Goal: Task Accomplishment & Management: Manage account settings

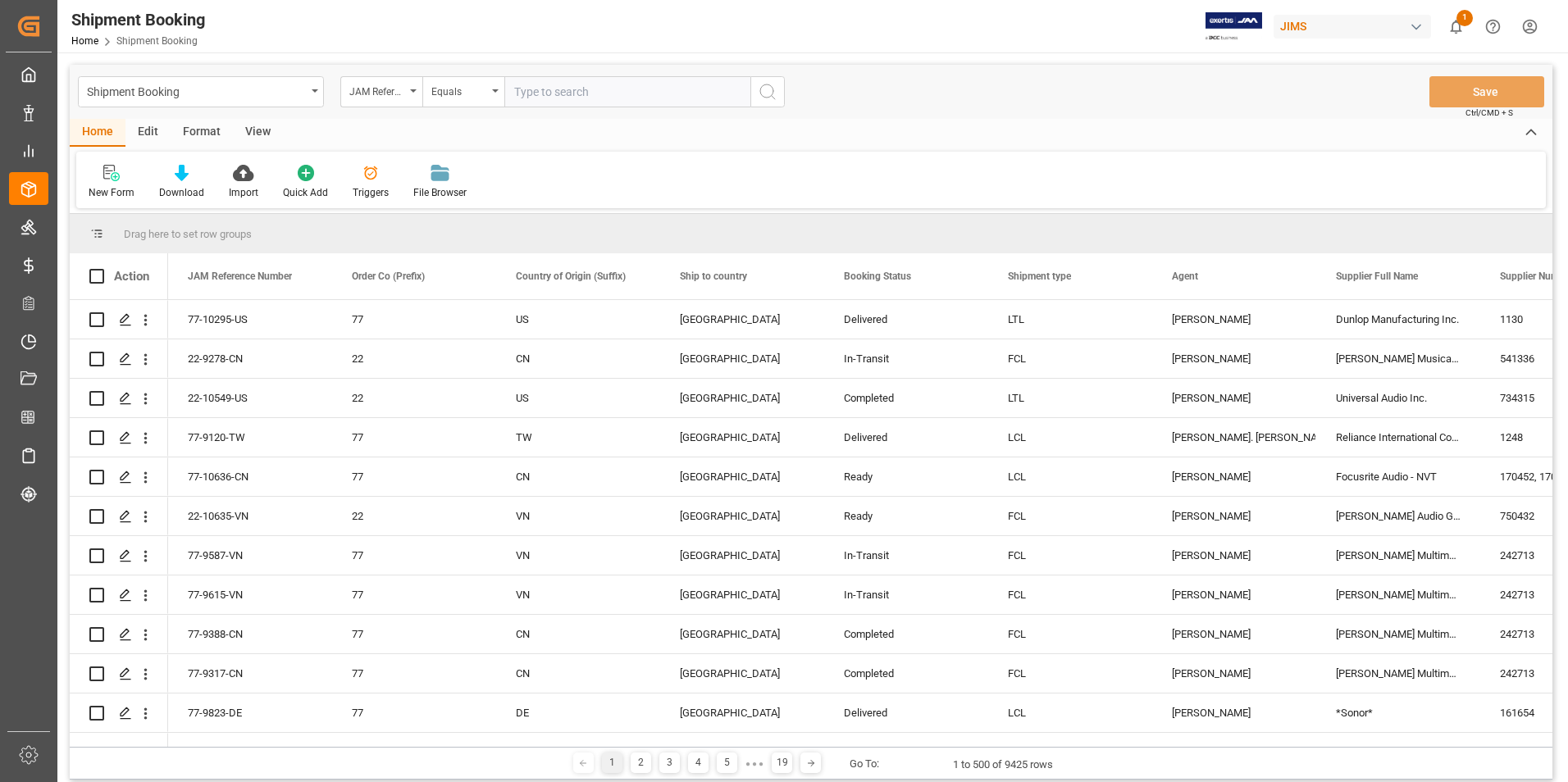
click at [555, 94] on input "text" at bounding box center [627, 92] width 246 height 31
paste input "22-10471-JP"
type input "22-10471-JP"
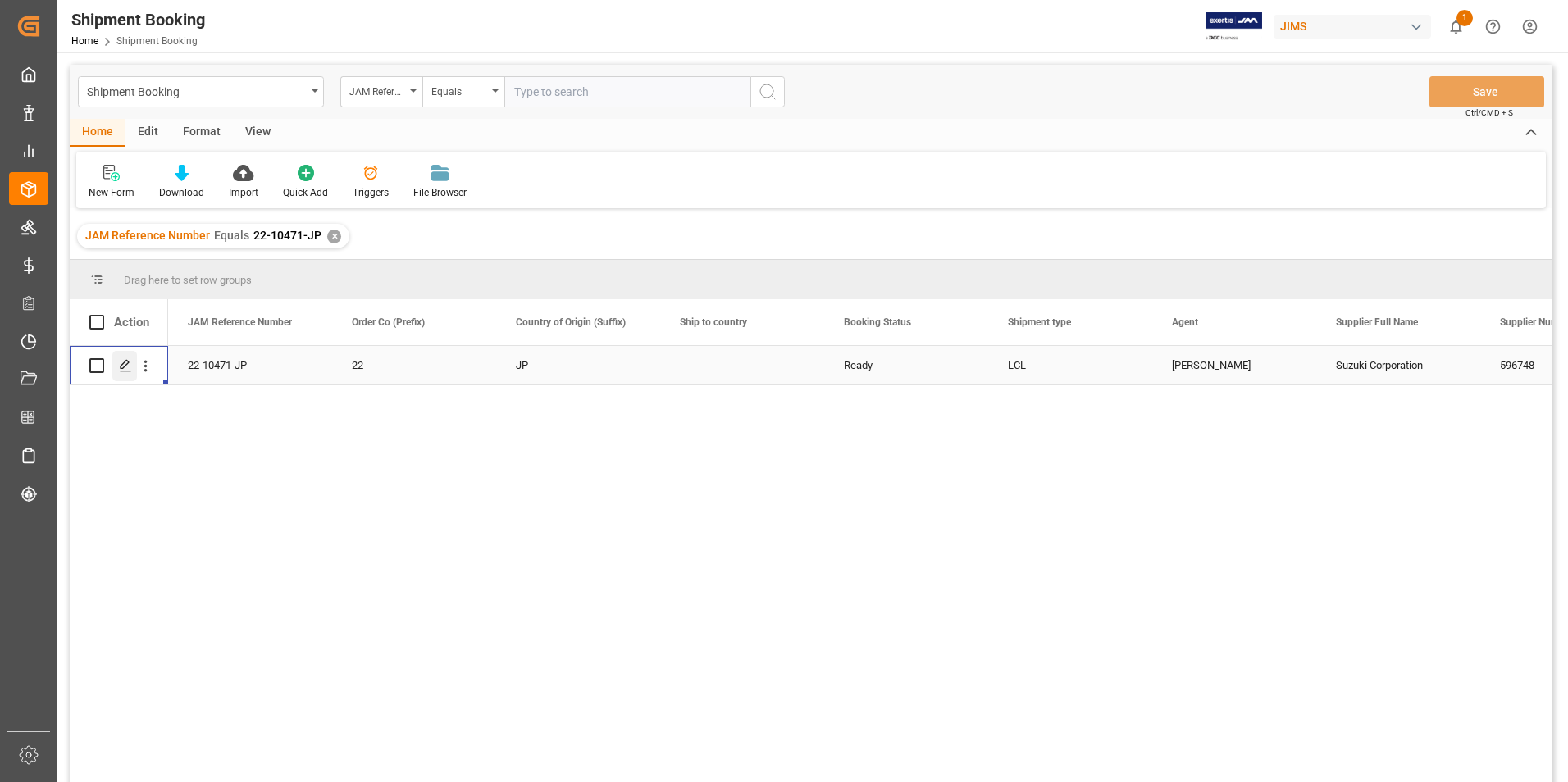
click at [126, 363] on icon "Press SPACE to select this row." at bounding box center [126, 366] width 13 height 13
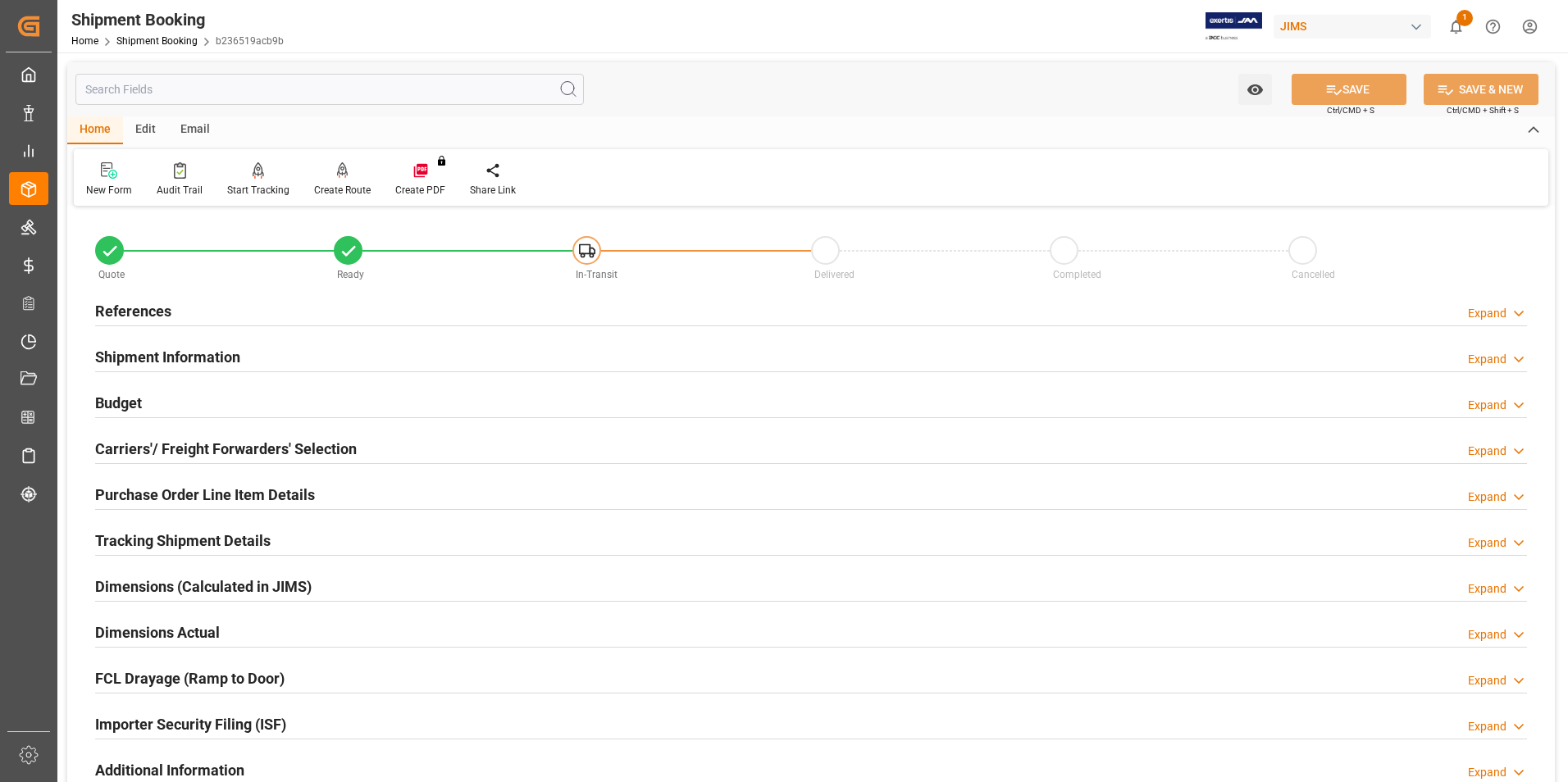
click at [133, 348] on h2 "Shipment Information" at bounding box center [167, 357] width 145 height 22
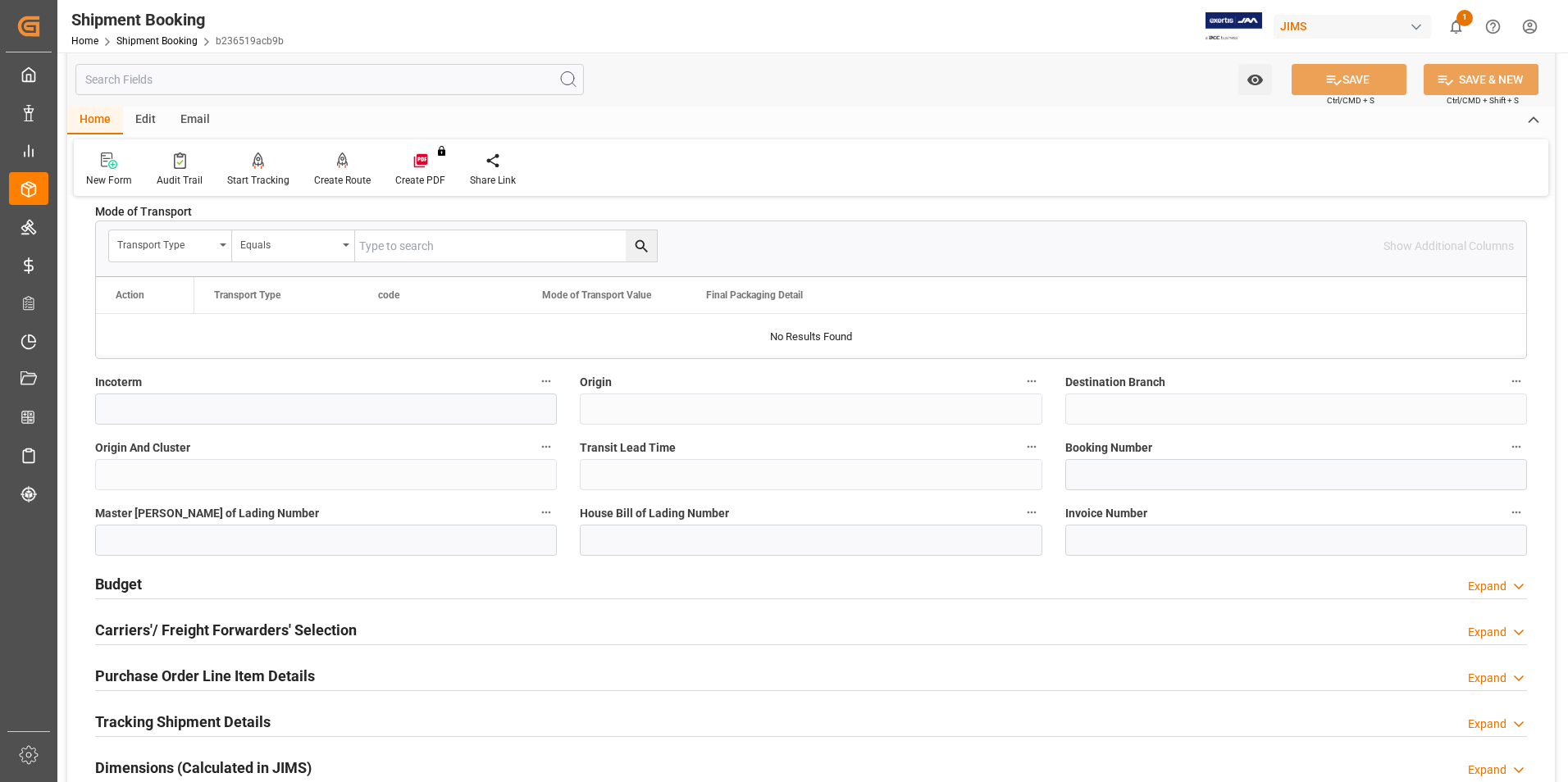
scroll to position [492, 0]
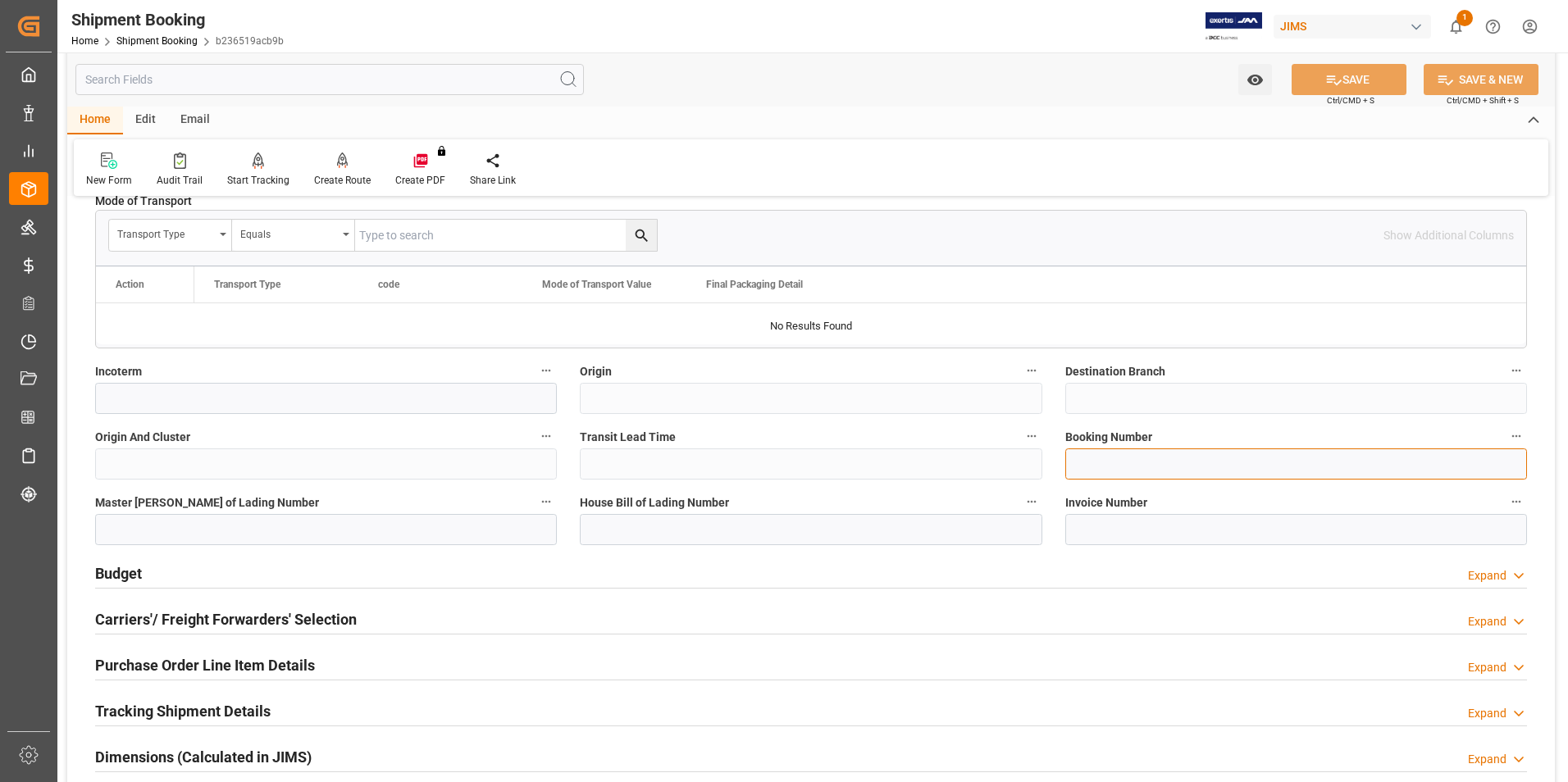
click at [1138, 467] on input at bounding box center [1296, 464] width 462 height 31
paste input "883674784410"
type input "883674784410"
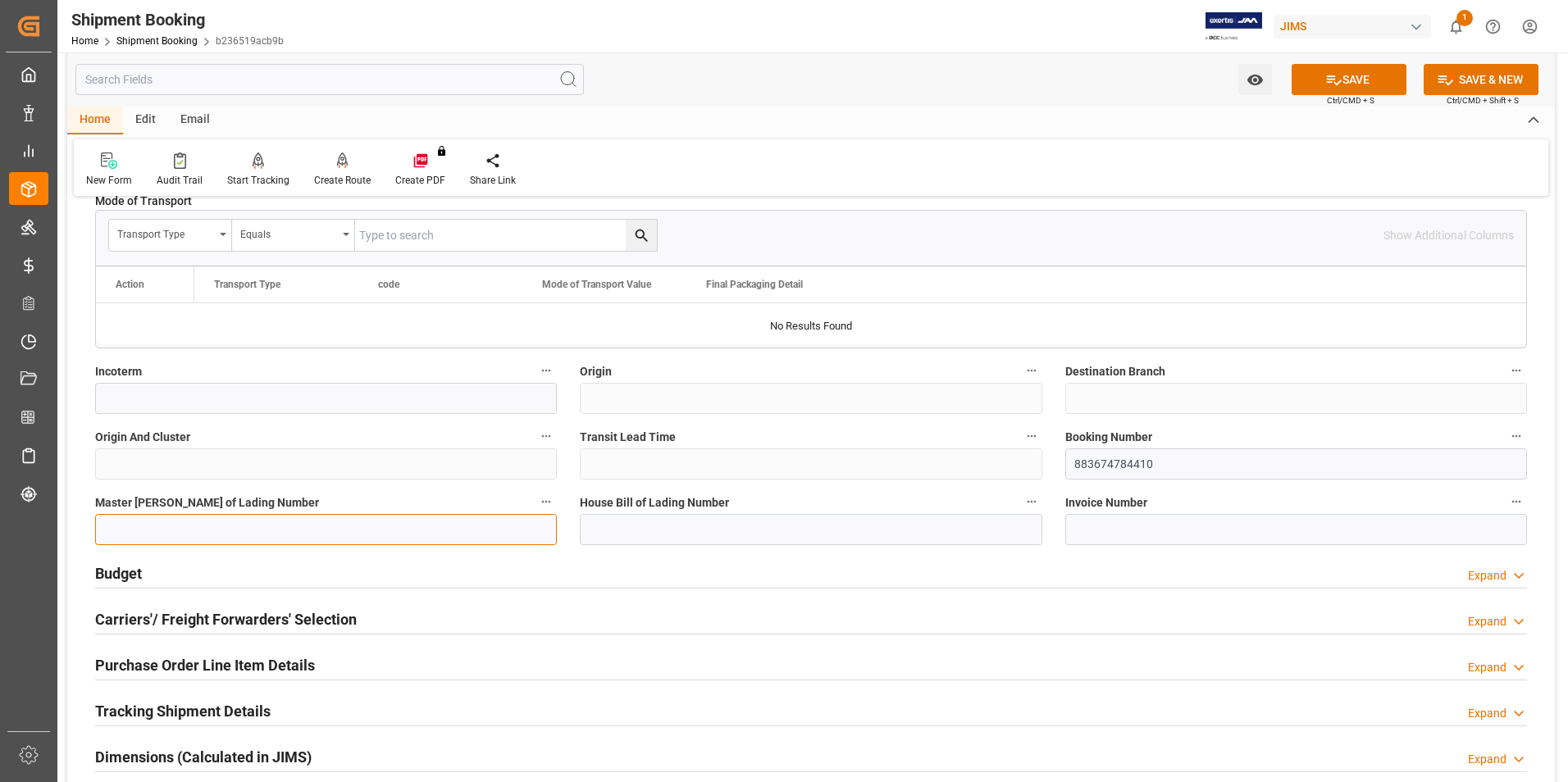
click at [419, 525] on input at bounding box center [326, 530] width 462 height 31
paste input "883674784410"
type input "883674784410"
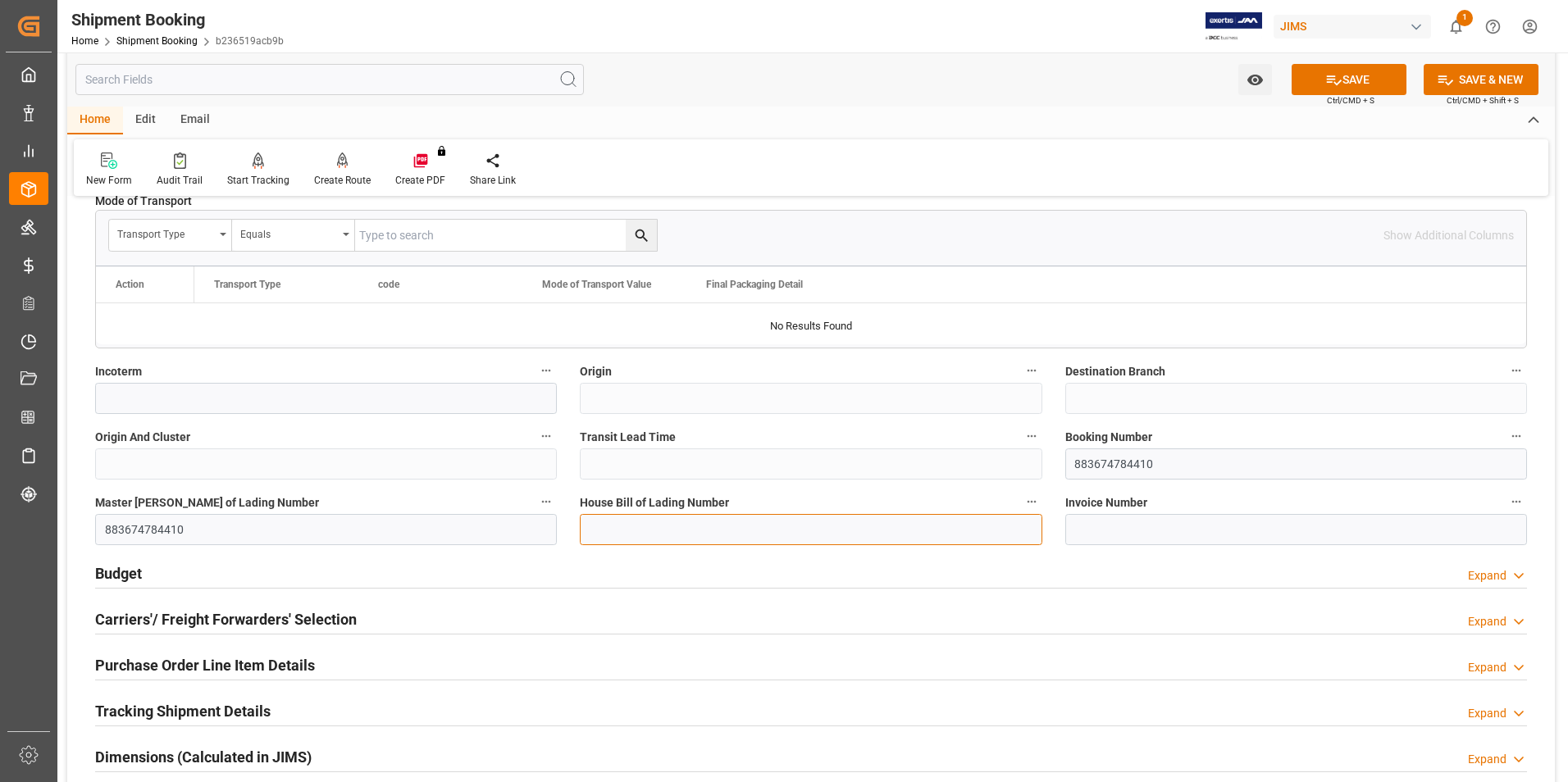
click at [709, 524] on input at bounding box center [810, 530] width 462 height 31
paste input "883674784410"
type input "883674784410"
click at [1335, 85] on icon at bounding box center [1334, 79] width 17 height 17
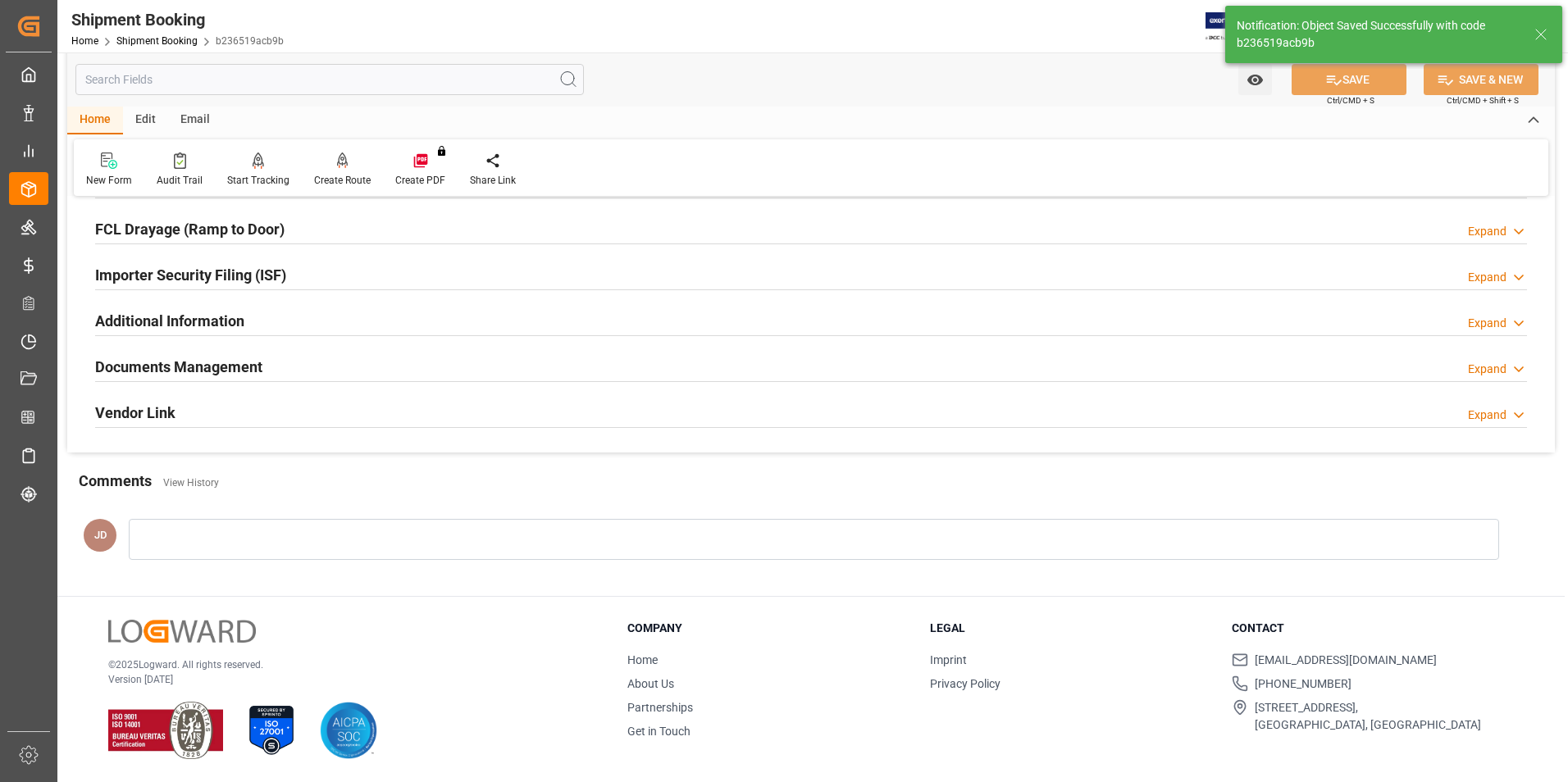
scroll to position [0, 0]
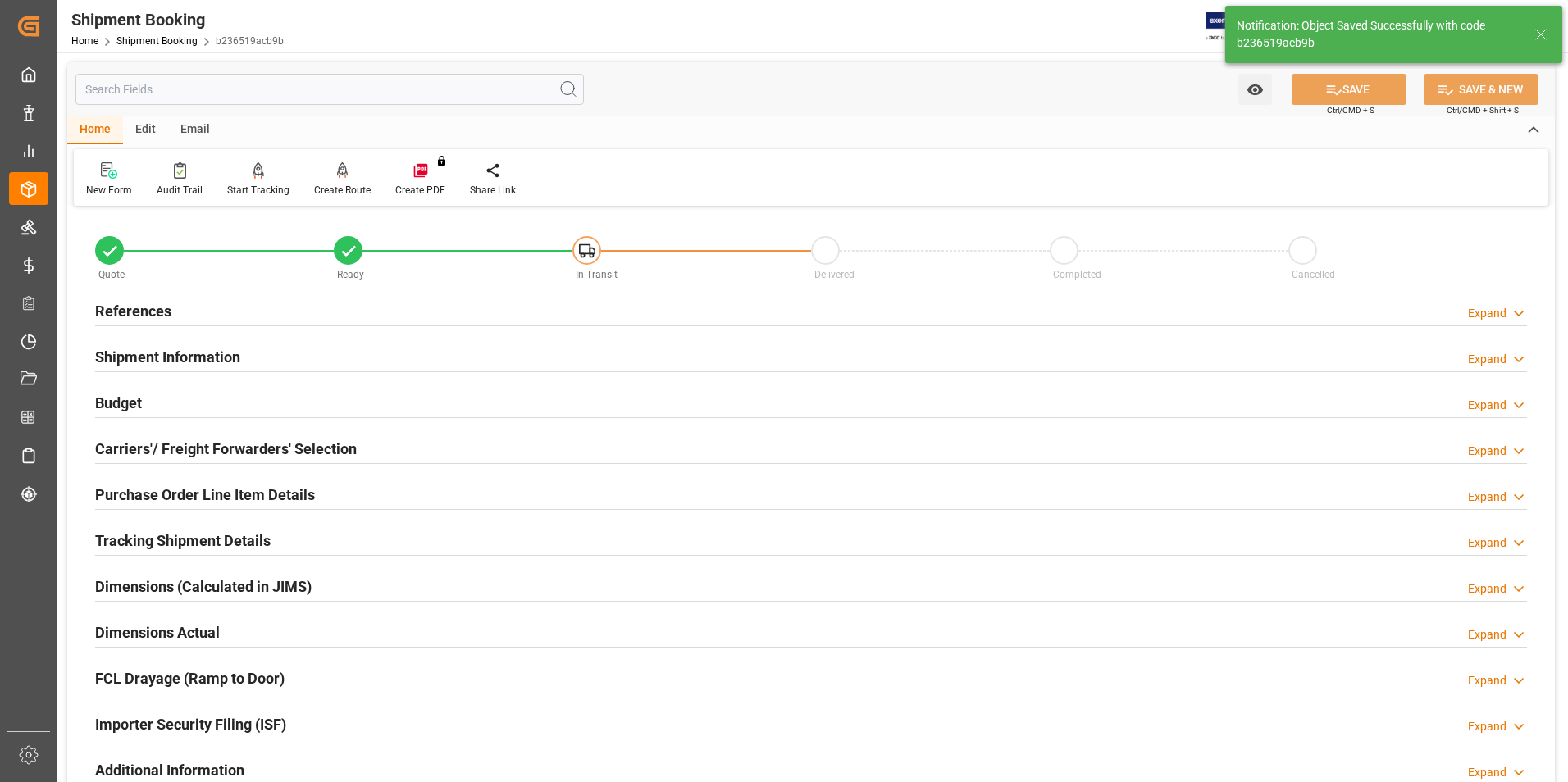
click at [126, 401] on h2 "Budget" at bounding box center [118, 402] width 46 height 22
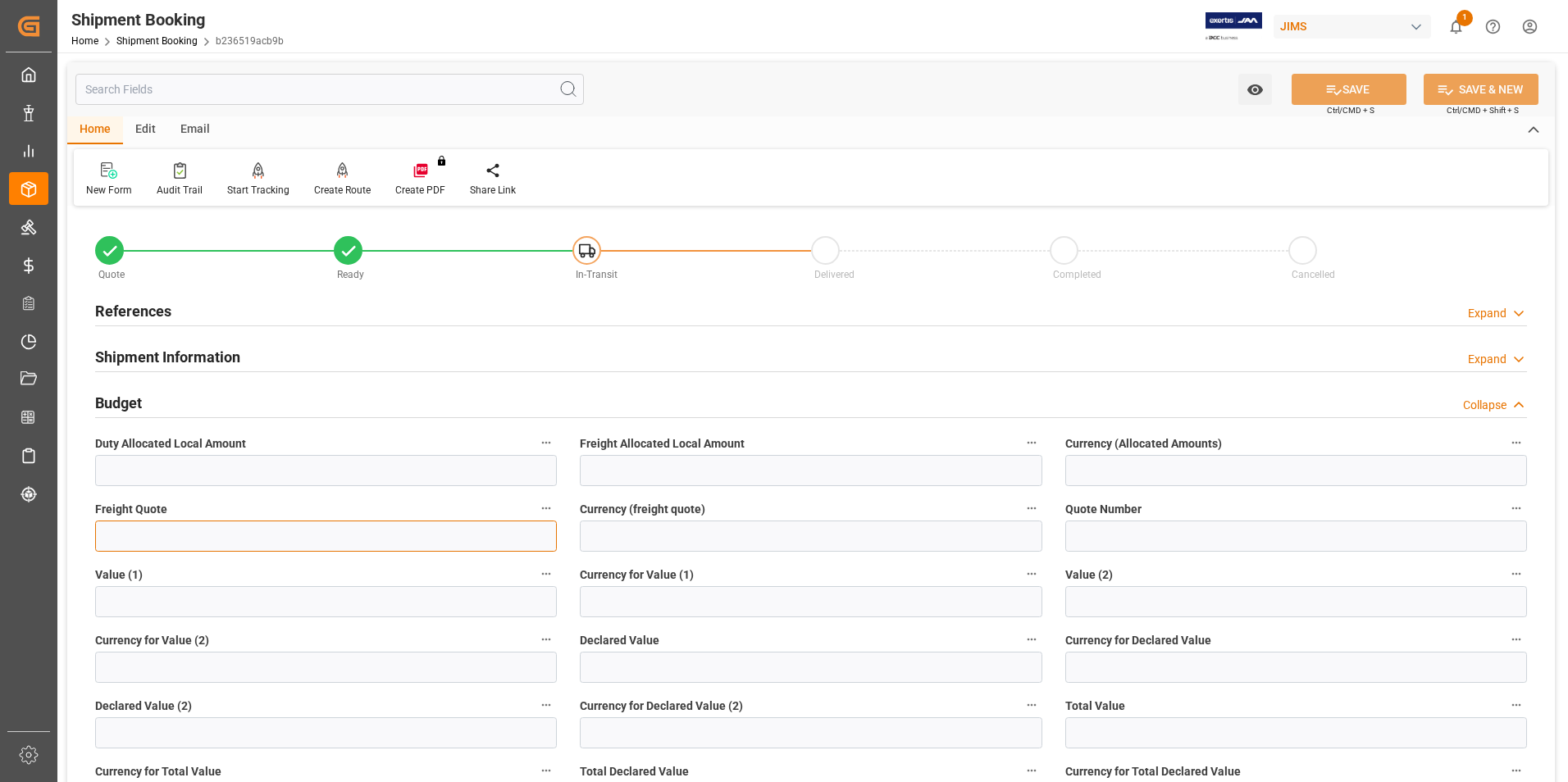
click at [156, 533] on input "text" at bounding box center [326, 536] width 462 height 31
type input "225"
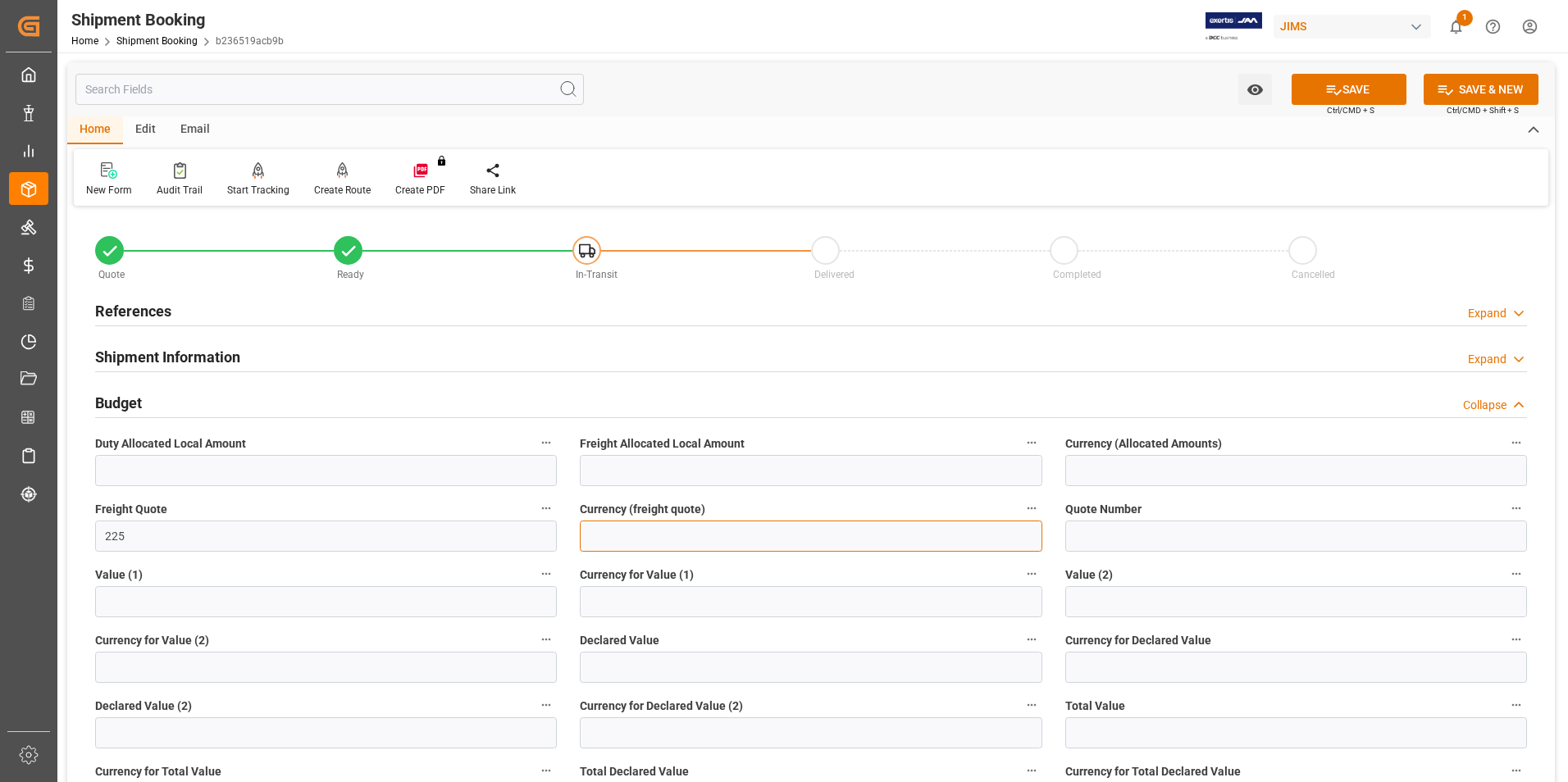
click at [695, 536] on input at bounding box center [810, 536] width 462 height 31
type input "usd"
drag, startPoint x: 663, startPoint y: 679, endPoint x: 142, endPoint y: 650, distance: 521.8
click at [663, 679] on input "text" at bounding box center [810, 667] width 462 height 31
type input "872.35"
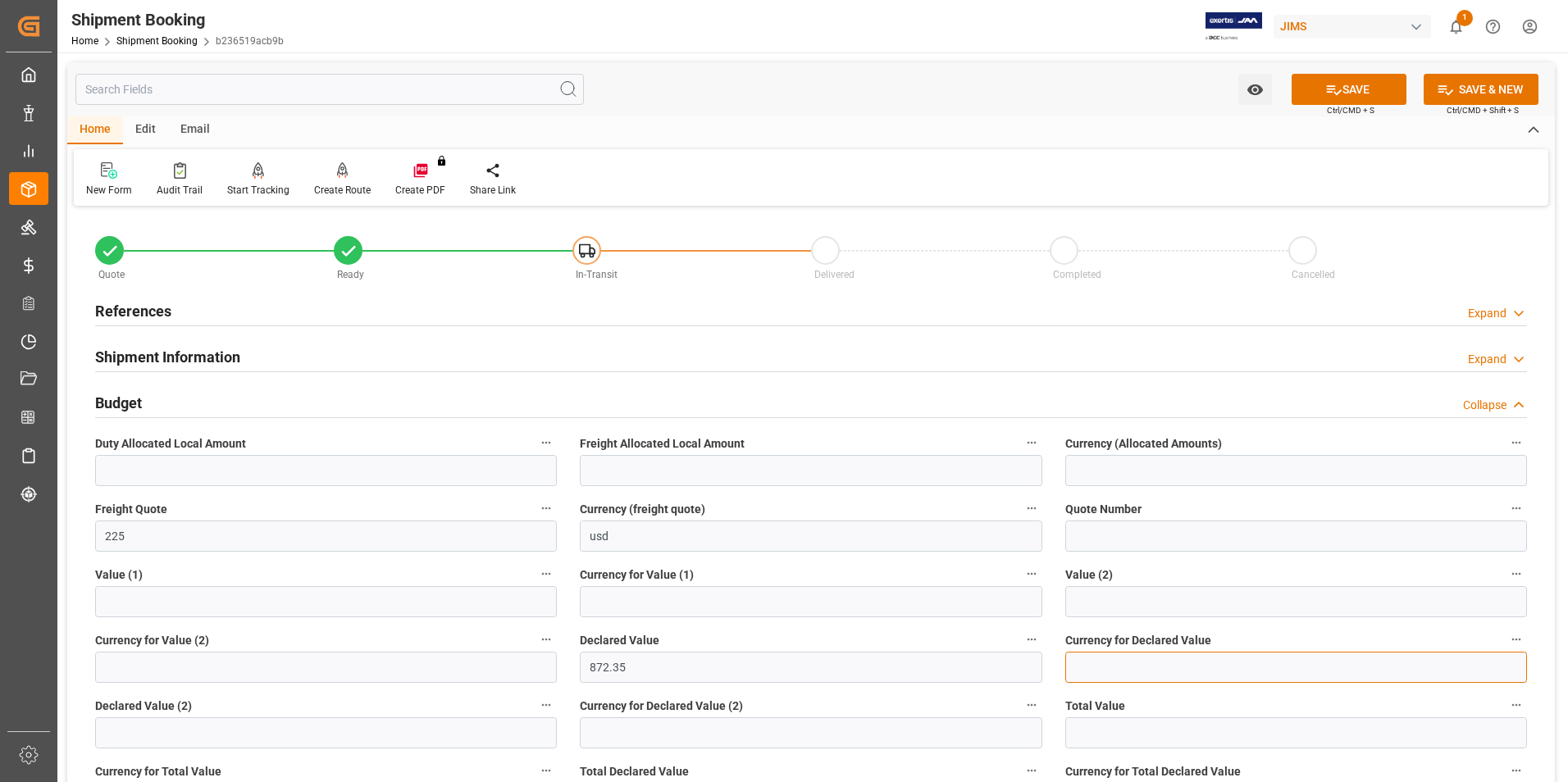
click at [1074, 660] on input at bounding box center [1296, 667] width 462 height 31
type input "USD"
click at [1368, 86] on button "SAVE" at bounding box center [1349, 89] width 115 height 31
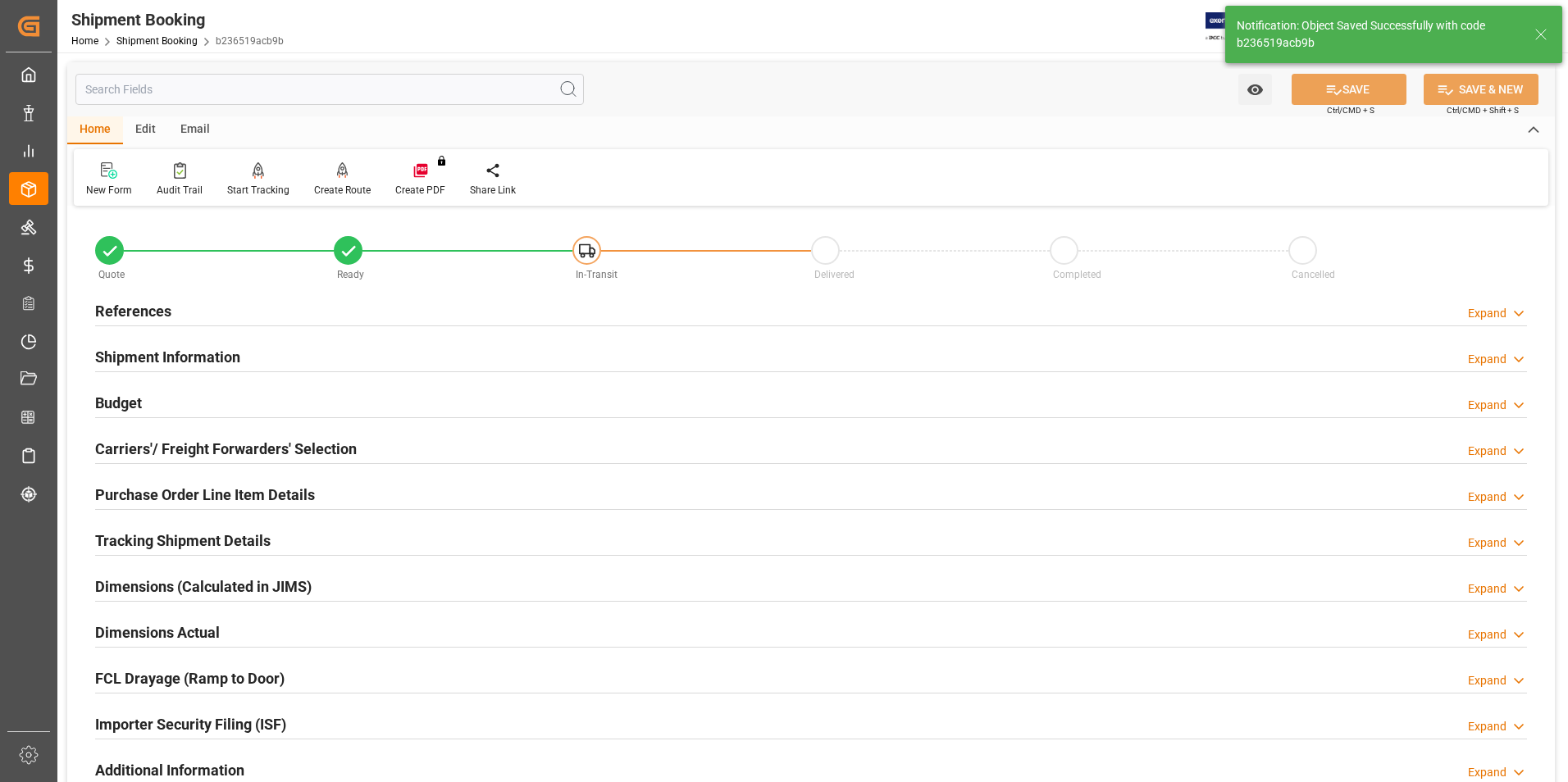
click at [200, 444] on h2 "Carriers'/ Freight Forwarders' Selection" at bounding box center [226, 449] width 262 height 22
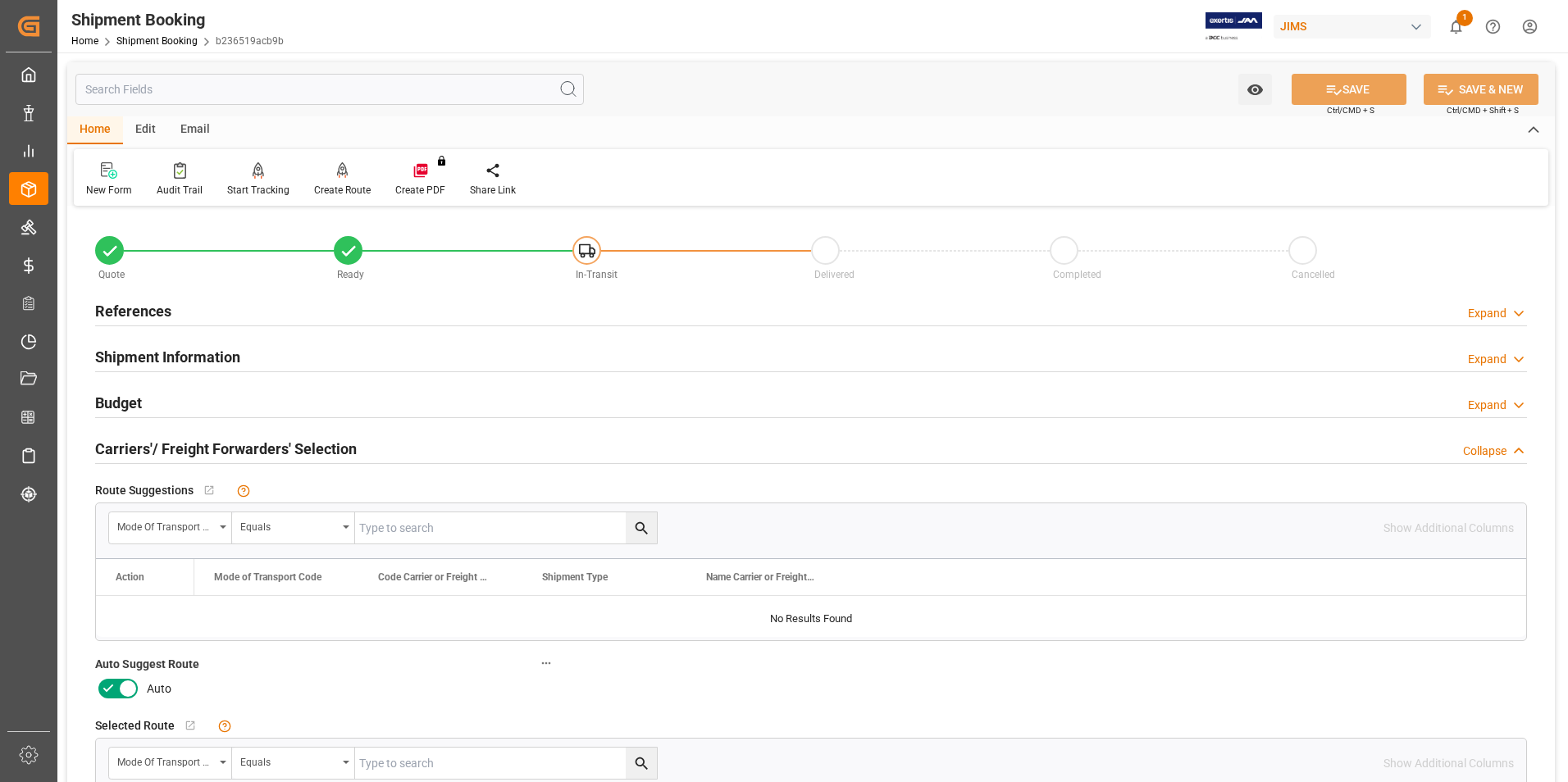
drag, startPoint x: 112, startPoint y: 684, endPoint x: 147, endPoint y: 648, distance: 50.2
click at [113, 682] on icon at bounding box center [108, 688] width 20 height 20
click at [0, 0] on input "checkbox" at bounding box center [0, 0] width 0 height 0
click at [1330, 85] on icon at bounding box center [1335, 90] width 15 height 10
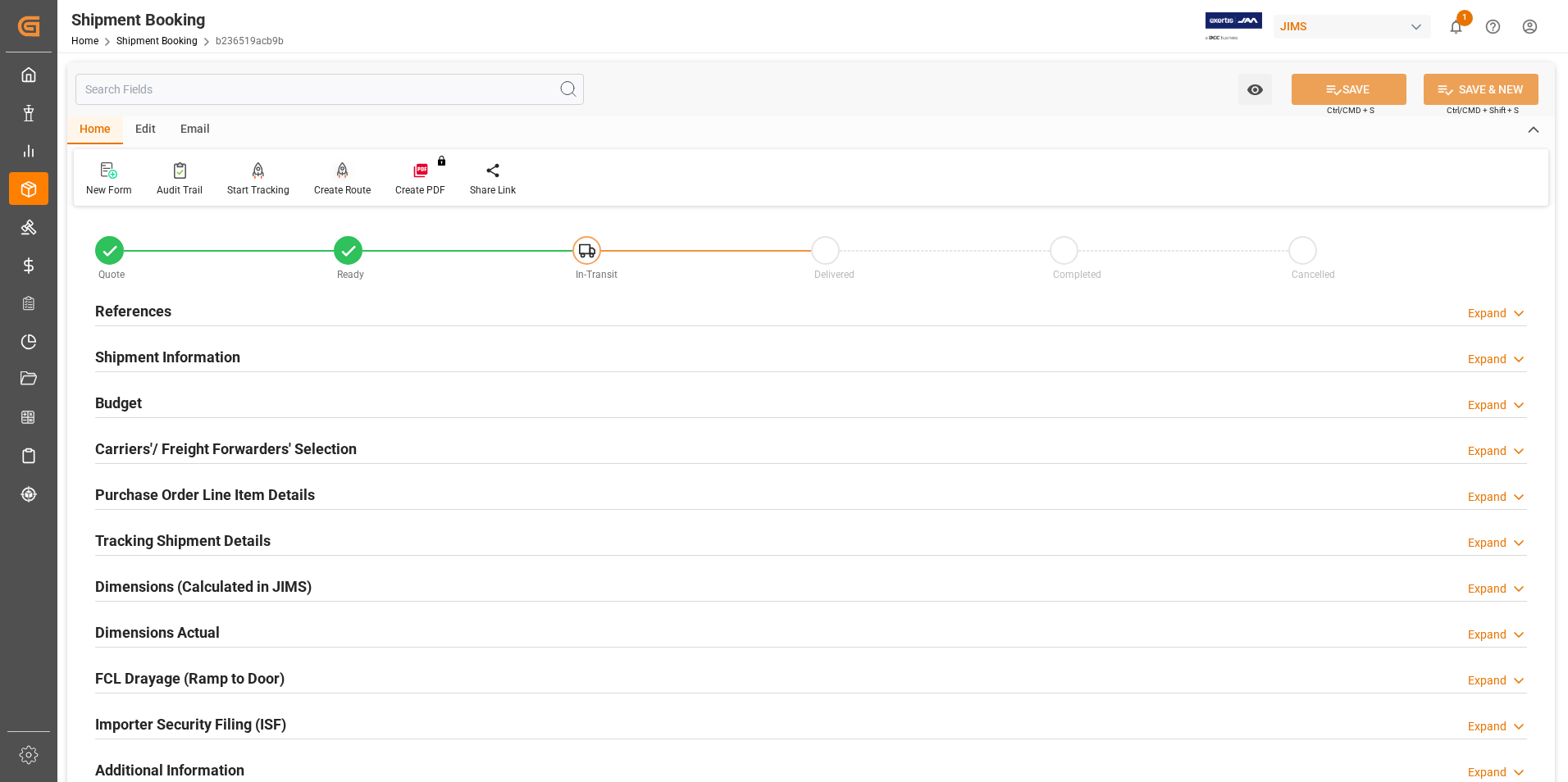
click at [345, 189] on div "Create Route" at bounding box center [342, 190] width 56 height 15
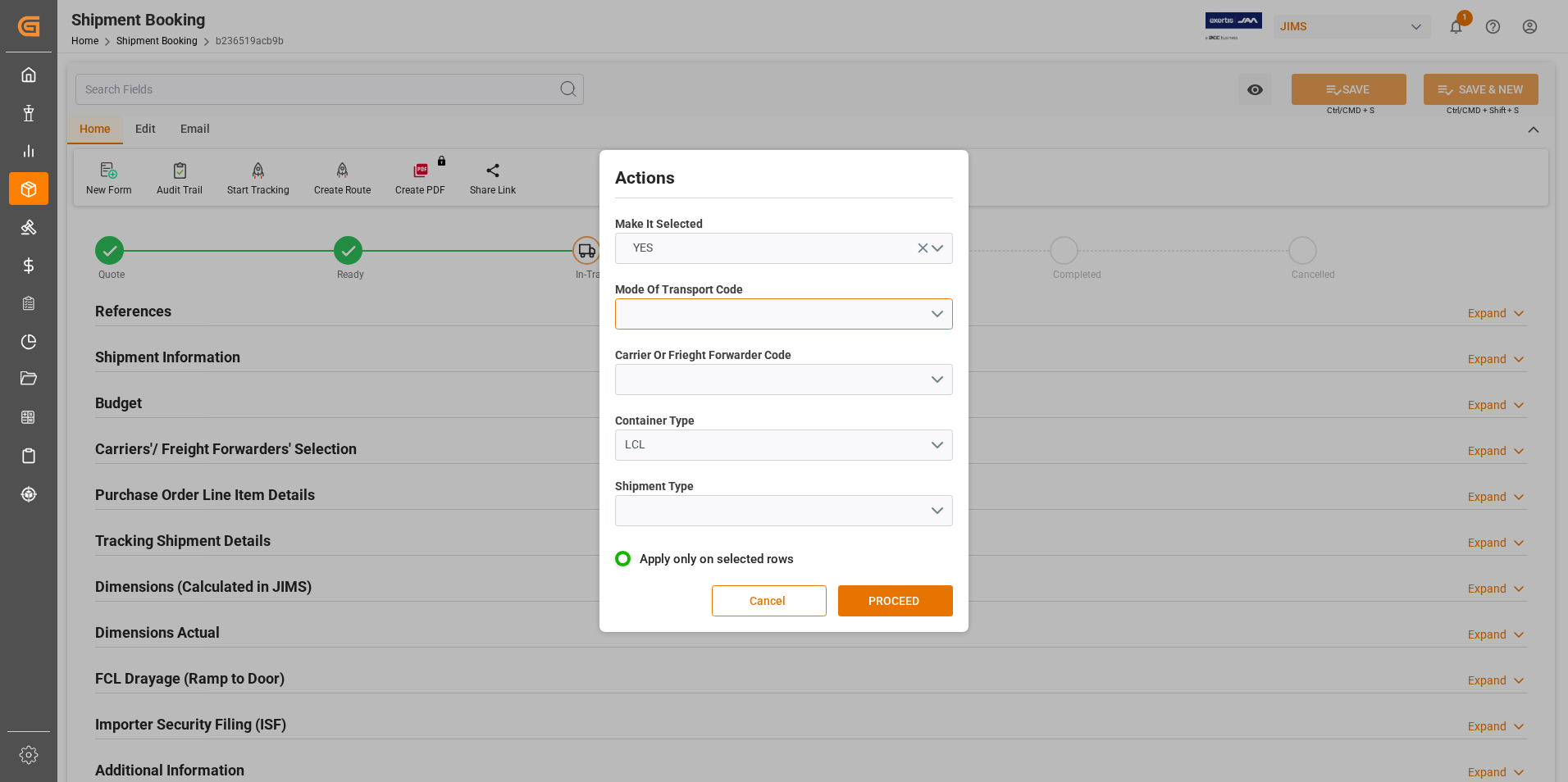
click at [705, 304] on button "open menu" at bounding box center [784, 314] width 338 height 31
click at [686, 349] on div "2- COURIER AIR" at bounding box center [784, 353] width 336 height 35
click at [690, 377] on button "open menu" at bounding box center [784, 380] width 338 height 31
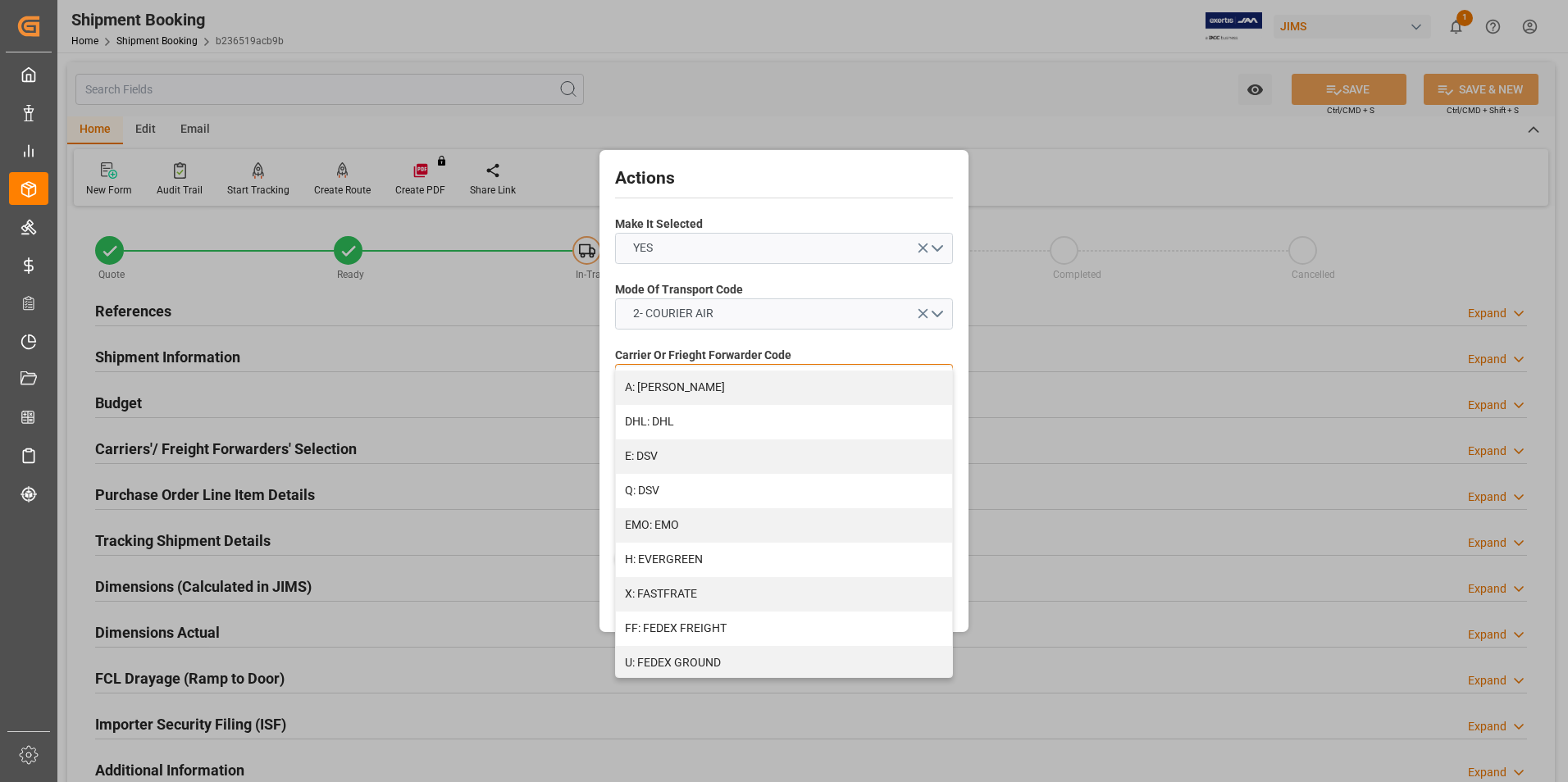
scroll to position [328, 0]
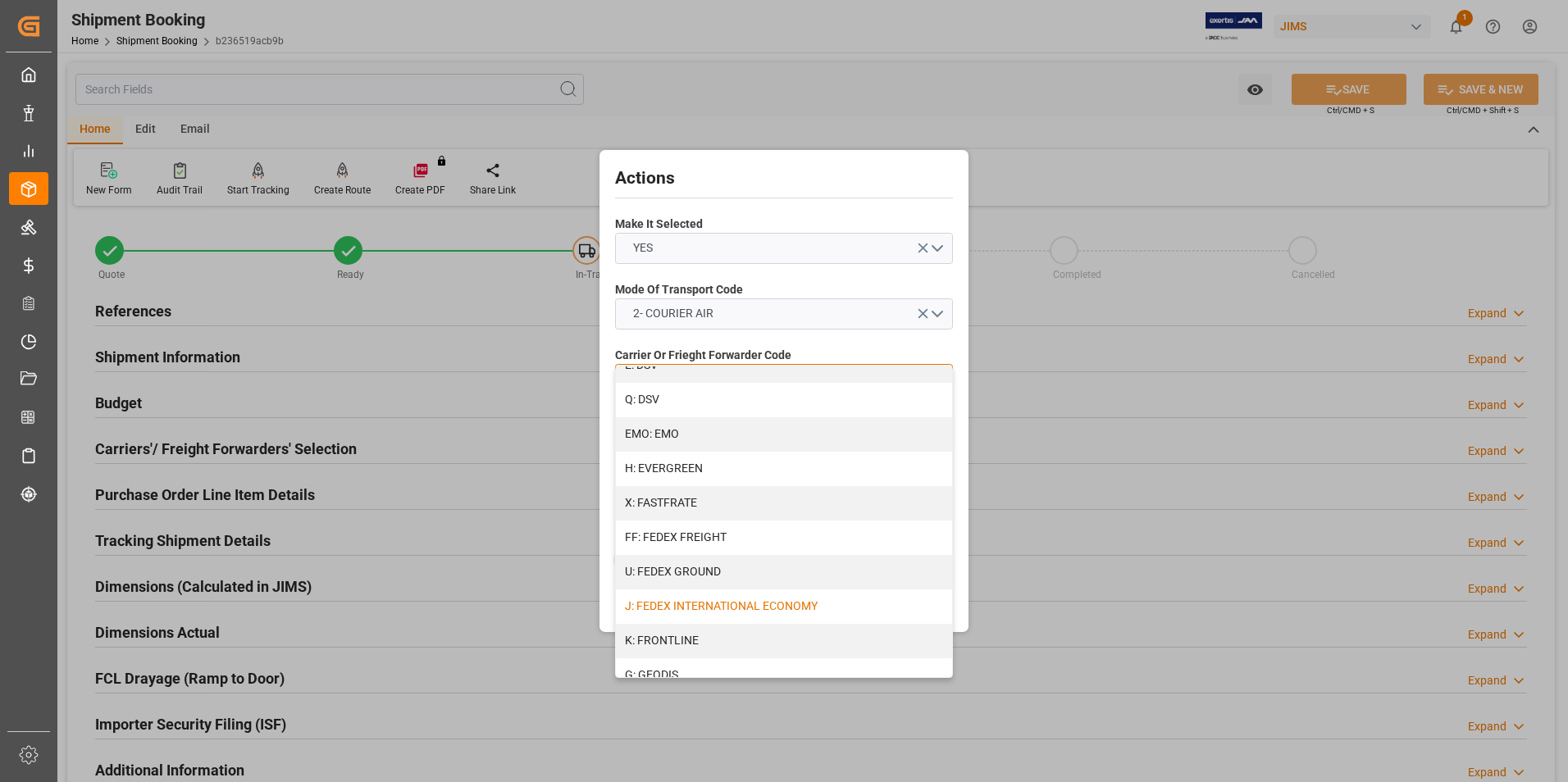
click at [709, 607] on div "J: FEDEX INTERNATIONAL ECONOMY" at bounding box center [784, 607] width 336 height 35
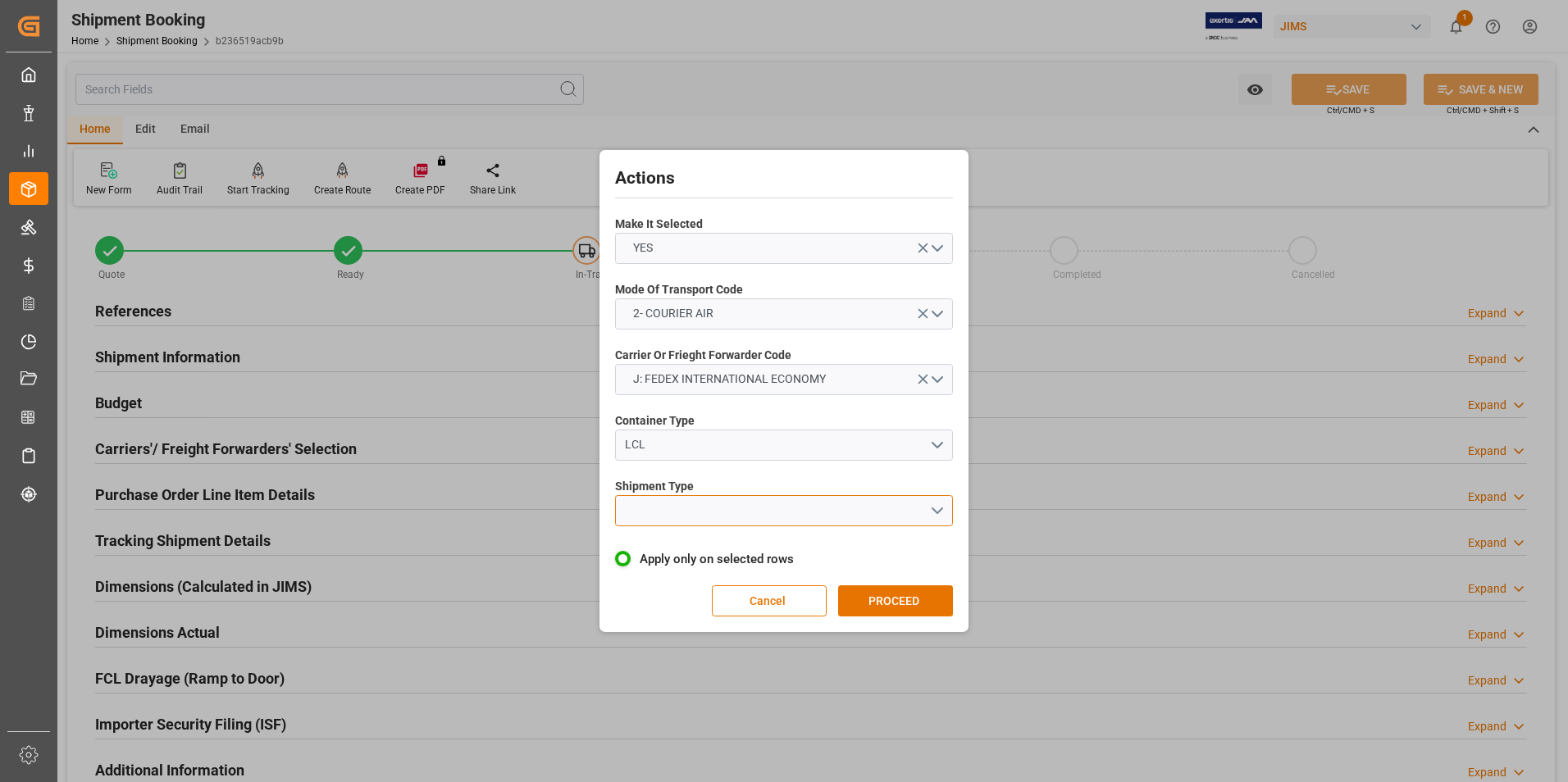
click at [674, 506] on button "open menu" at bounding box center [784, 511] width 338 height 31
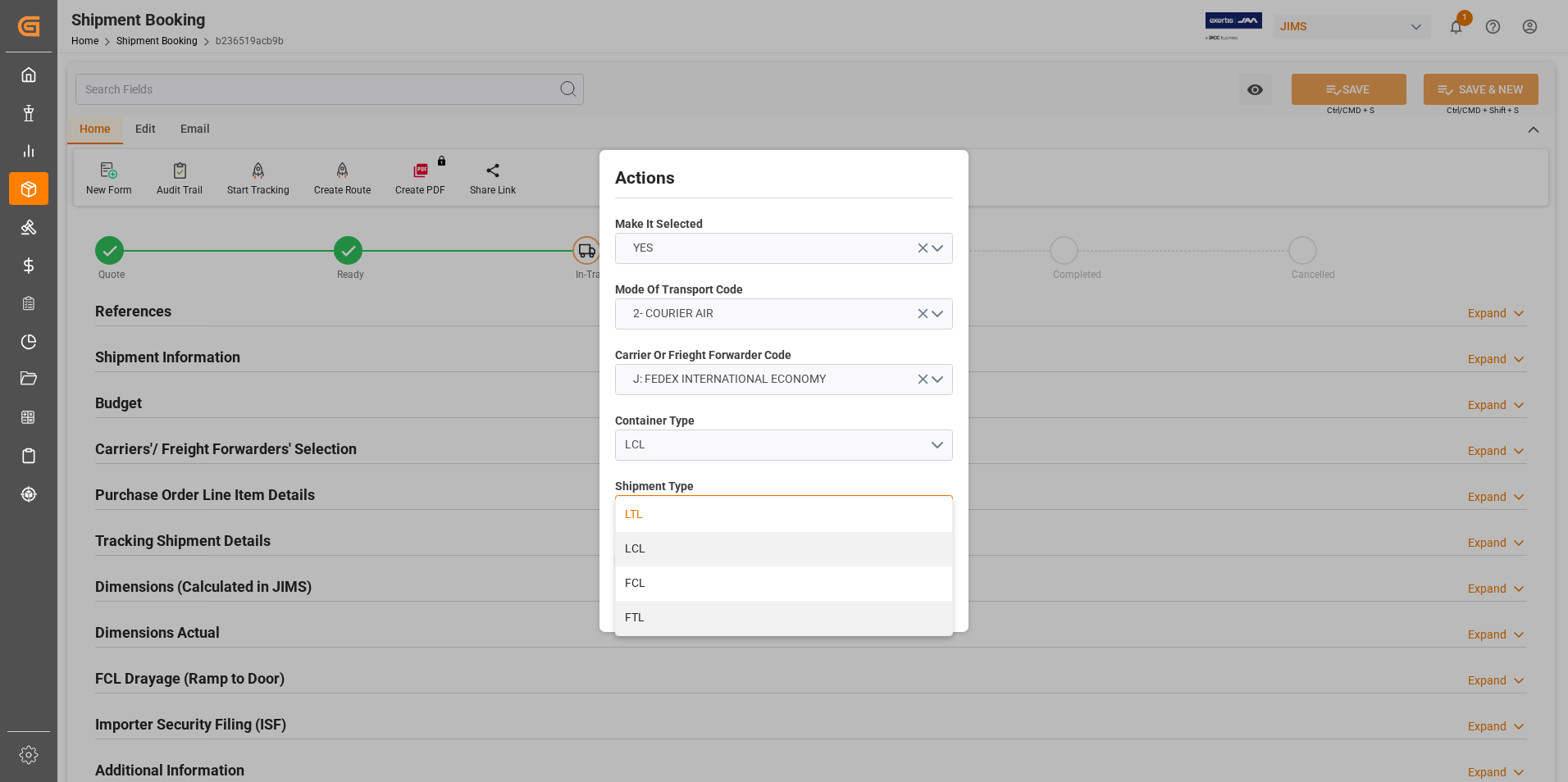
click at [680, 518] on div "LTL" at bounding box center [784, 515] width 336 height 35
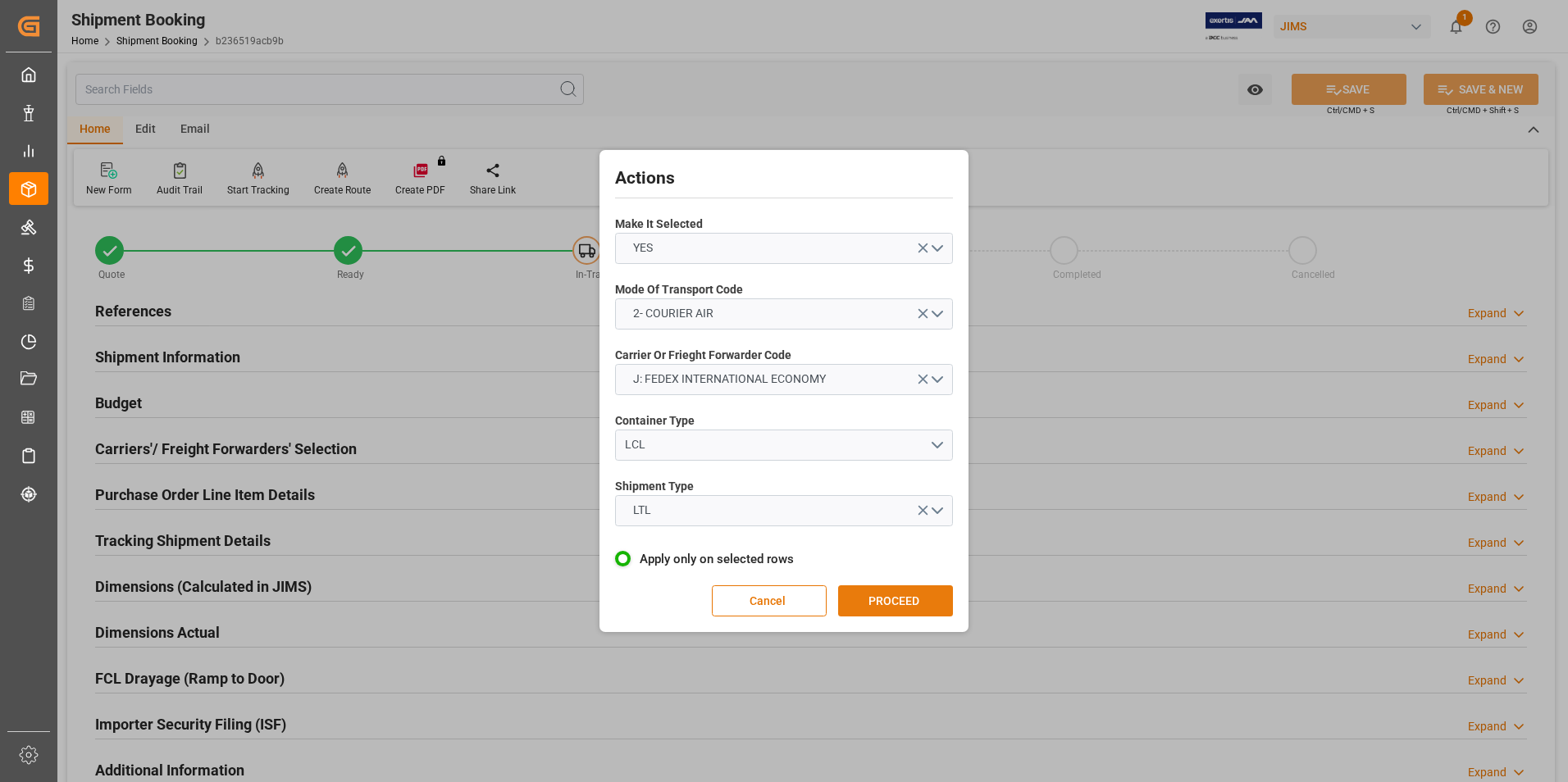
click at [857, 598] on button "PROCEED" at bounding box center [895, 601] width 115 height 31
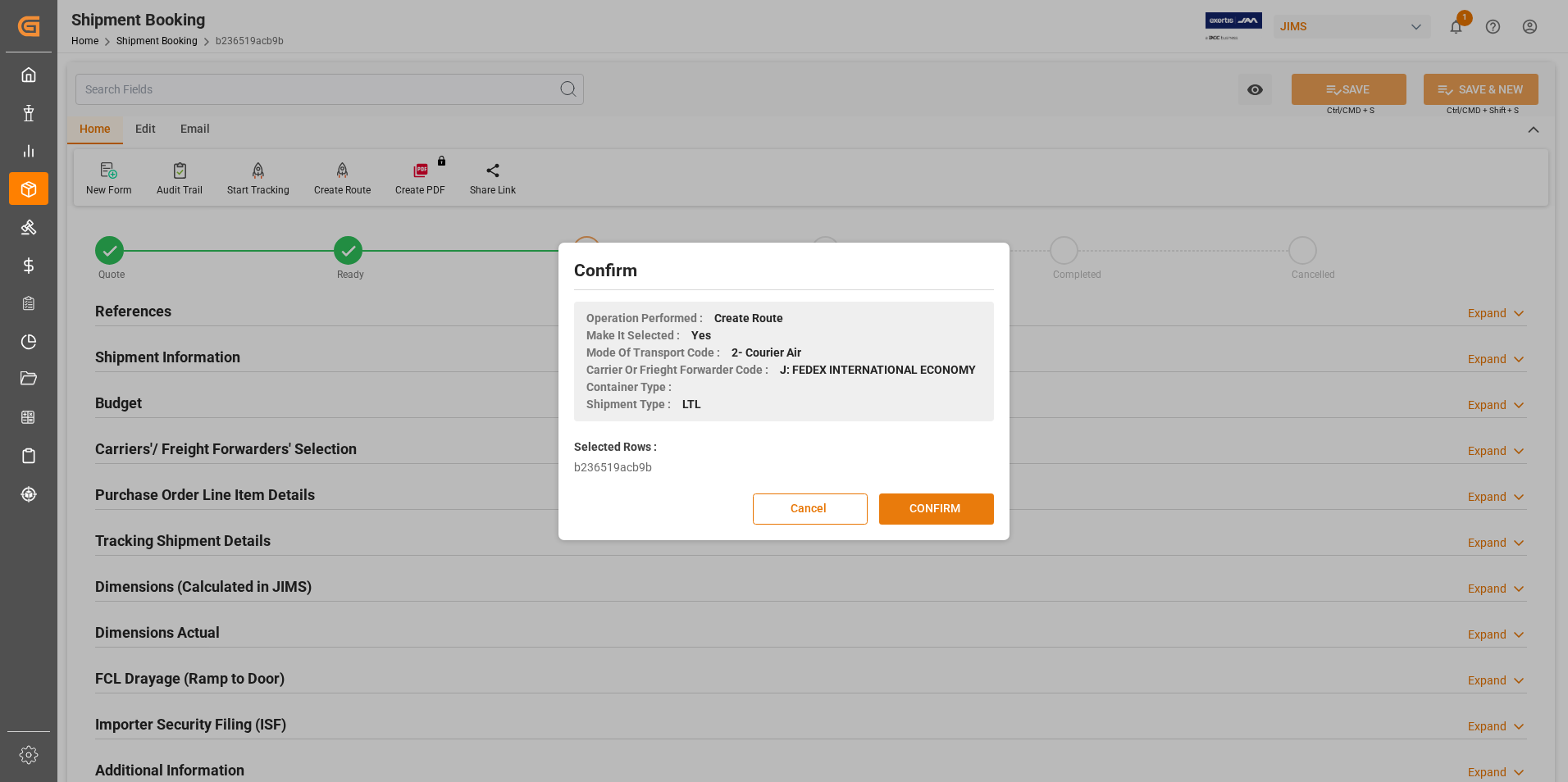
click at [930, 502] on button "CONFIRM" at bounding box center [936, 509] width 115 height 31
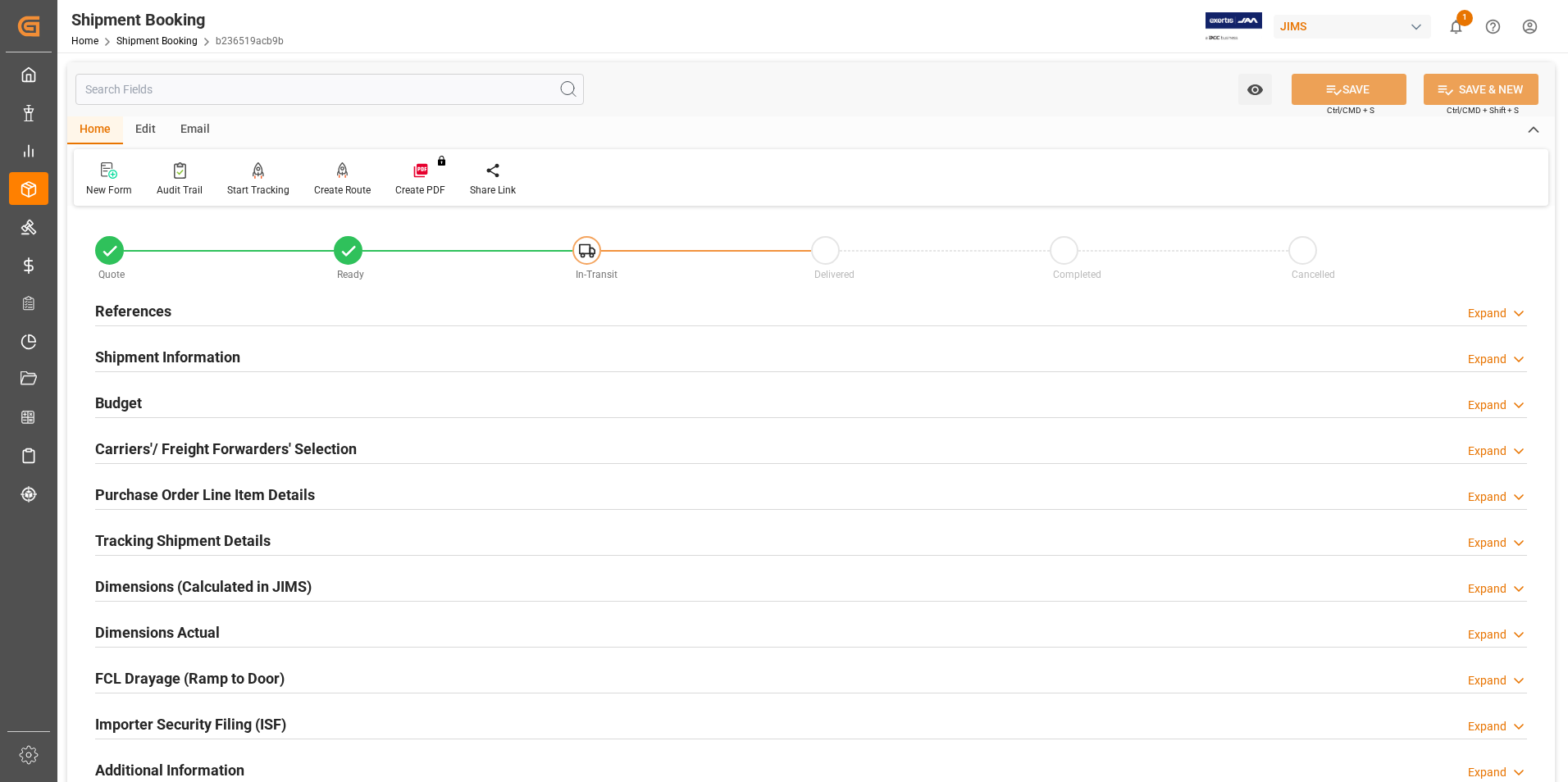
click at [132, 639] on h2 "Dimensions Actual" at bounding box center [157, 632] width 125 height 22
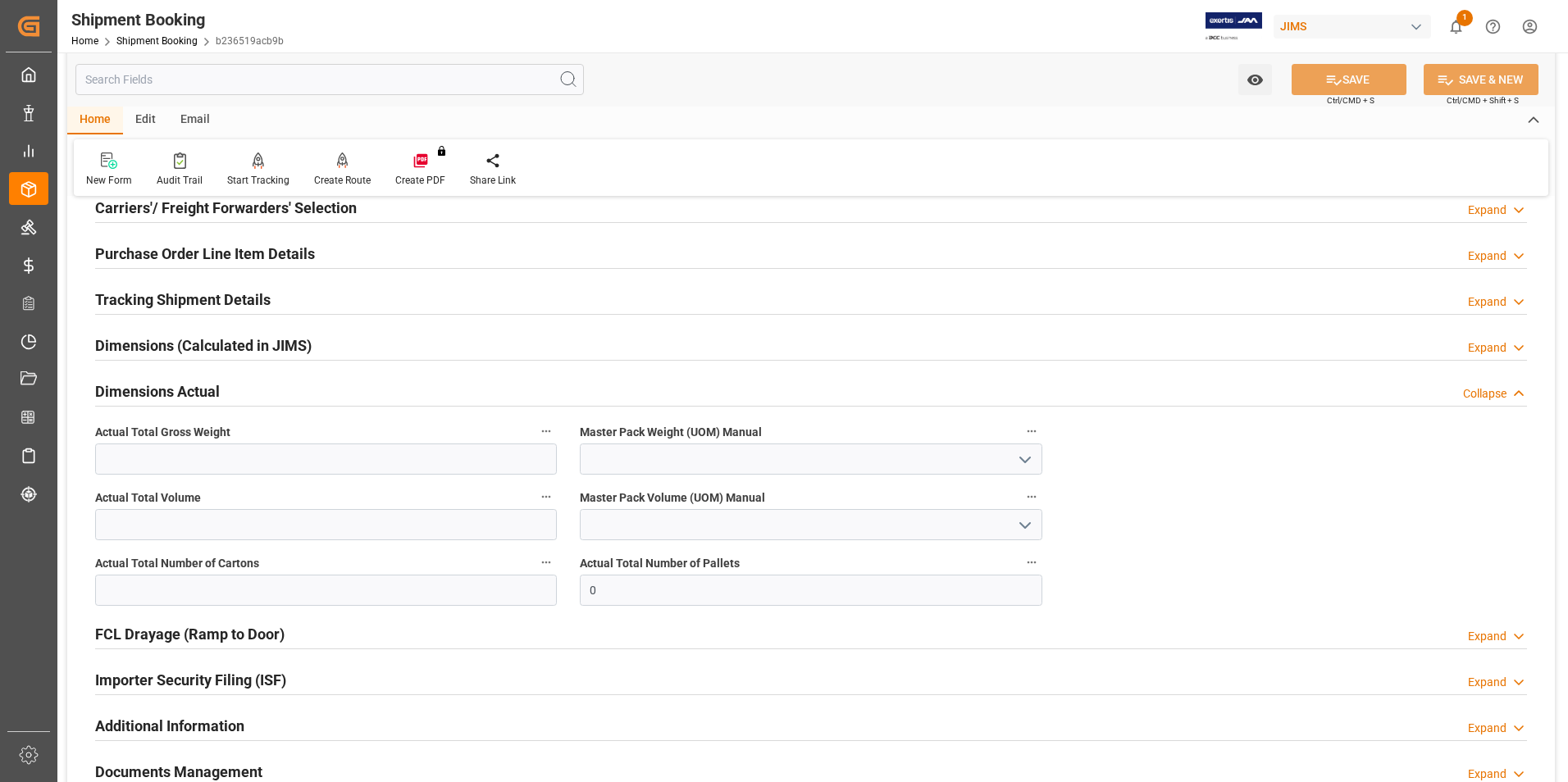
scroll to position [246, 0]
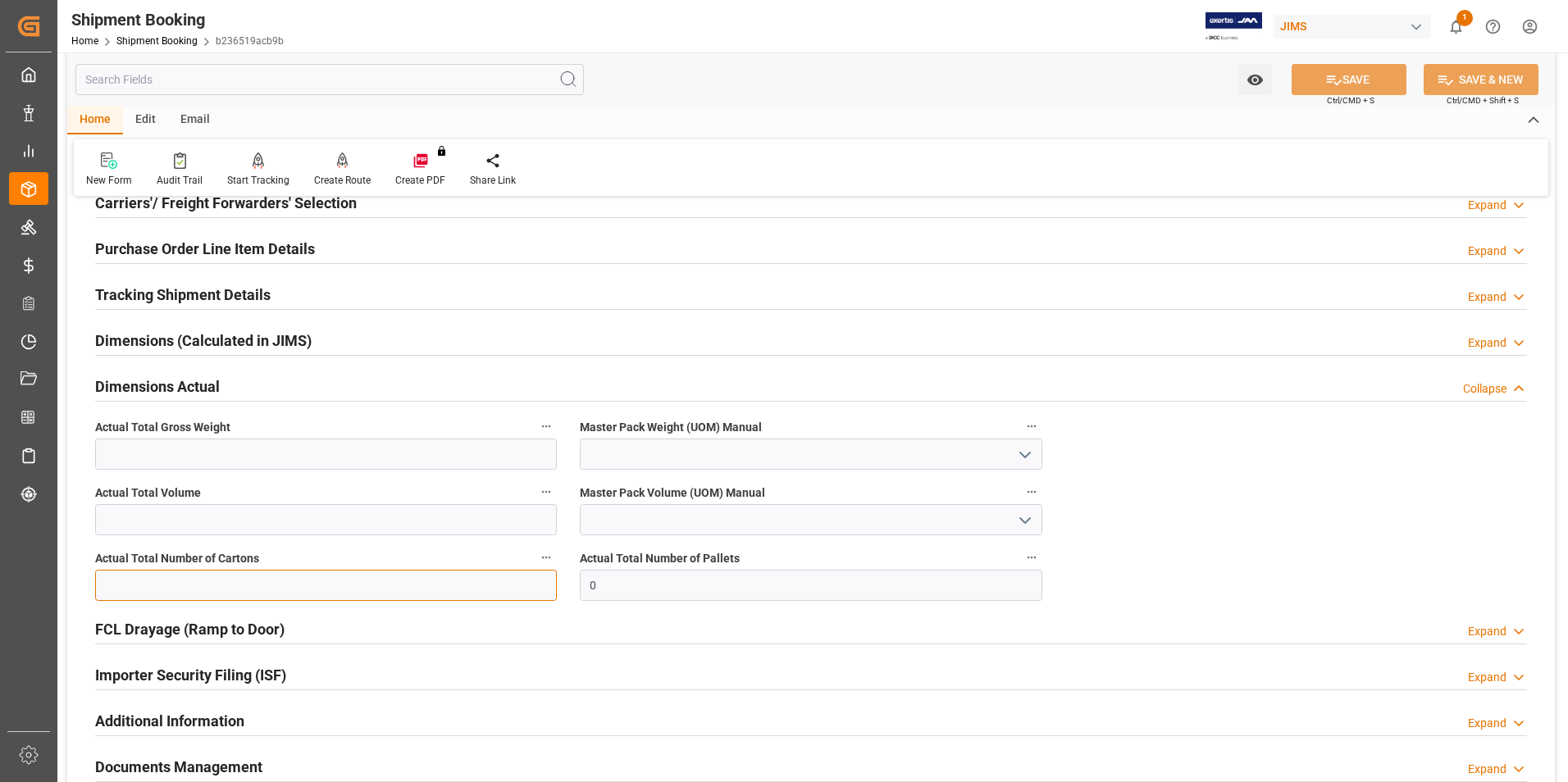
click at [178, 587] on input "text" at bounding box center [326, 585] width 462 height 31
click at [113, 448] on input "text" at bounding box center [326, 454] width 462 height 31
click at [112, 573] on input "text" at bounding box center [326, 585] width 462 height 31
type input "1"
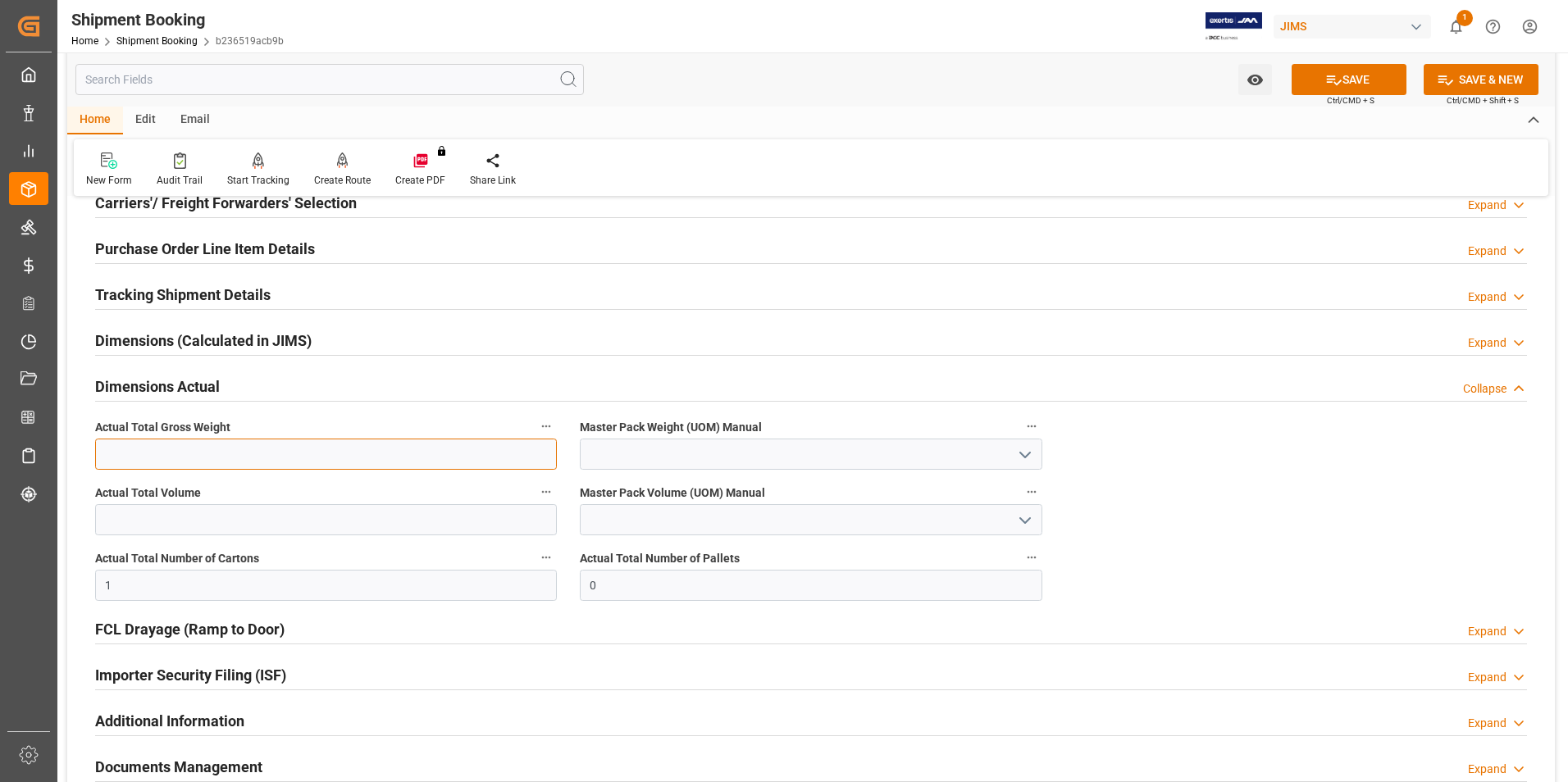
click at [112, 446] on input "text" at bounding box center [326, 454] width 462 height 31
type input "9.8"
click at [602, 449] on input at bounding box center [810, 454] width 462 height 31
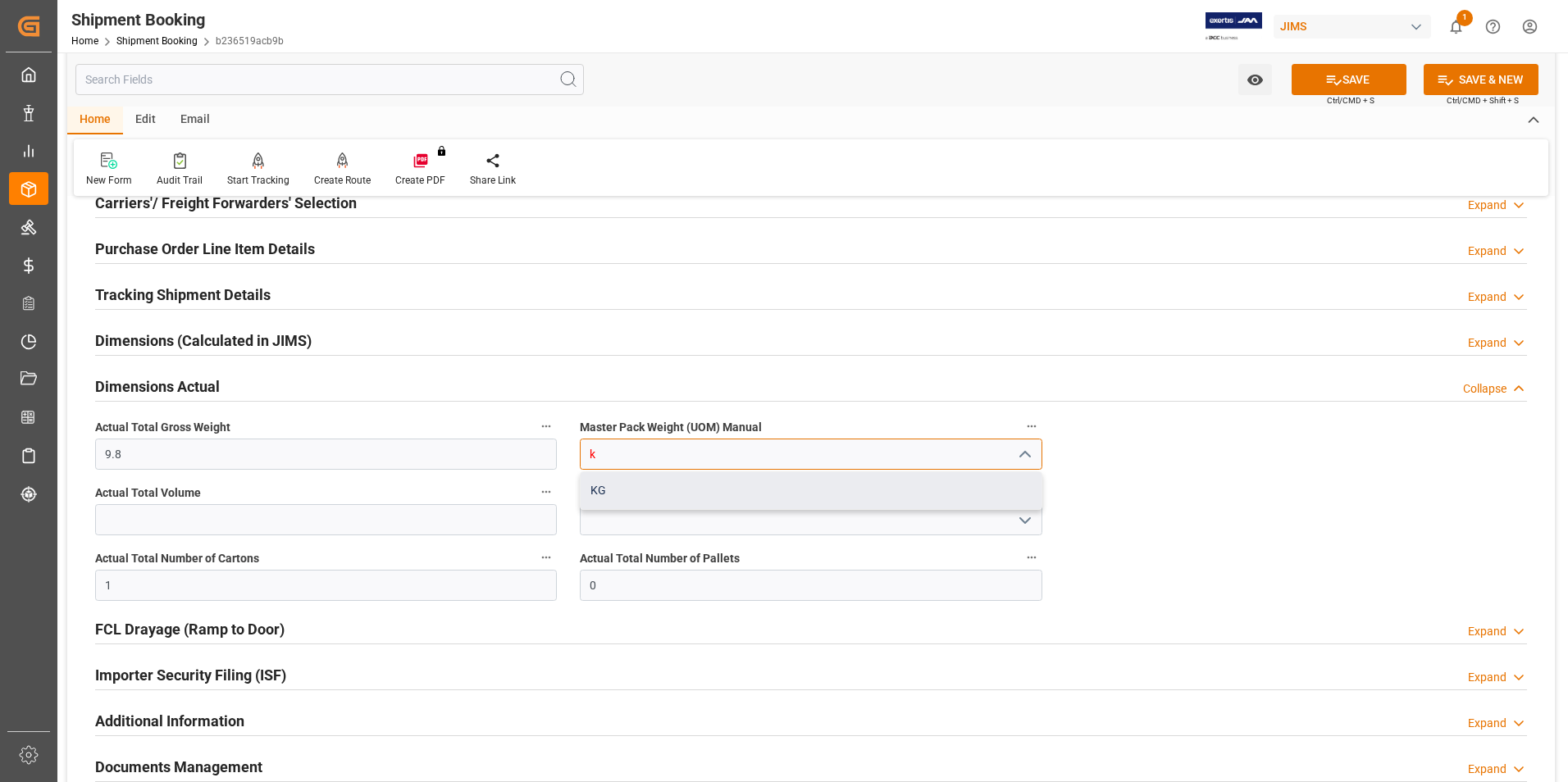
click at [639, 482] on div "KG" at bounding box center [810, 490] width 460 height 37
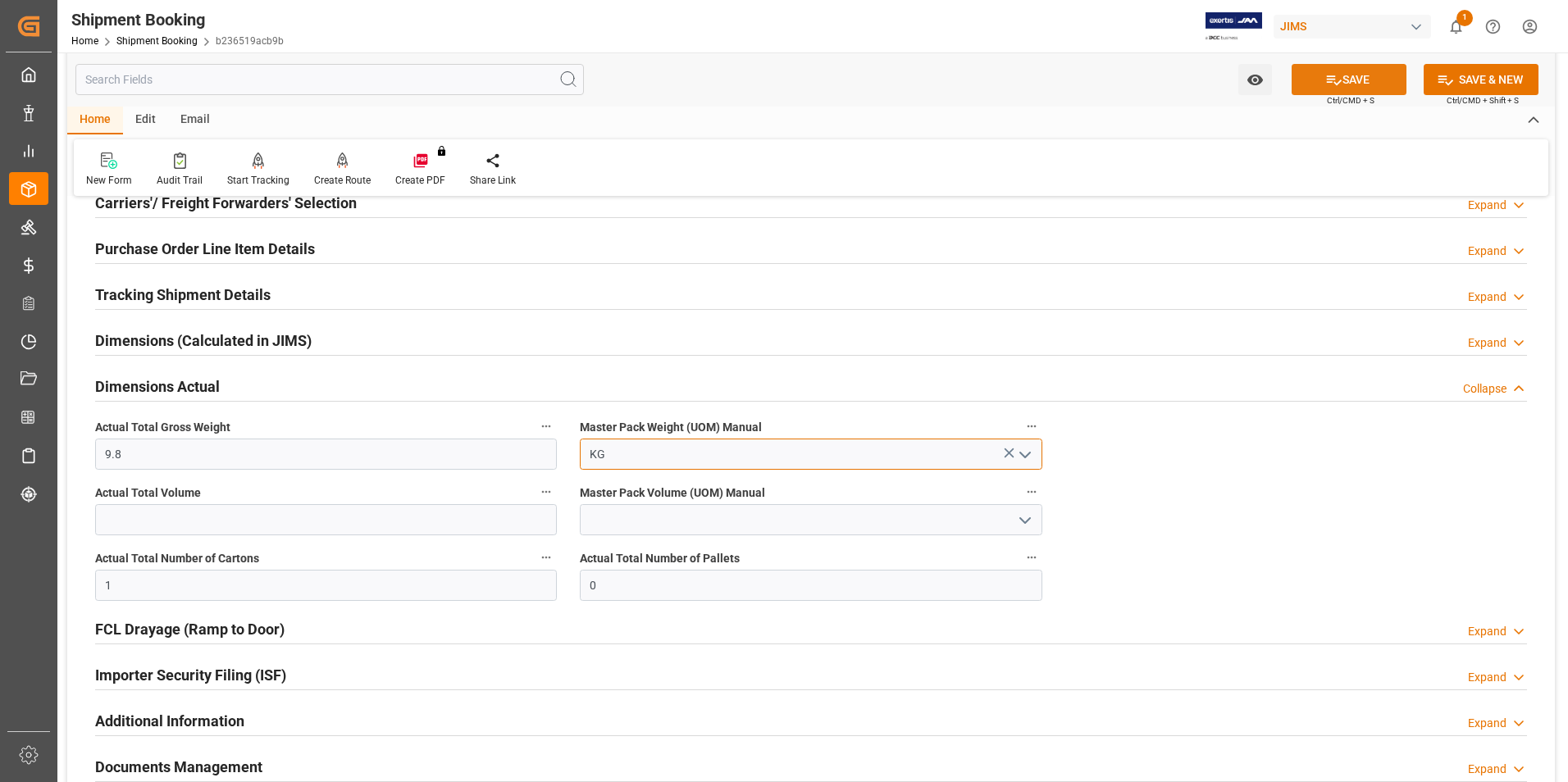
type input "KG"
click at [1349, 83] on button "SAVE" at bounding box center [1349, 79] width 115 height 31
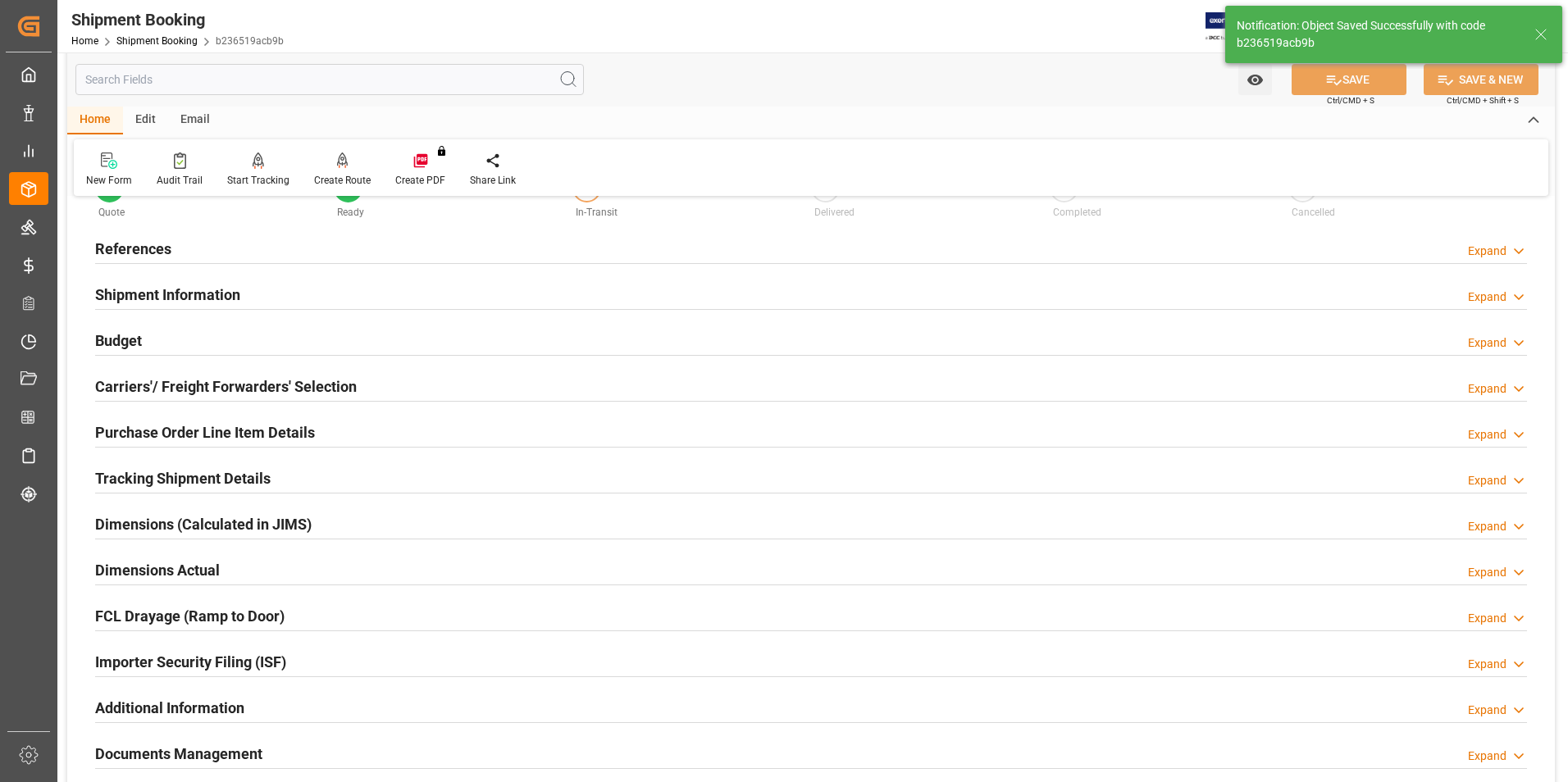
scroll to position [0, 0]
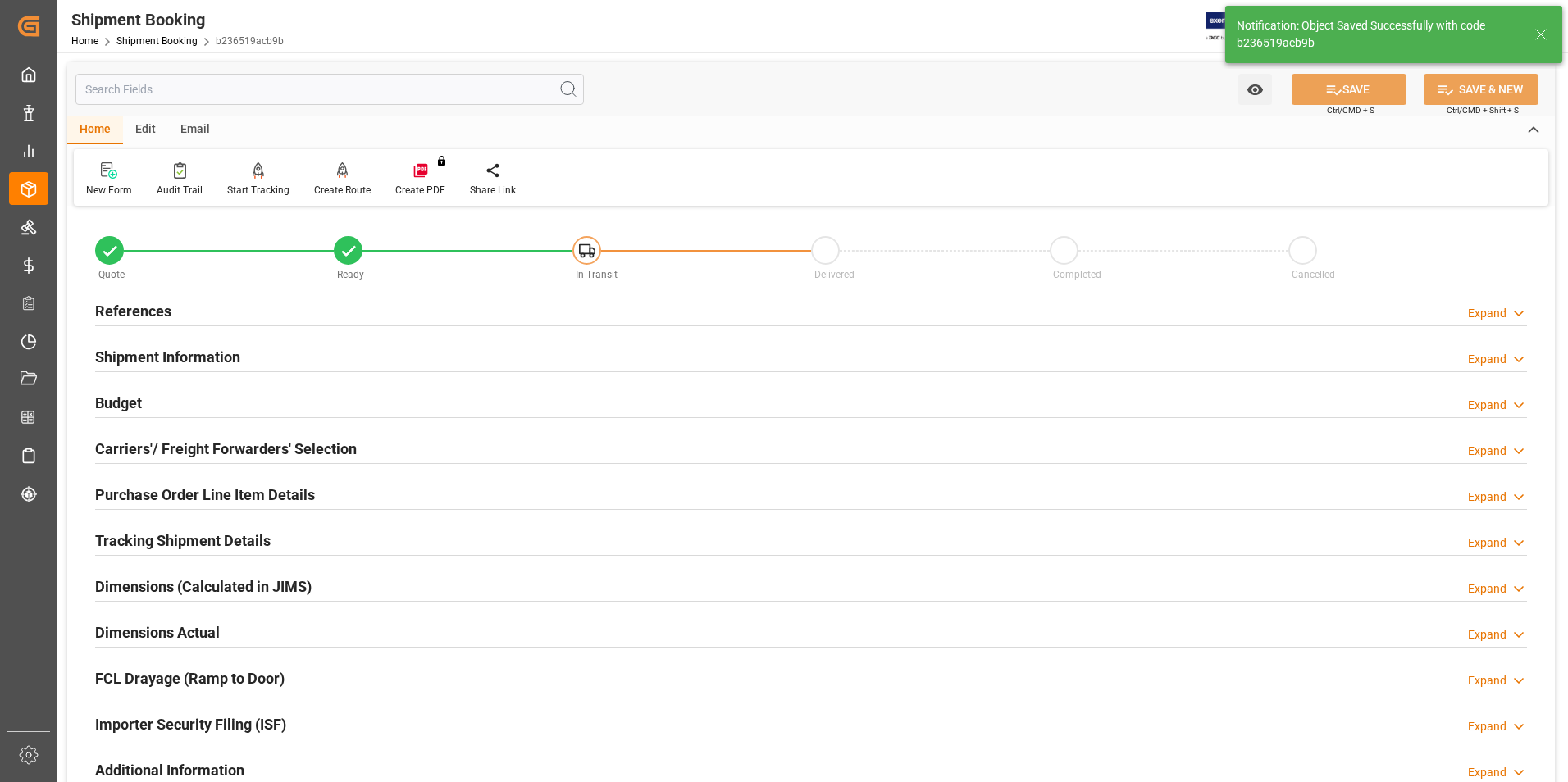
click at [118, 536] on h2 "Tracking Shipment Details" at bounding box center [183, 540] width 176 height 22
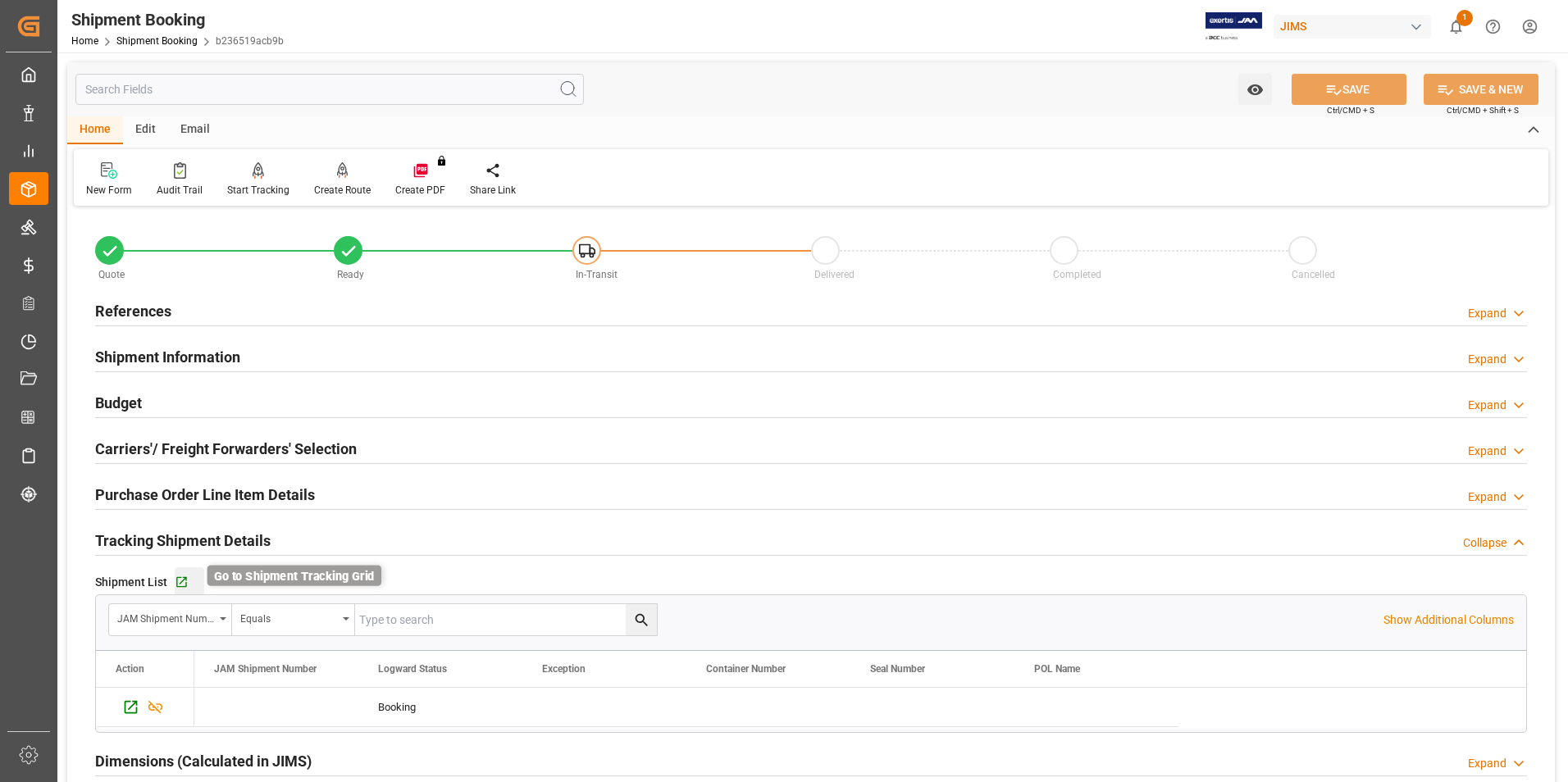
click at [176, 578] on icon "button" at bounding box center [181, 582] width 11 height 11
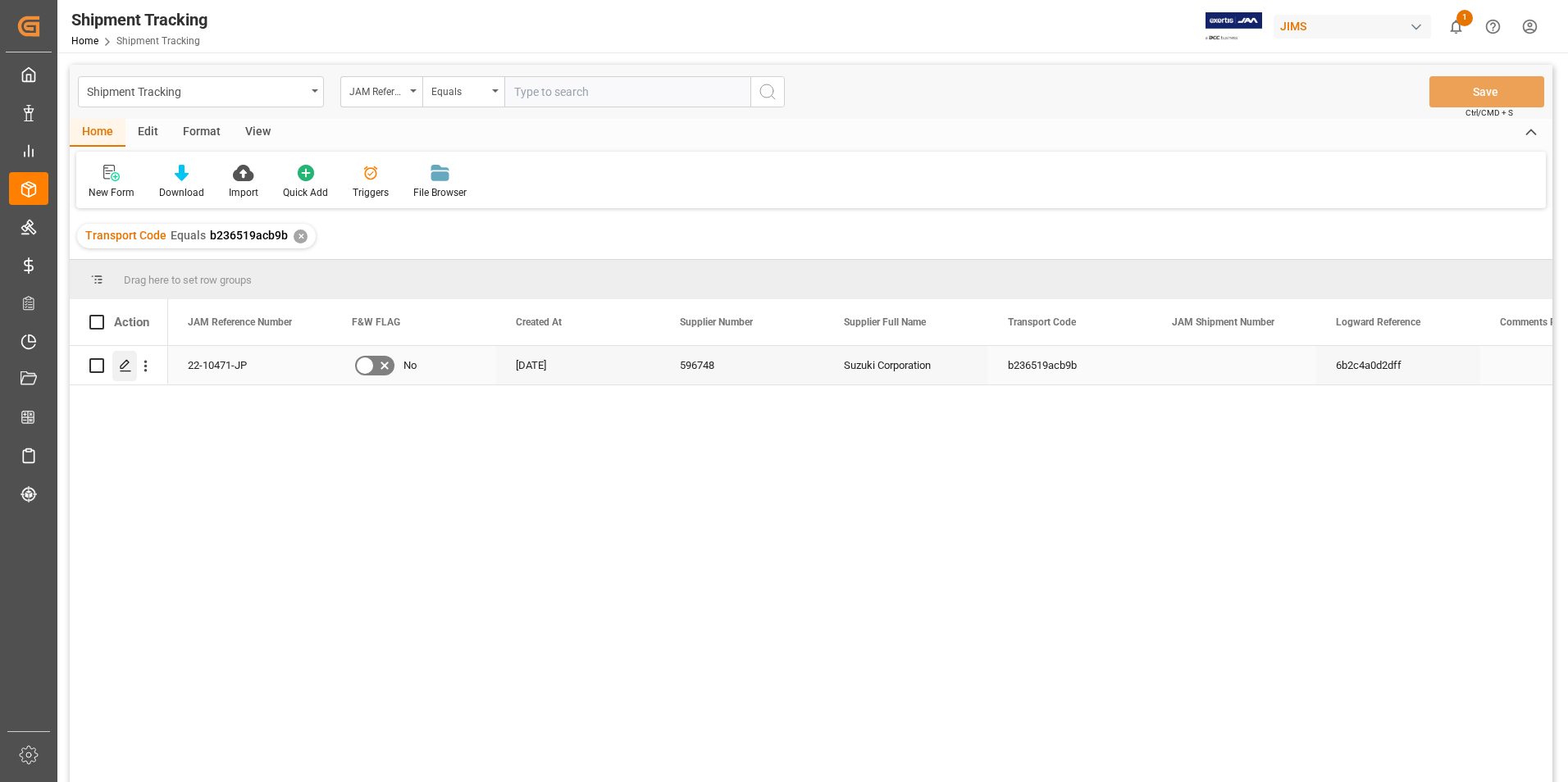
click at [124, 362] on icon "Press SPACE to select this row." at bounding box center [126, 366] width 13 height 13
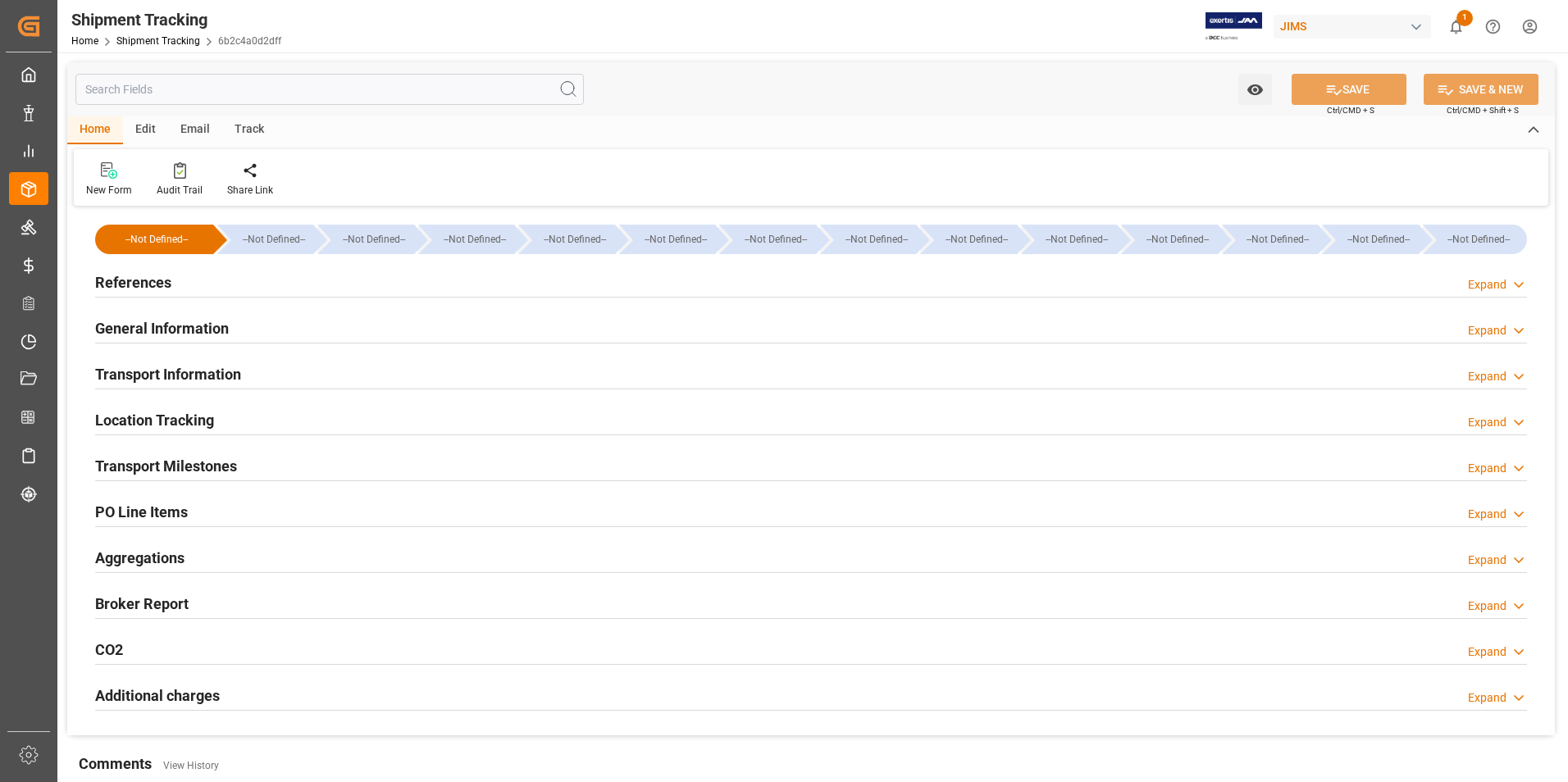
type input "[DATE]"
click at [144, 279] on h2 "References" at bounding box center [133, 282] width 76 height 22
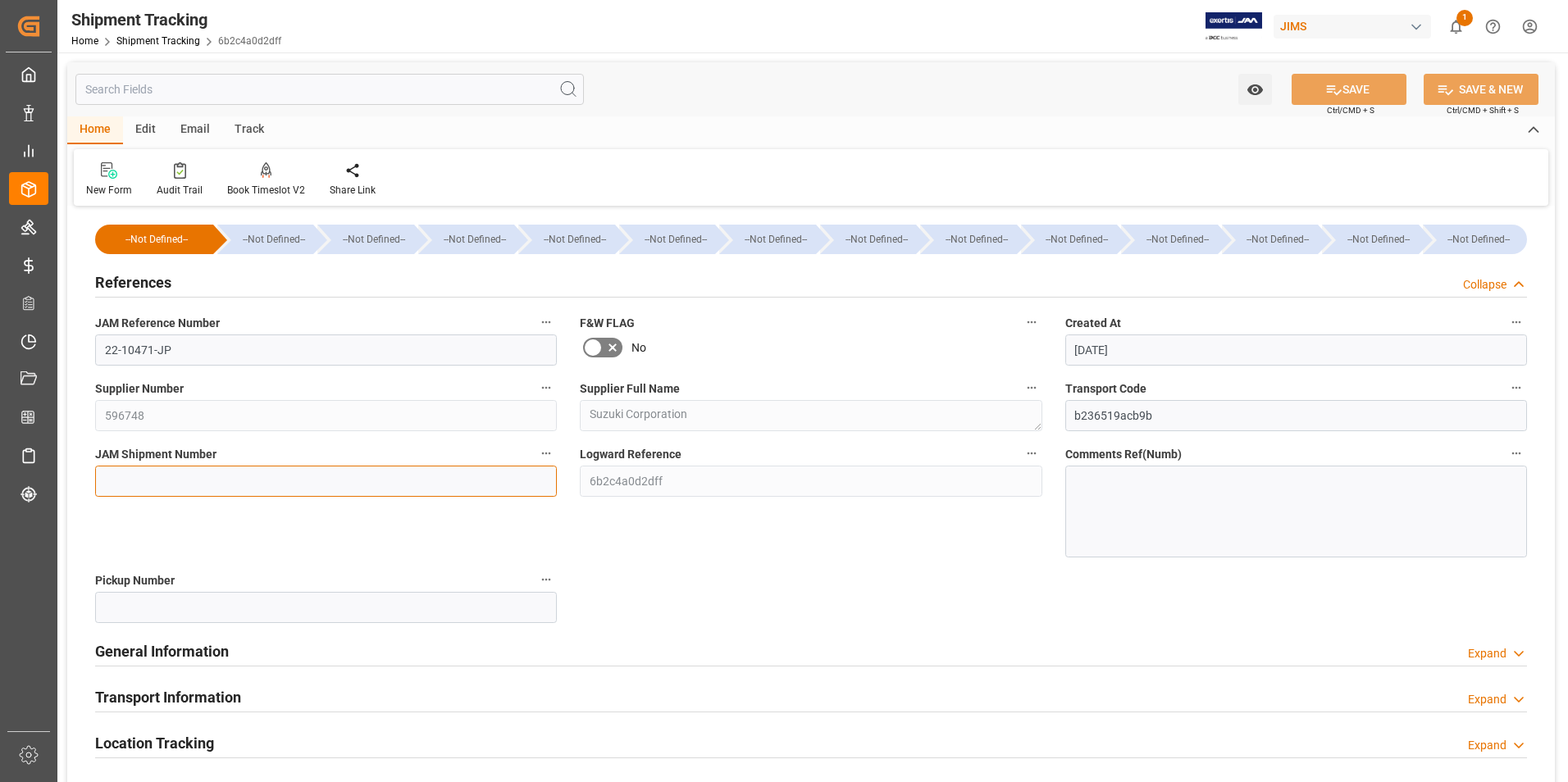
click at [196, 483] on input at bounding box center [326, 482] width 462 height 31
type input "72627"
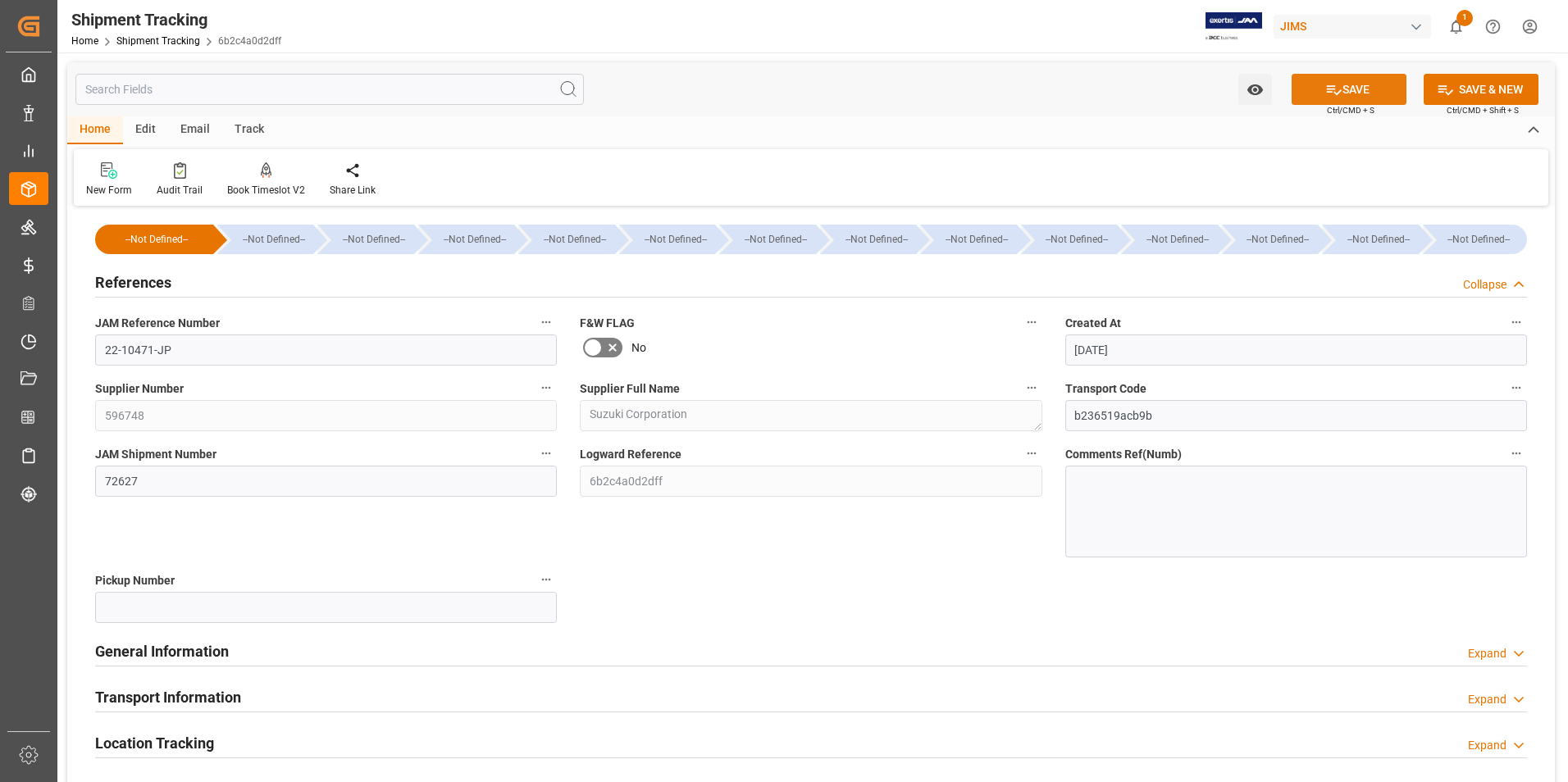
click at [1386, 79] on button "SAVE" at bounding box center [1349, 89] width 115 height 31
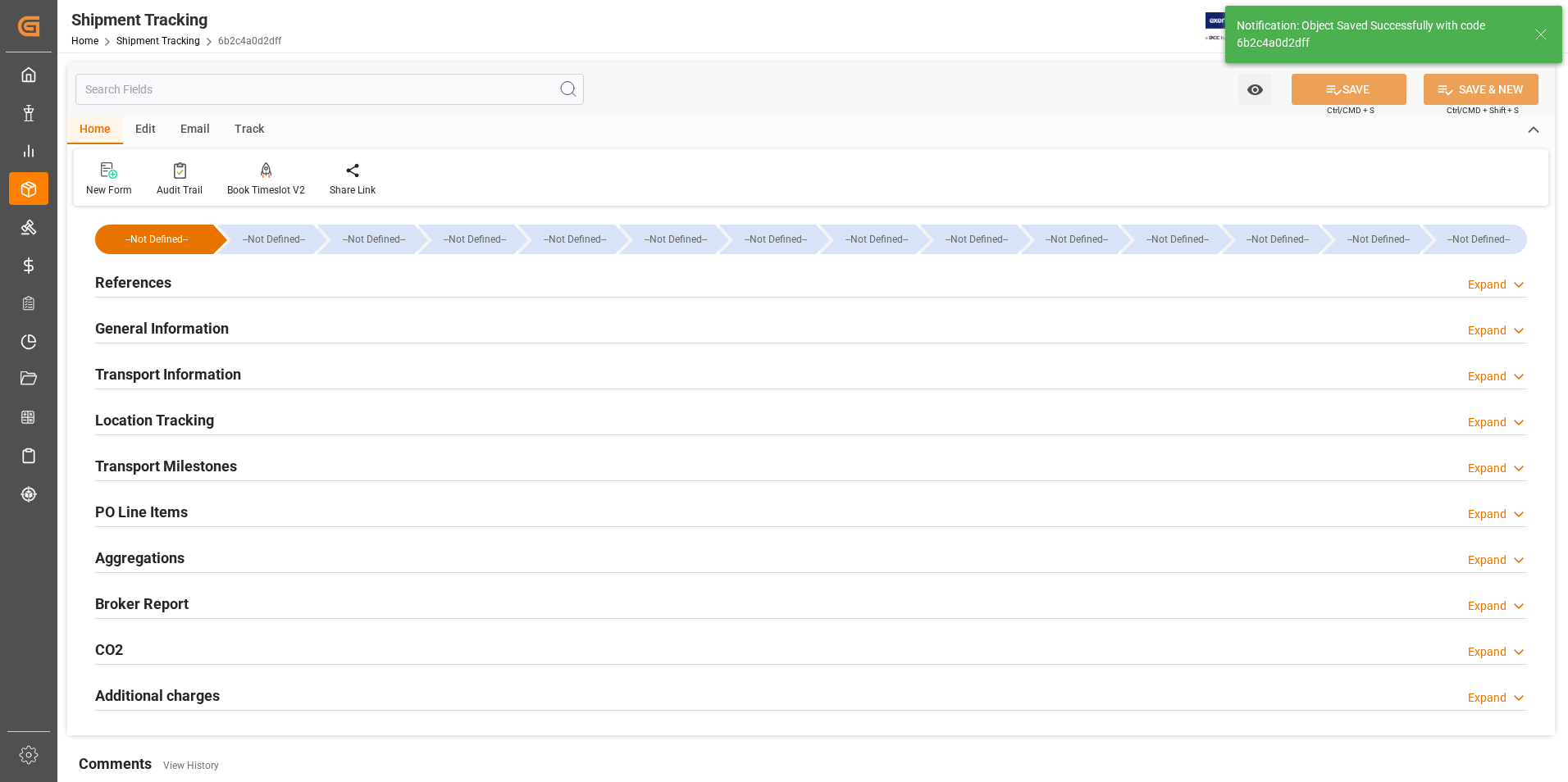
click at [179, 657] on div "CO2 Expand" at bounding box center [810, 649] width 1431 height 31
click at [183, 324] on h2 "General Information" at bounding box center [161, 328] width 133 height 22
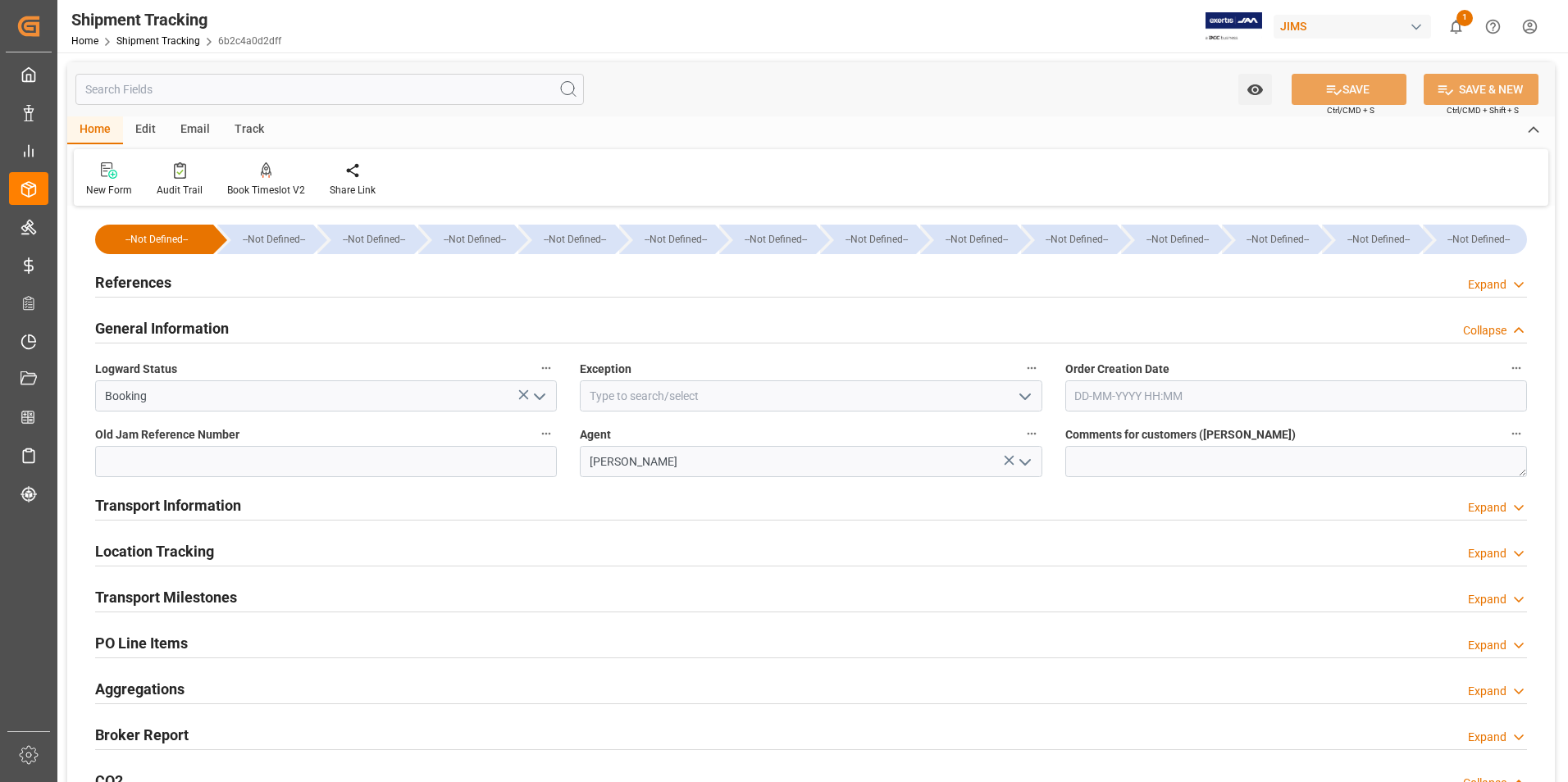
click at [181, 506] on h2 "Transport Information" at bounding box center [168, 505] width 146 height 22
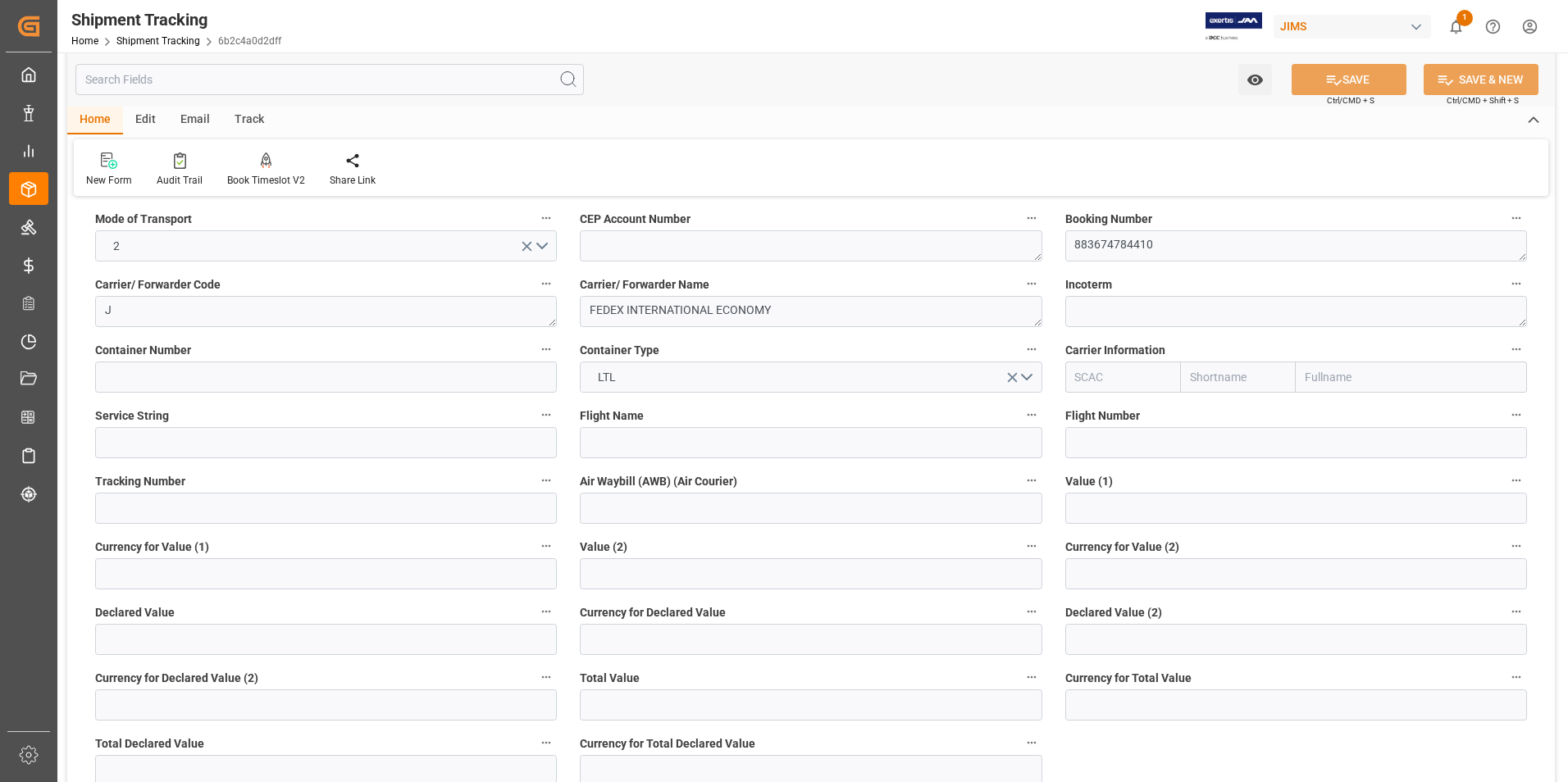
scroll to position [328, 0]
drag, startPoint x: 1177, startPoint y: 247, endPoint x: 1011, endPoint y: 247, distance: 166.0
click at [1011, 247] on div "--Not Defined-- --Not Defined-- --Not Defined-- --Not Defined-- --Not Defined--…" at bounding box center [810, 749] width 1488 height 1733
click at [189, 509] on input at bounding box center [326, 507] width 462 height 31
paste input "883674784410"
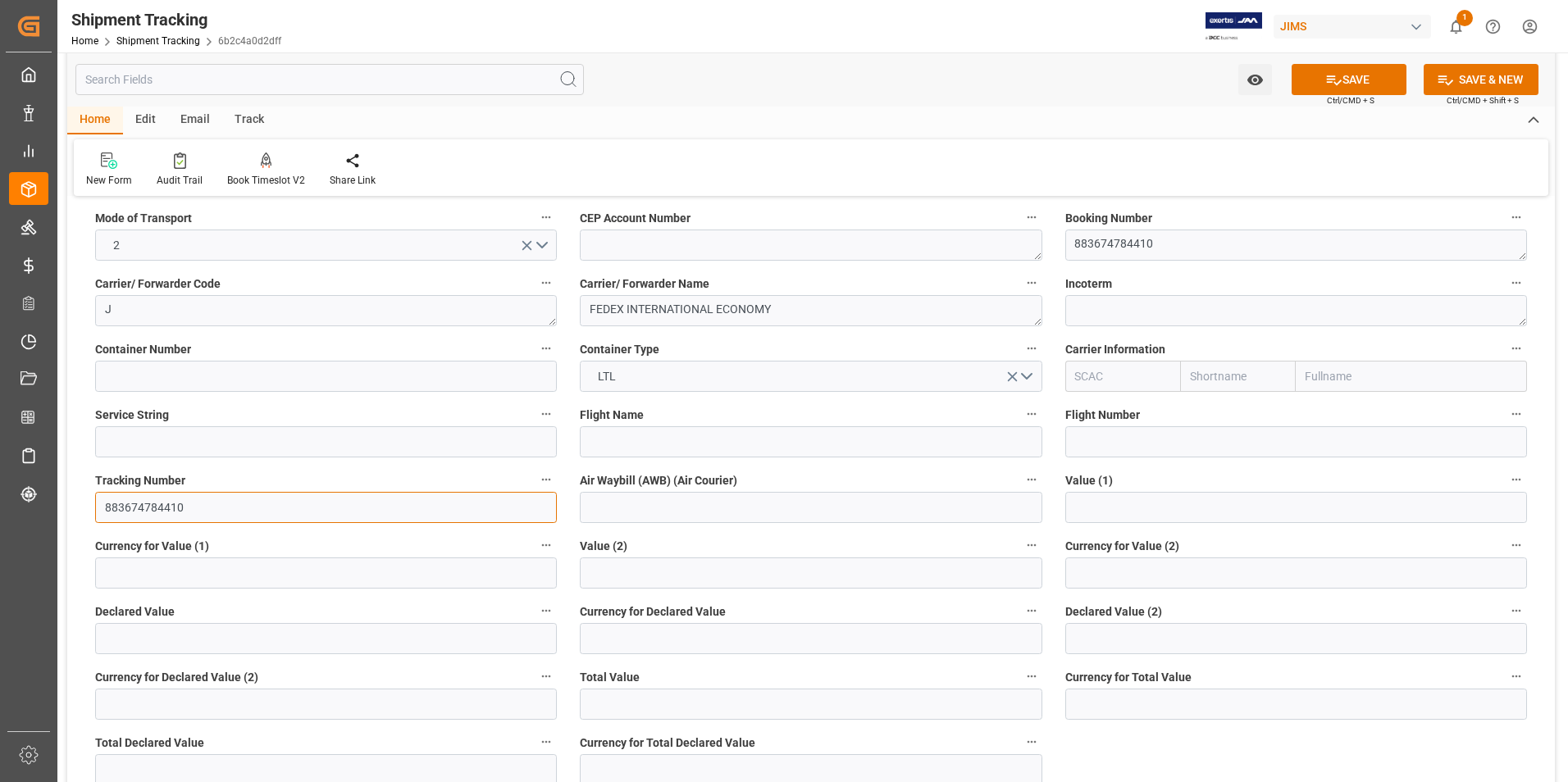
type input "883674784410"
click at [617, 511] on input at bounding box center [810, 507] width 462 height 31
paste input "883674784410"
type input "883674784410"
click at [1327, 74] on icon at bounding box center [1334, 79] width 17 height 17
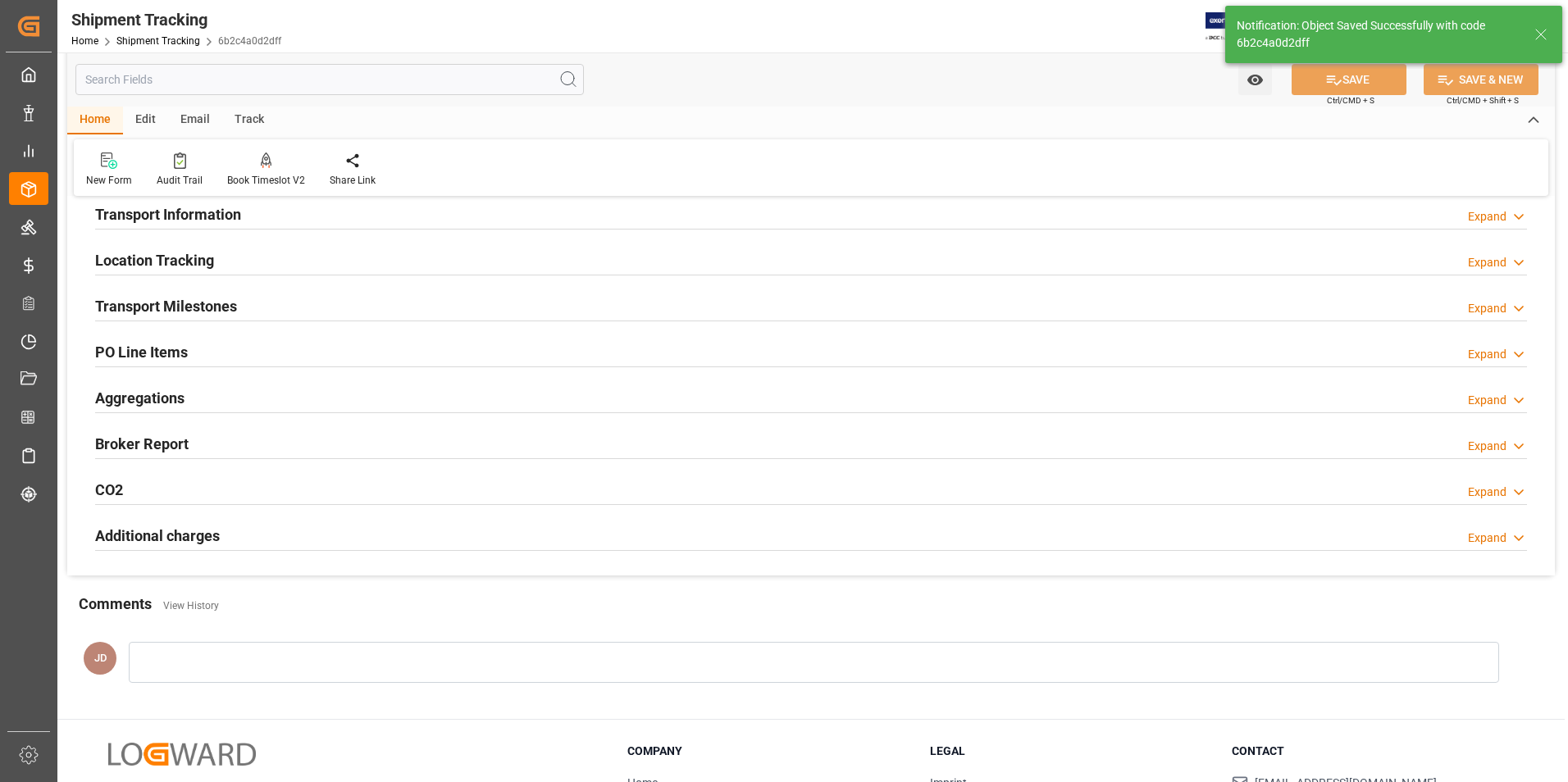
scroll to position [119, 0]
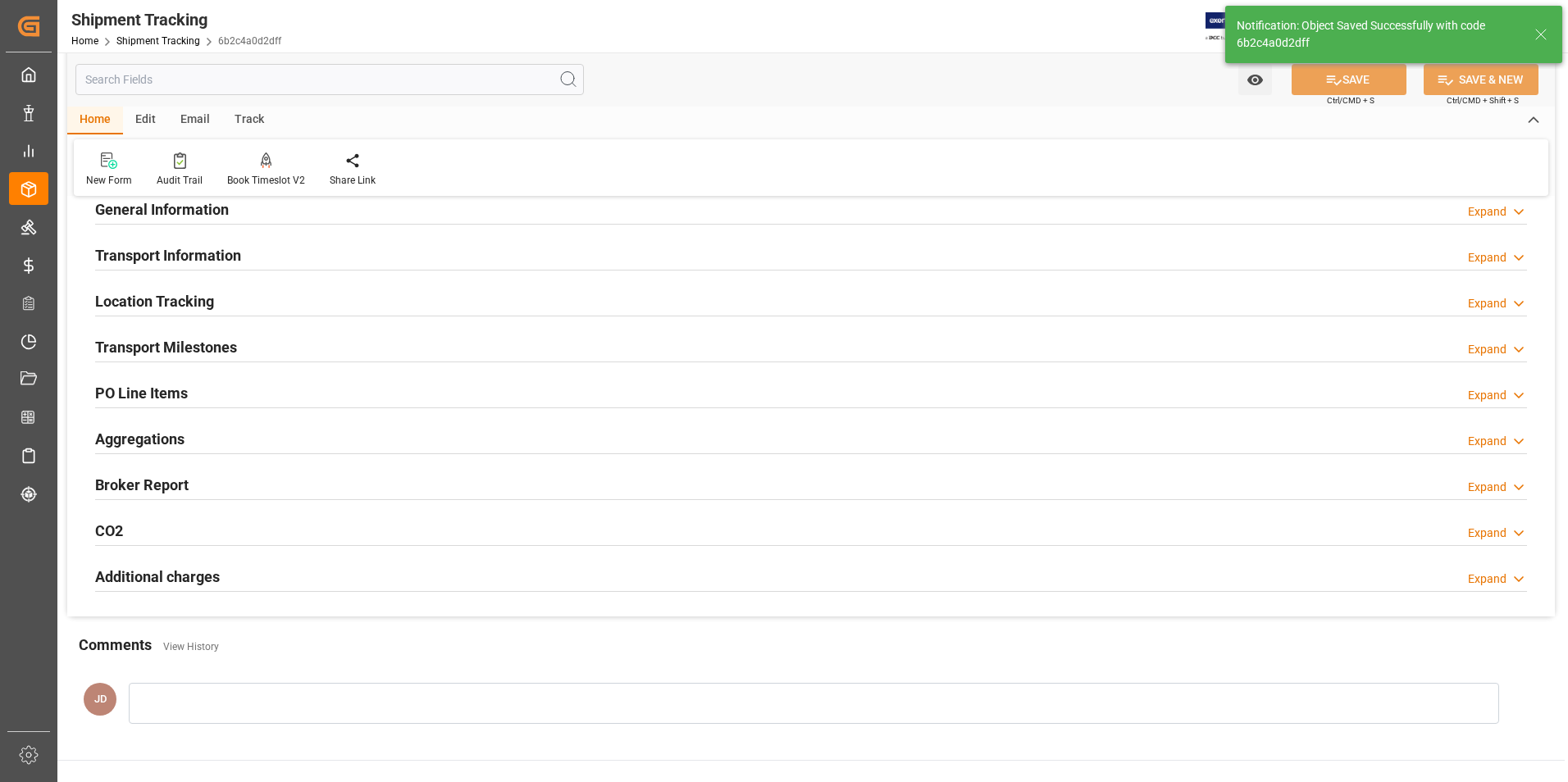
click at [196, 349] on h2 "Transport Milestones" at bounding box center [166, 347] width 142 height 22
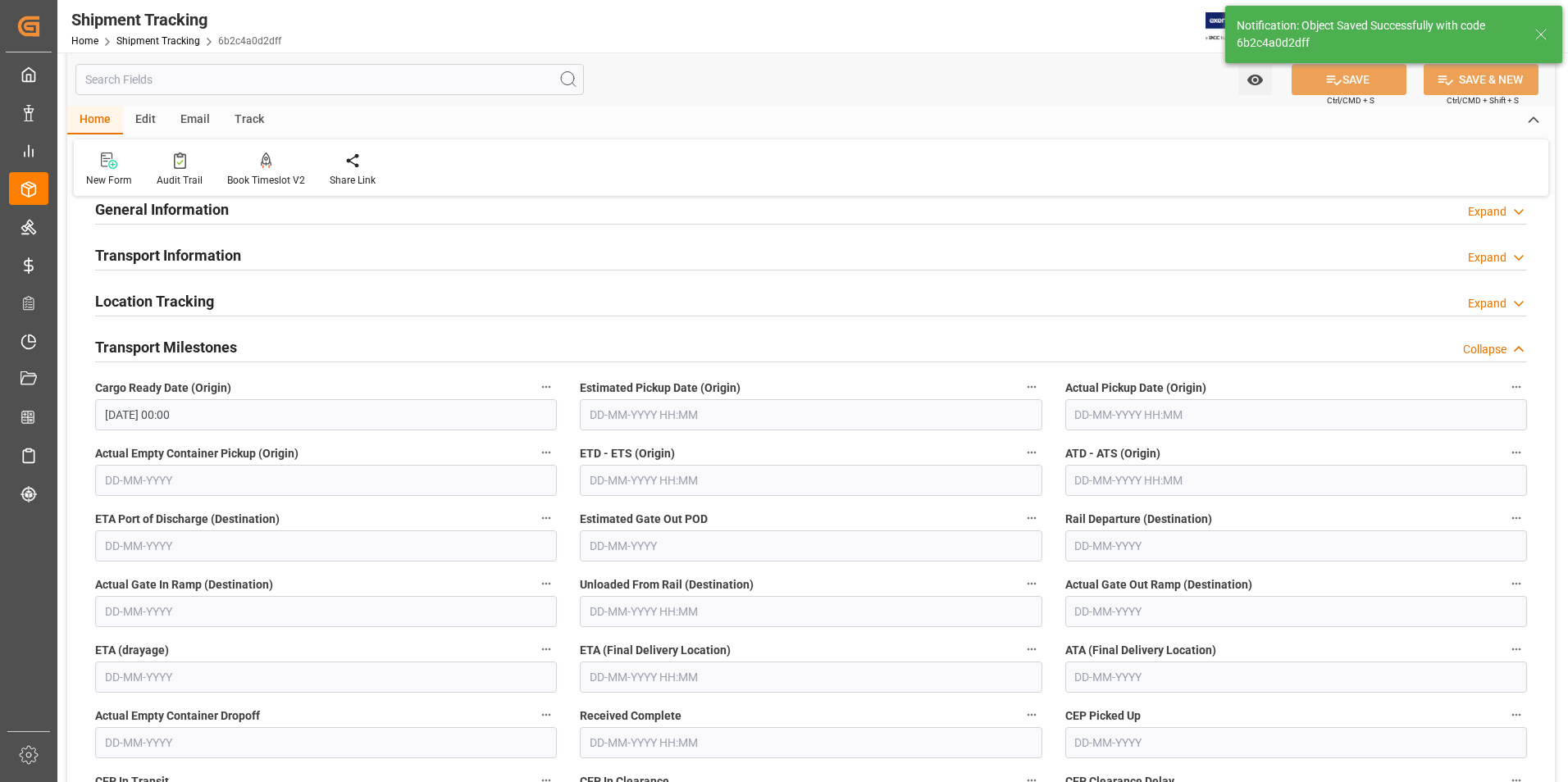
click at [1116, 420] on input "text" at bounding box center [1296, 415] width 462 height 31
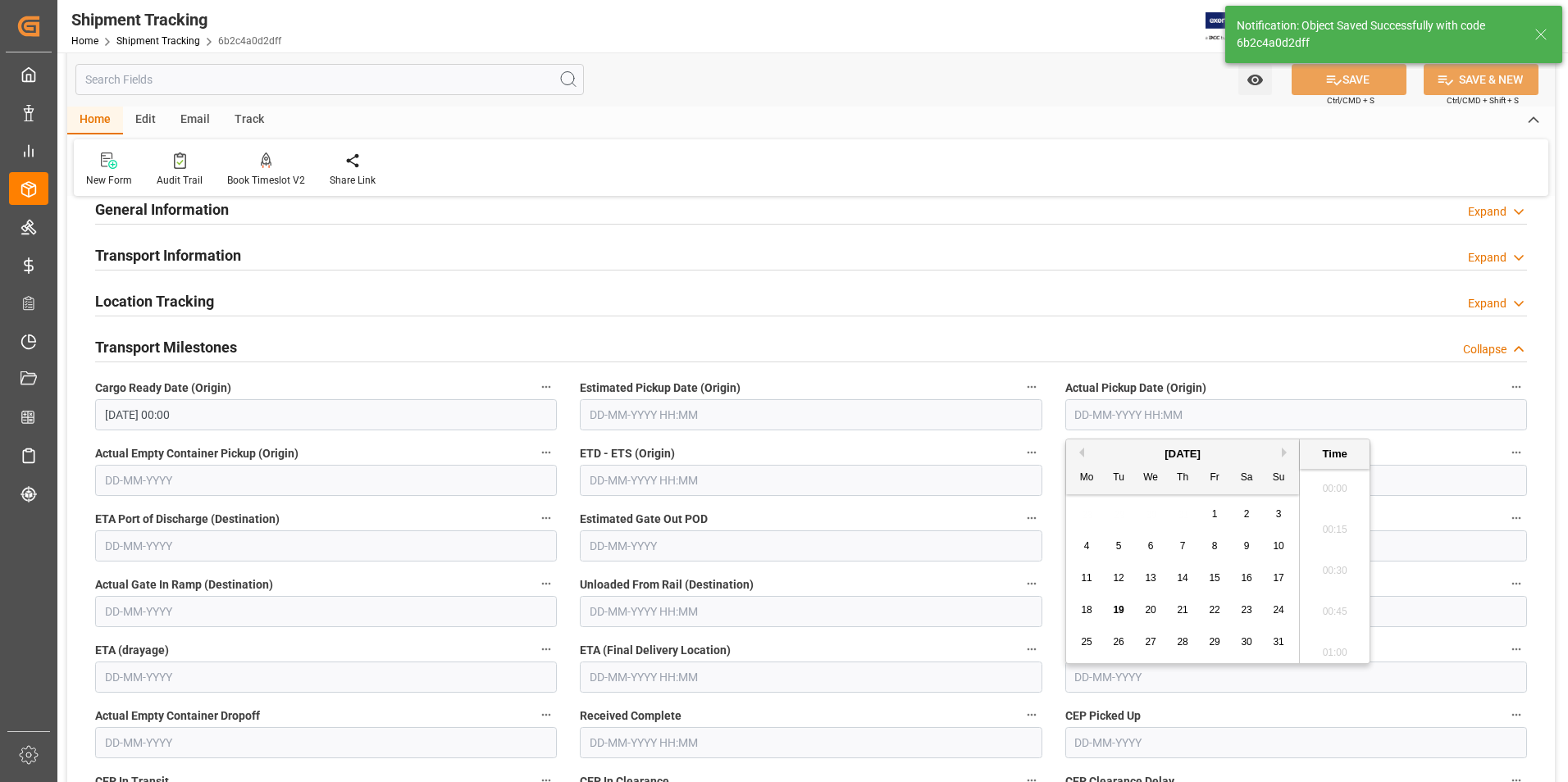
scroll to position [1563, 0]
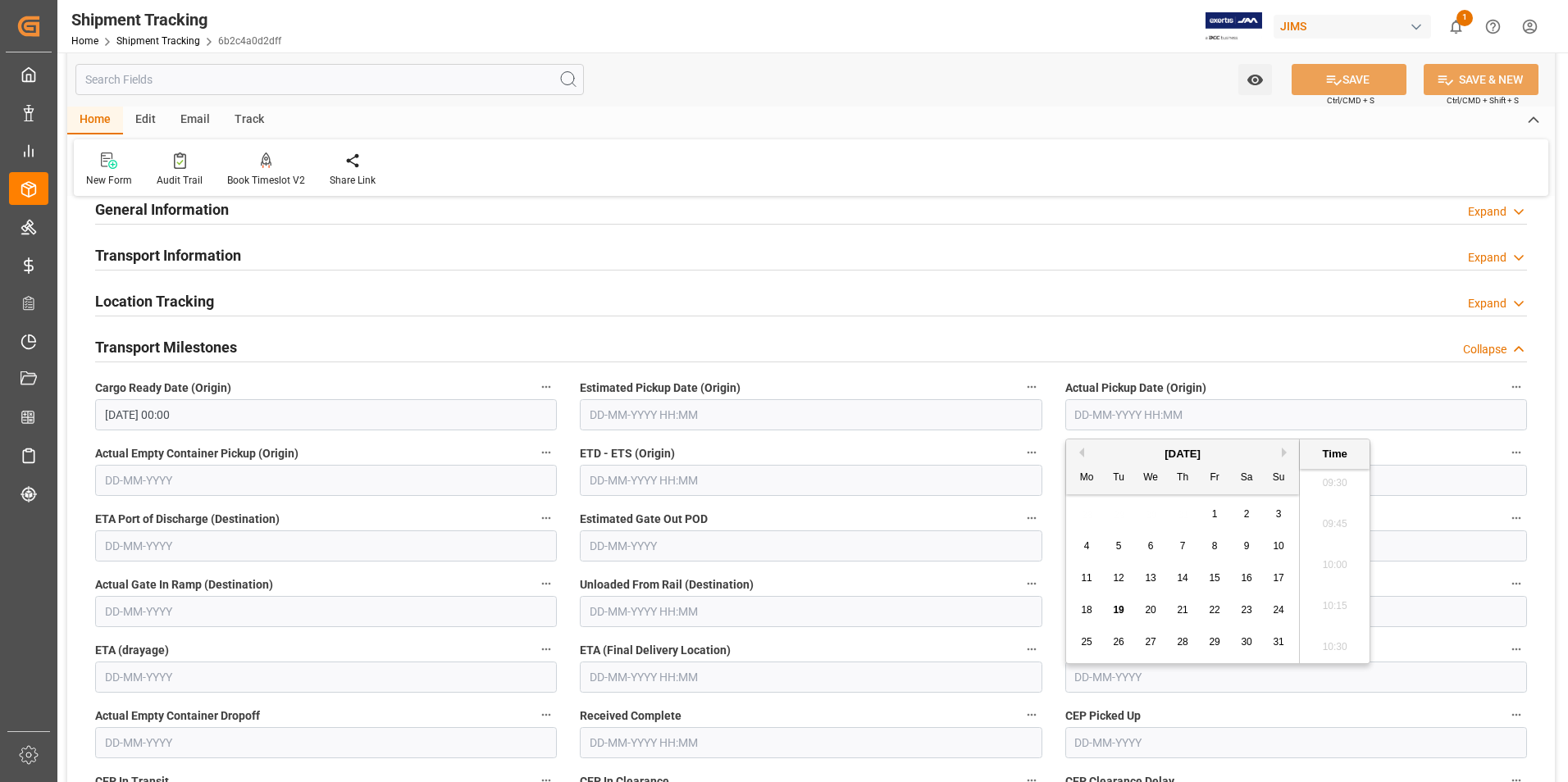
click at [1083, 515] on div "28 29 30 31 1 2 3" at bounding box center [1183, 514] width 224 height 32
click at [1118, 613] on span "19" at bounding box center [1118, 610] width 11 height 12
type input "19-08-2025 00:00"
click at [643, 481] on input "text" at bounding box center [810, 481] width 462 height 31
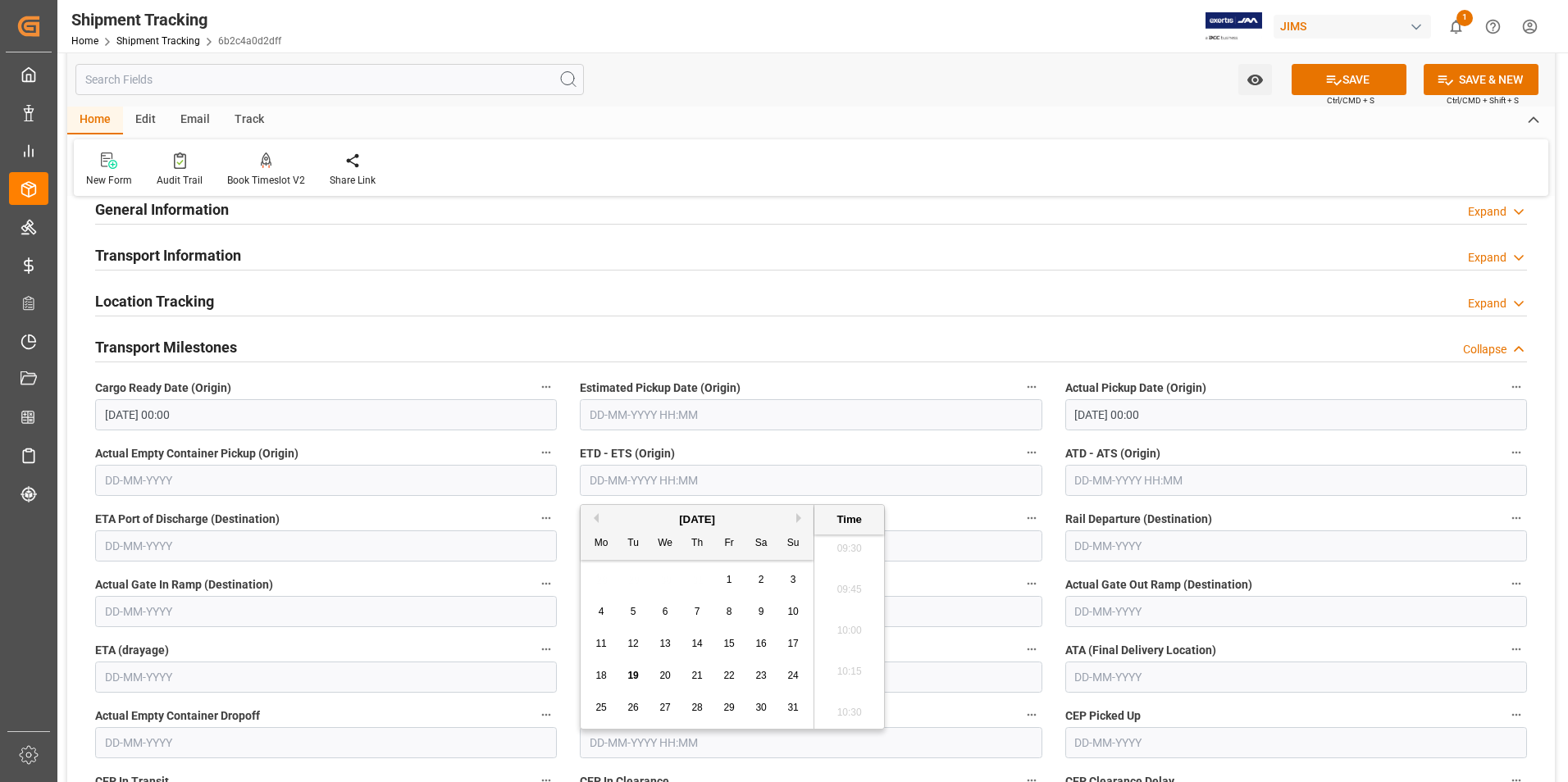
click at [599, 586] on div "28 29 30 31 1 2 3" at bounding box center [697, 579] width 224 height 32
drag, startPoint x: 632, startPoint y: 673, endPoint x: 639, endPoint y: 655, distance: 19.3
click at [632, 671] on span "19" at bounding box center [632, 675] width 11 height 12
type input "19-08-2025 00:00"
click at [1103, 486] on input "text" at bounding box center [1296, 481] width 462 height 31
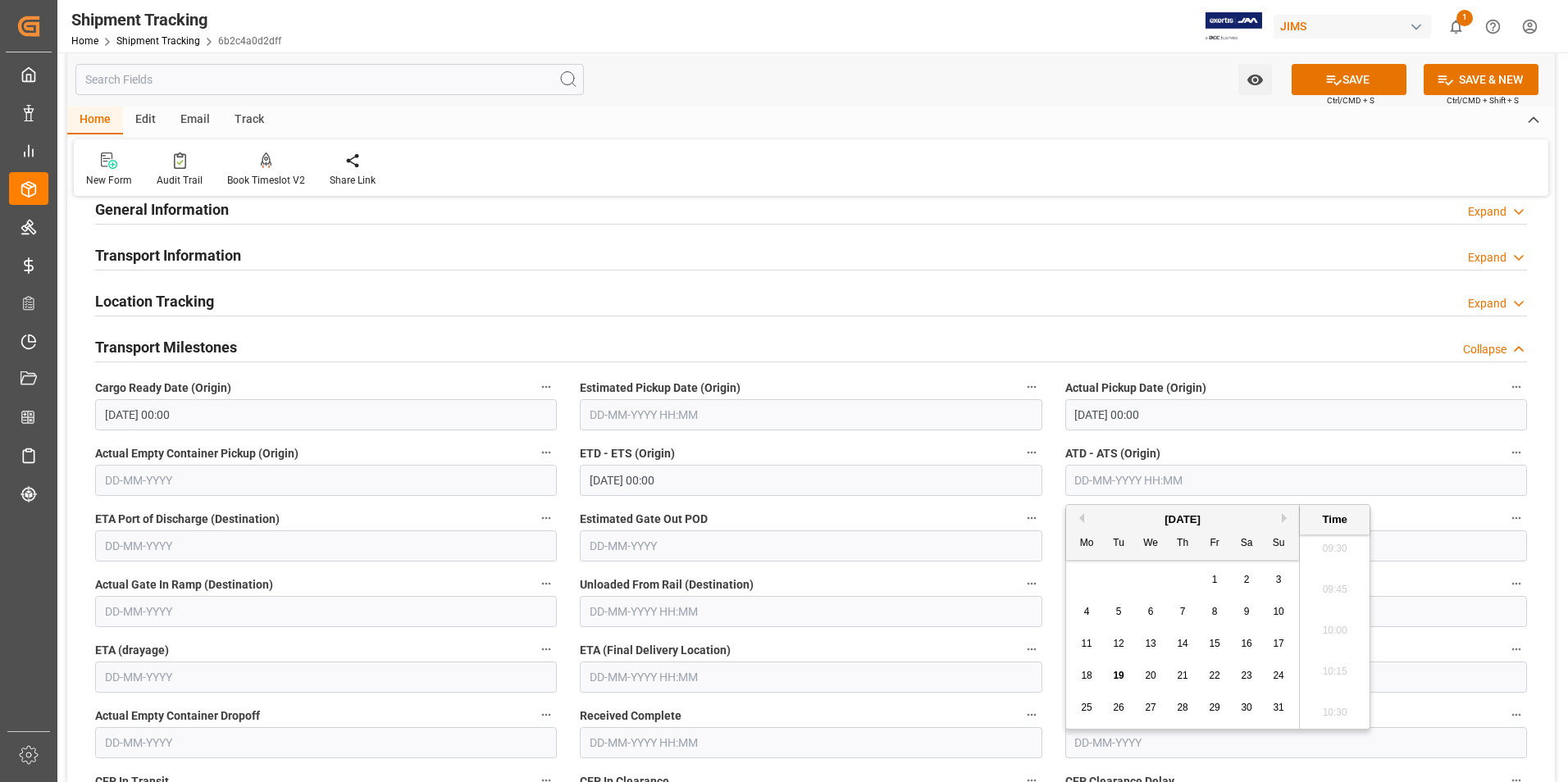
click at [1074, 583] on div "28 29 30 31 1 2 3" at bounding box center [1183, 579] width 224 height 32
click at [1114, 668] on div "19" at bounding box center [1118, 676] width 21 height 20
type input "19-08-2025 00:00"
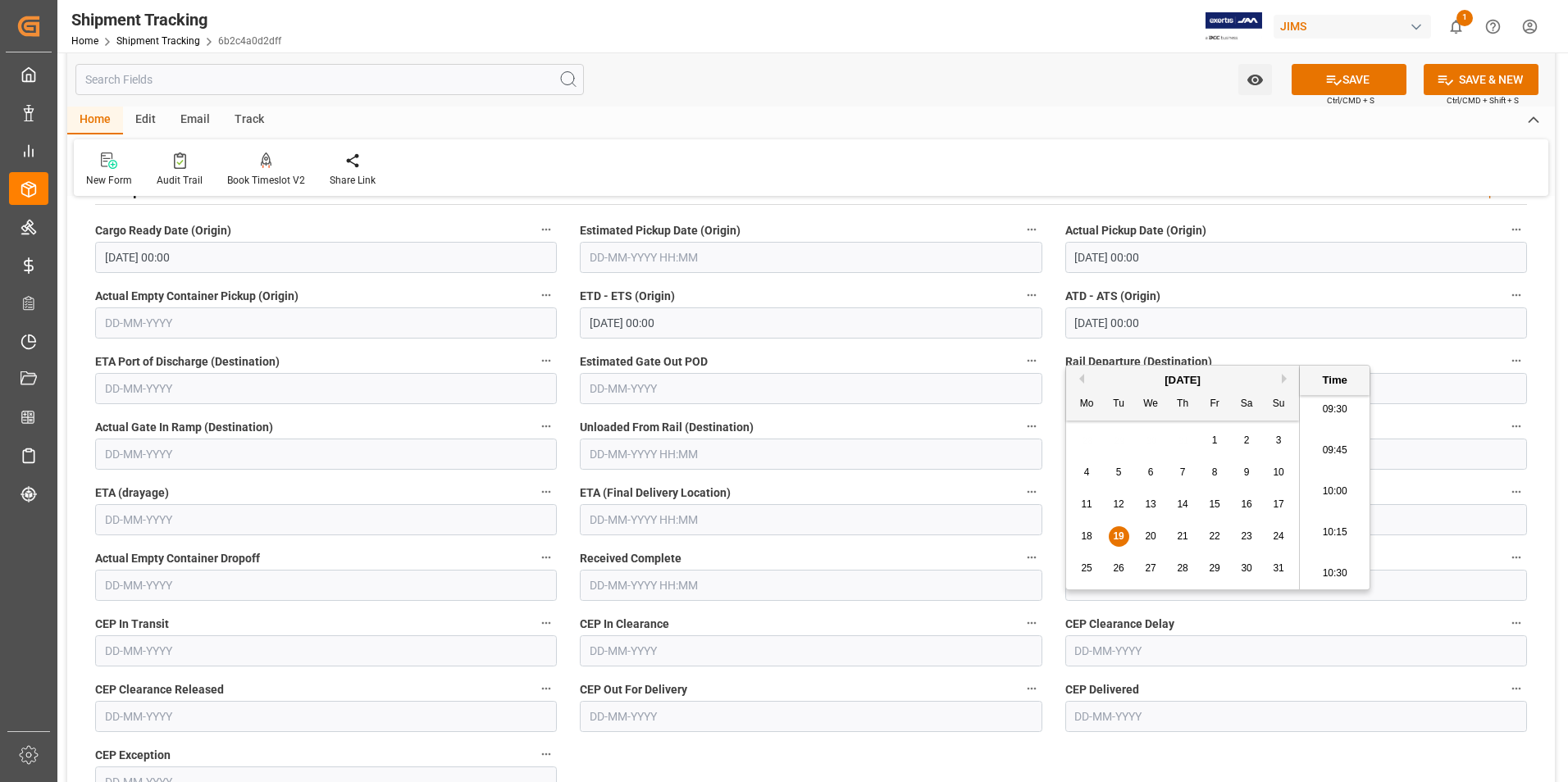
scroll to position [283, 0]
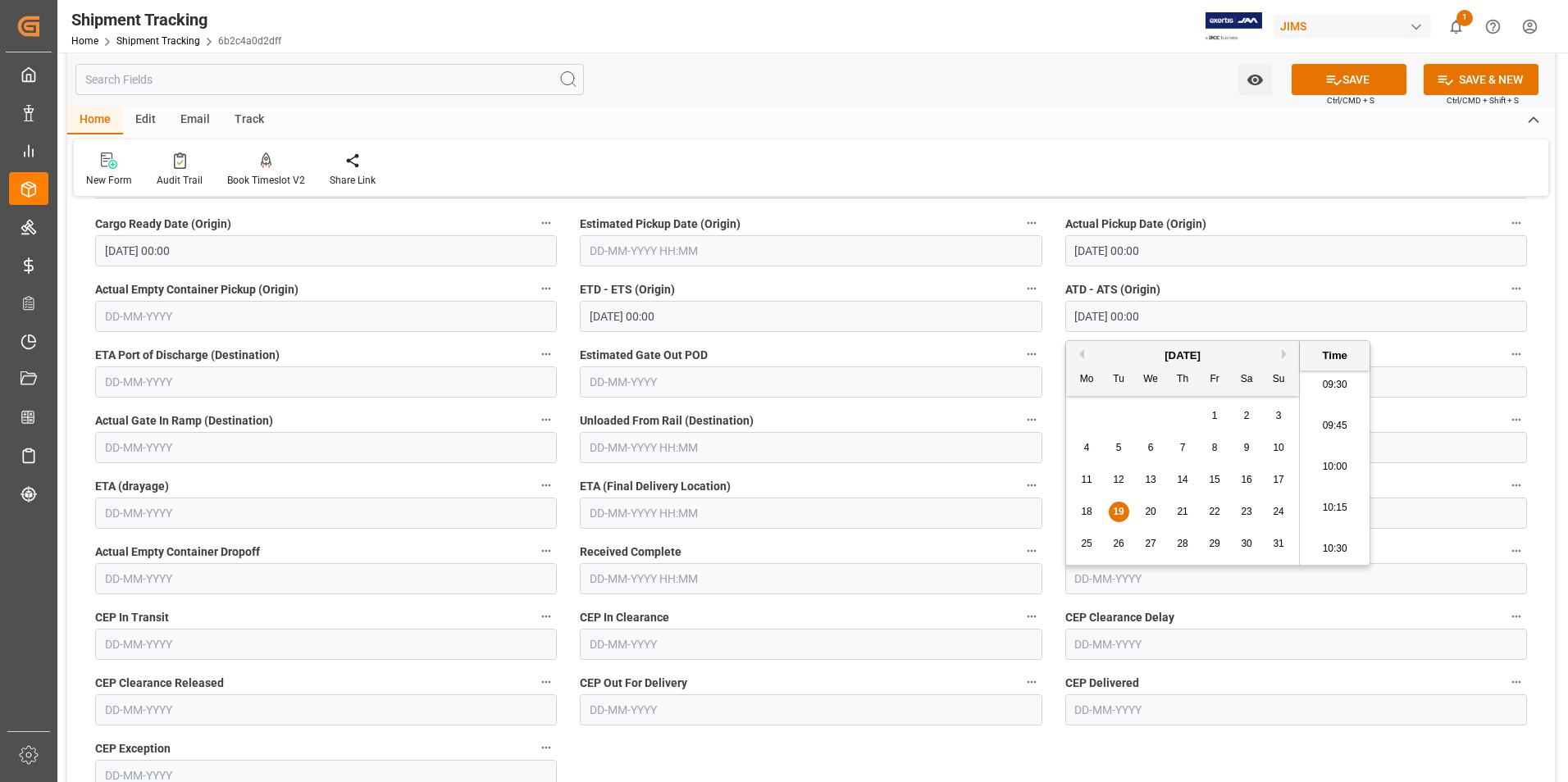
click at [637, 511] on input "text" at bounding box center [810, 513] width 462 height 31
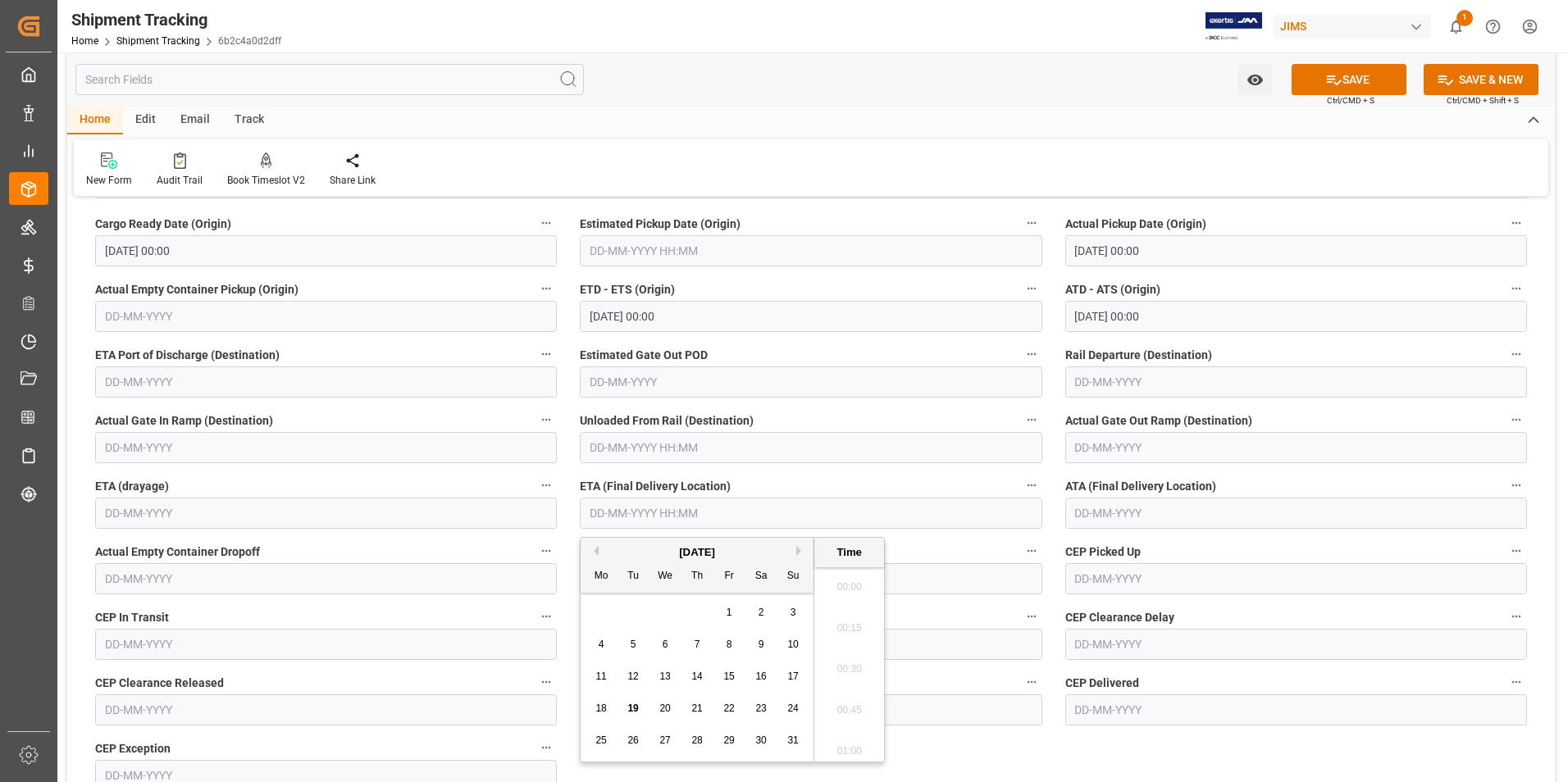
scroll to position [1563, 0]
click at [603, 607] on div "28 29 30 31 1 2 3" at bounding box center [697, 612] width 224 height 32
click at [636, 743] on span "26" at bounding box center [632, 740] width 11 height 12
type input "26-08-2025 00:00"
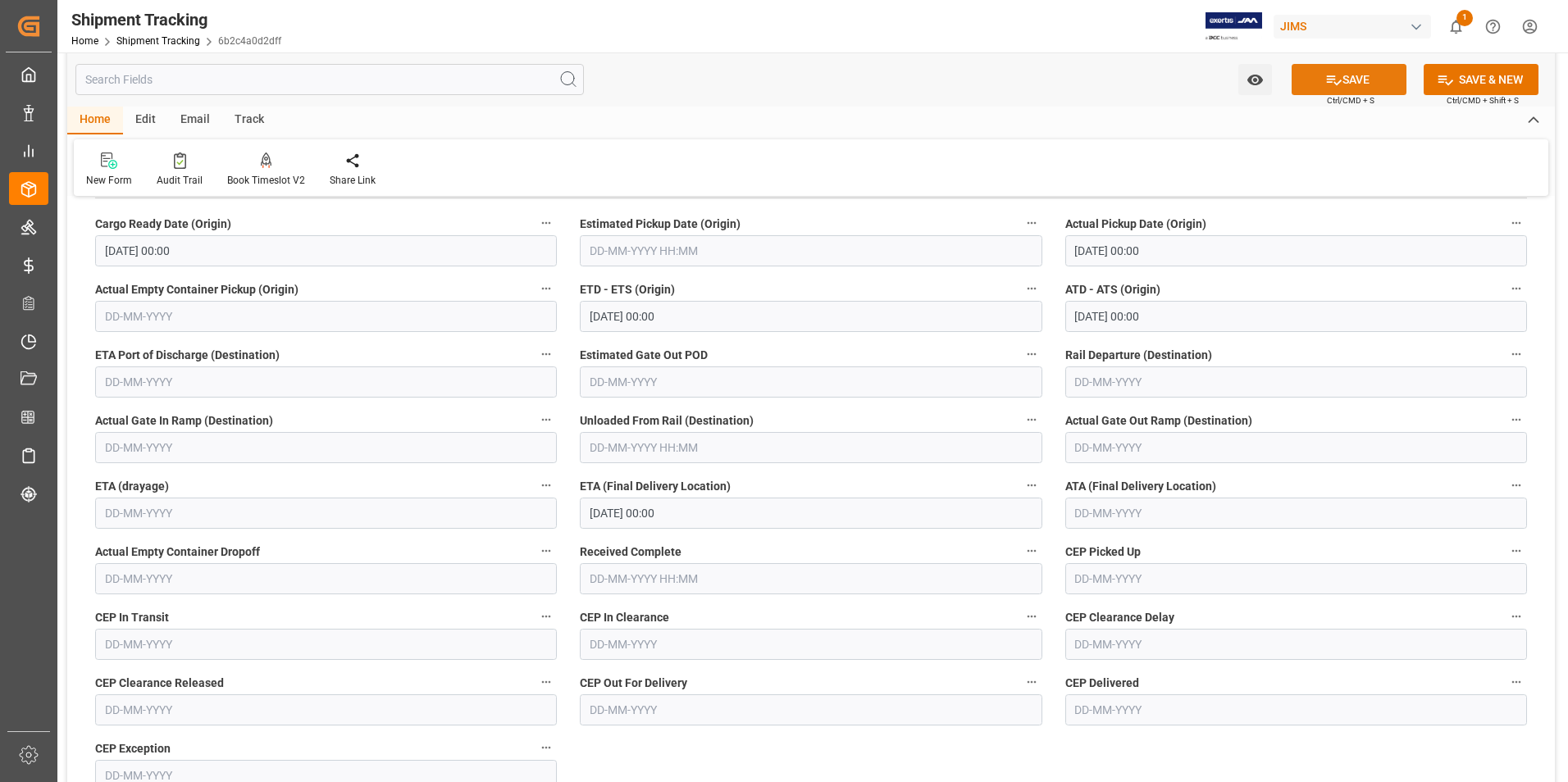
click at [1358, 79] on button "SAVE" at bounding box center [1349, 79] width 115 height 31
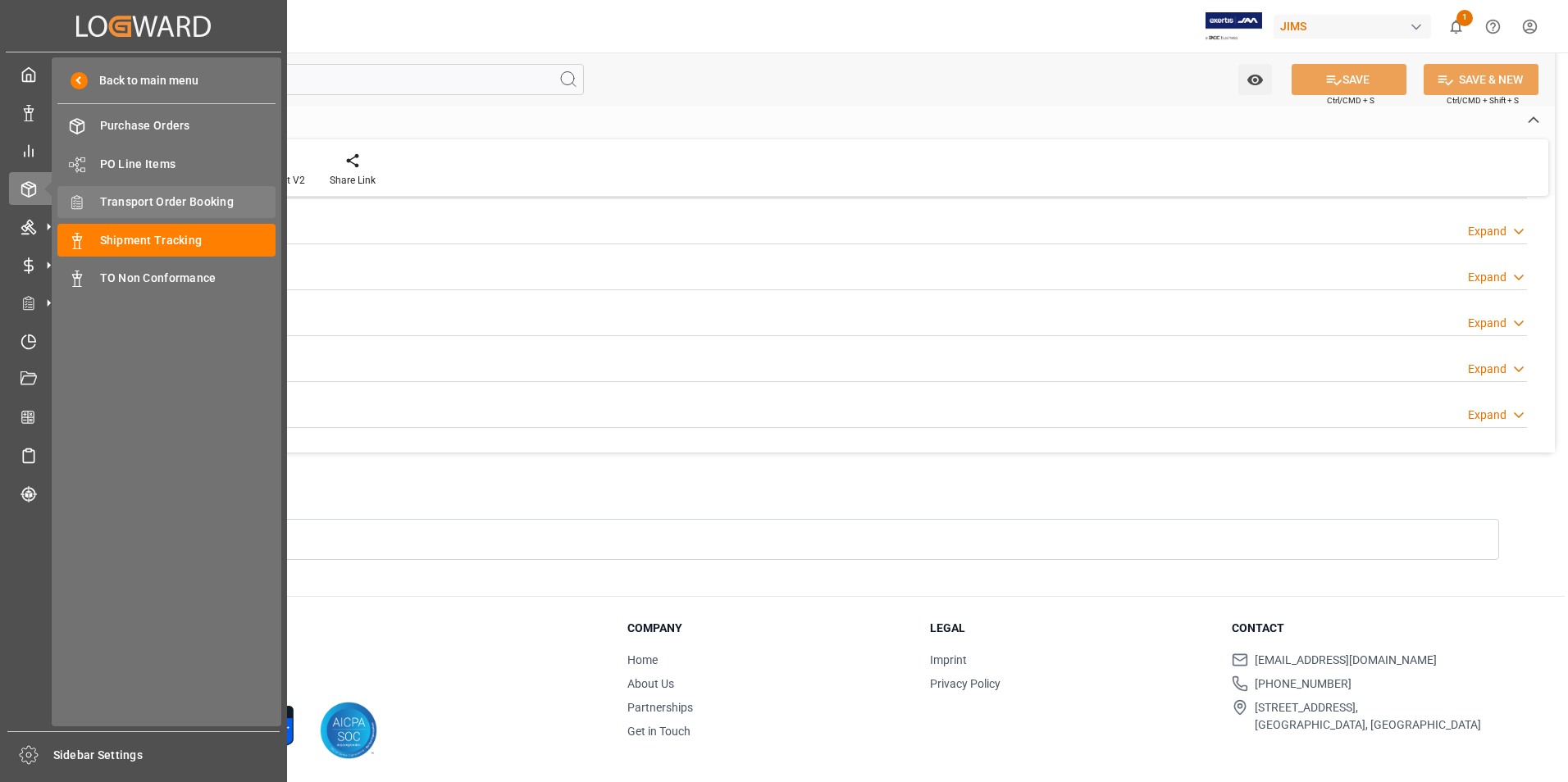
click at [171, 201] on span "Transport Order Booking" at bounding box center [188, 202] width 176 height 17
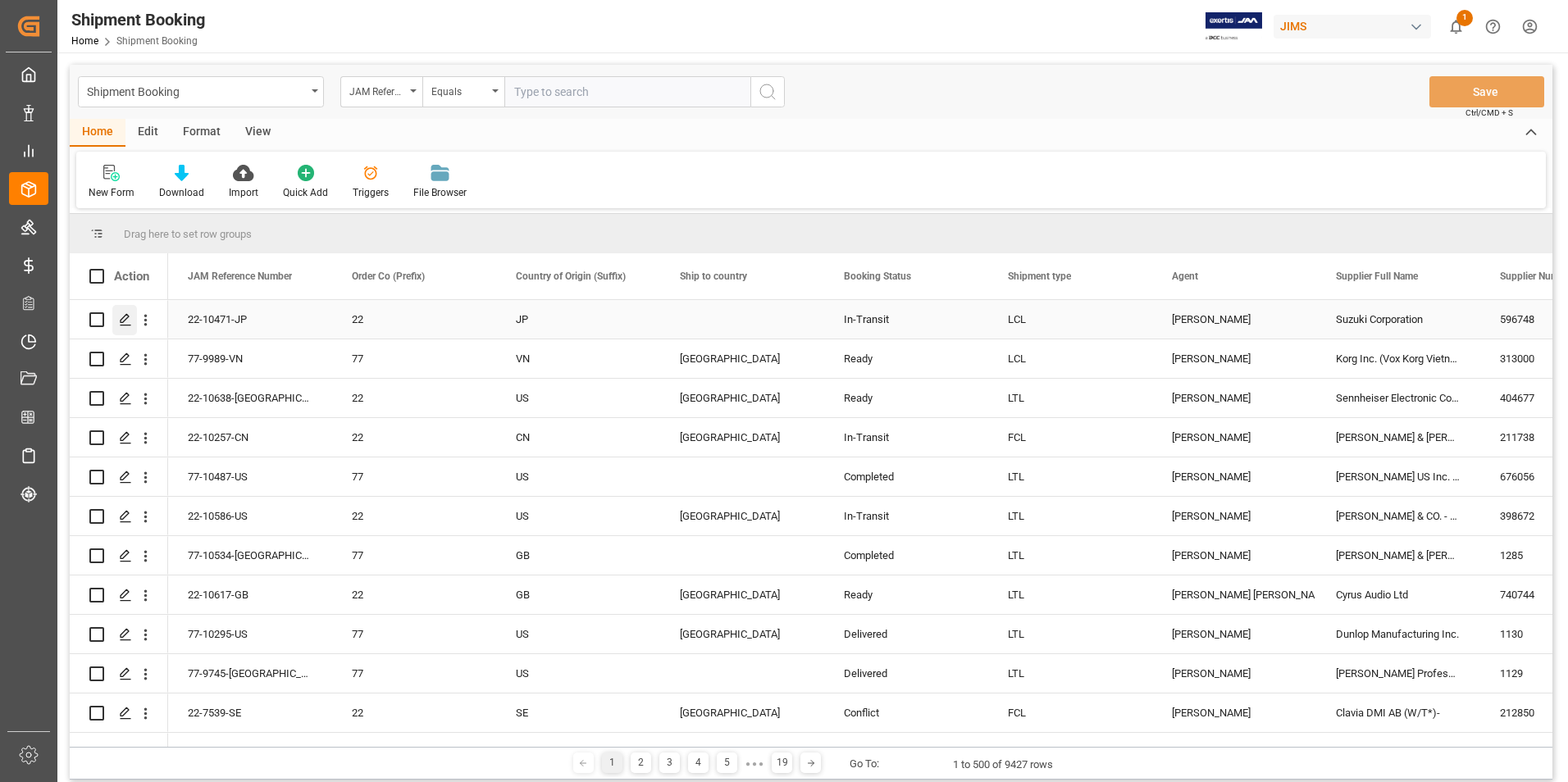
click at [125, 318] on icon "Press SPACE to select this row." at bounding box center [126, 319] width 13 height 13
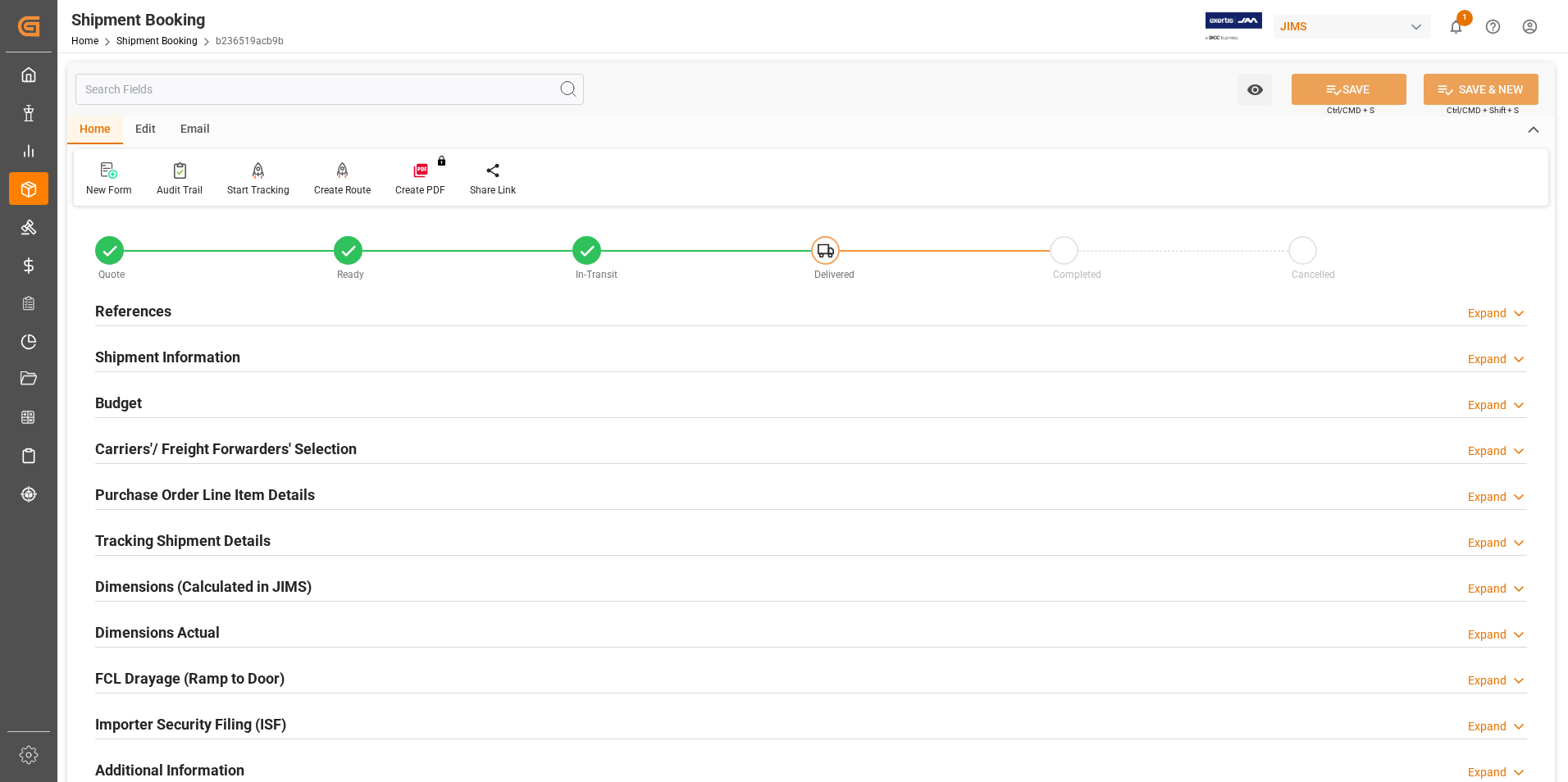
click at [169, 495] on h2 "Purchase Order Line Item Details" at bounding box center [204, 494] width 219 height 22
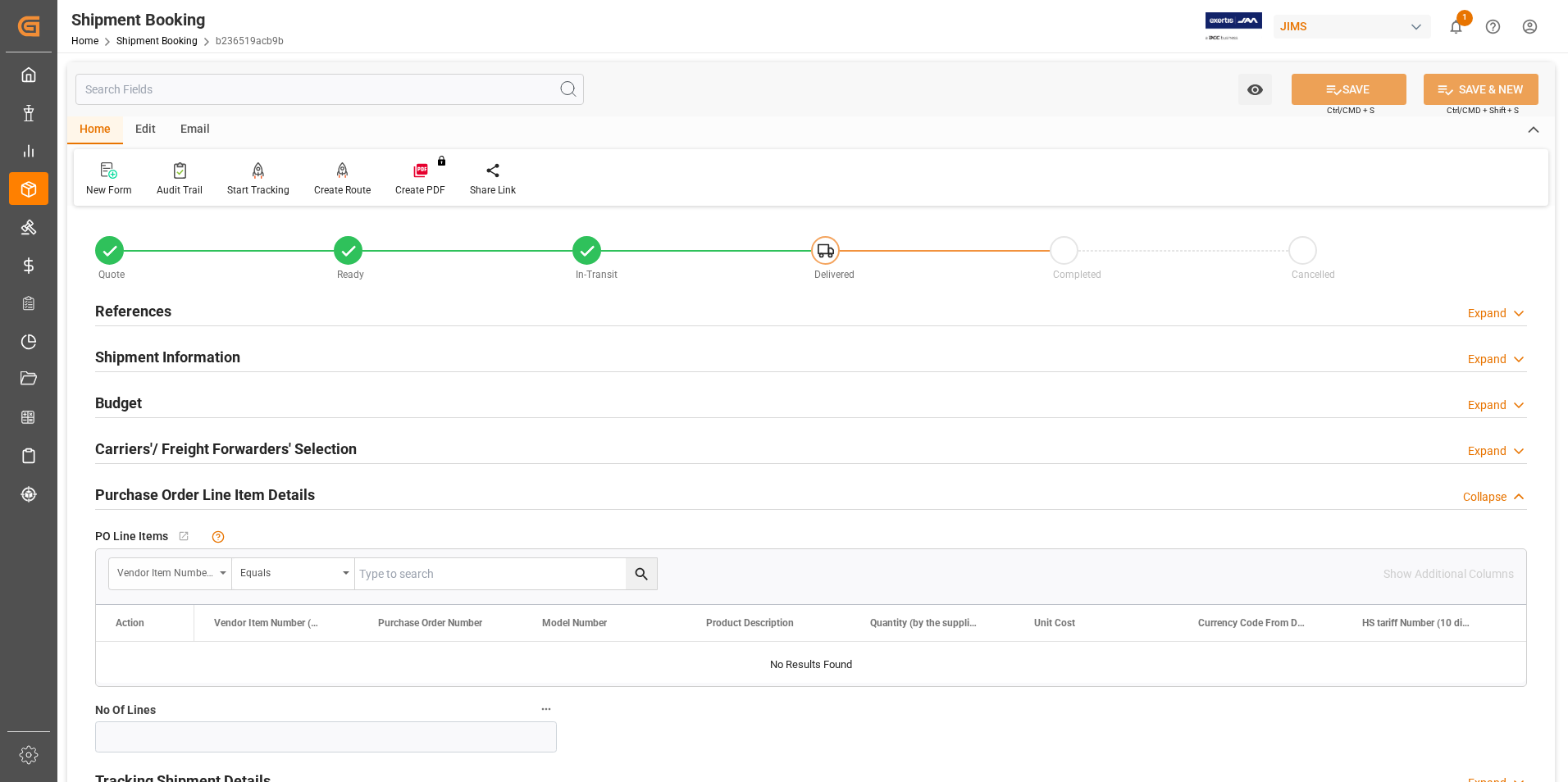
click at [167, 573] on div "Vendor Item Number (By The Supplier)" at bounding box center [166, 570] width 97 height 19
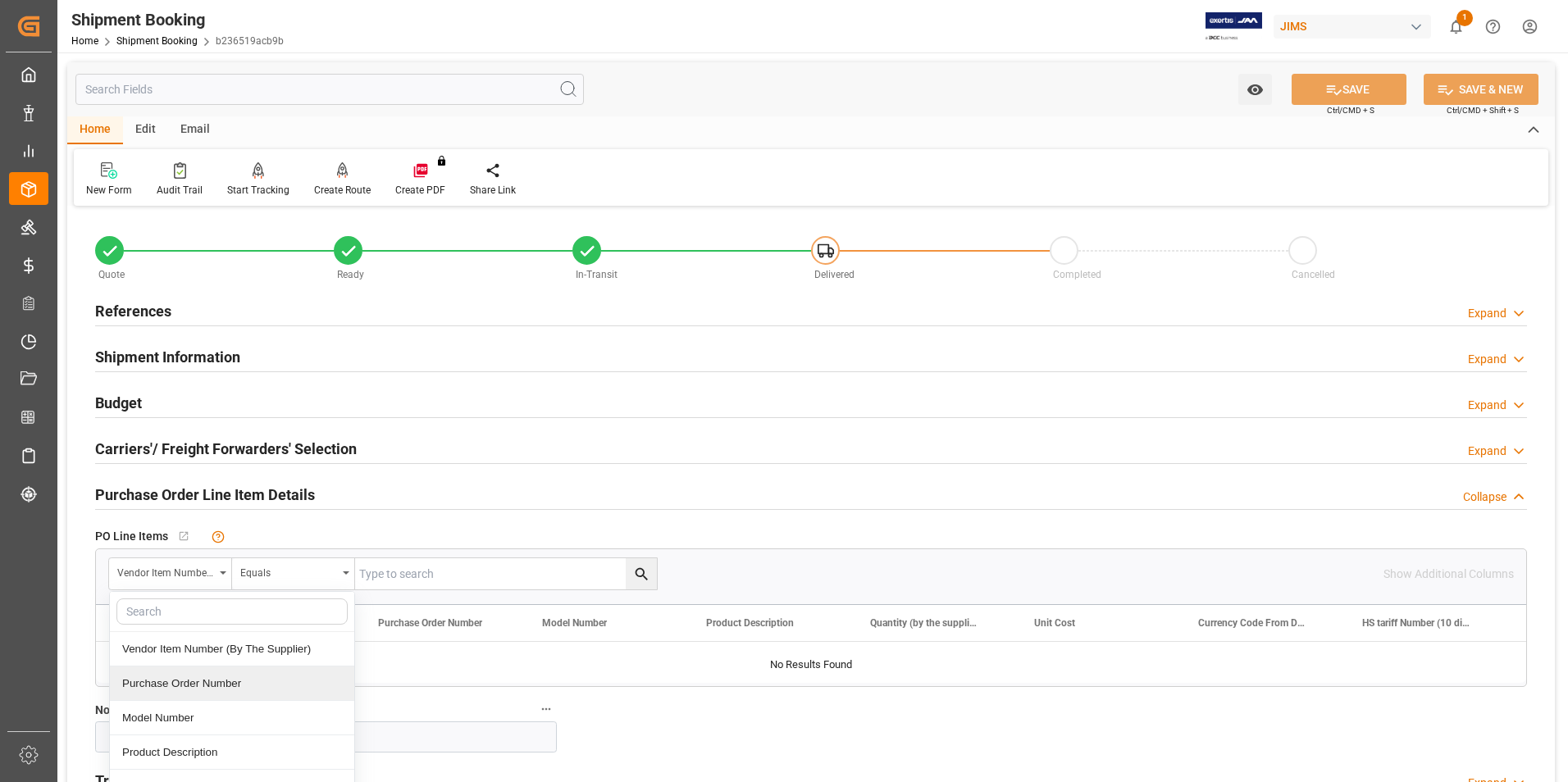
click at [187, 690] on div "Purchase Order Number" at bounding box center [232, 684] width 244 height 35
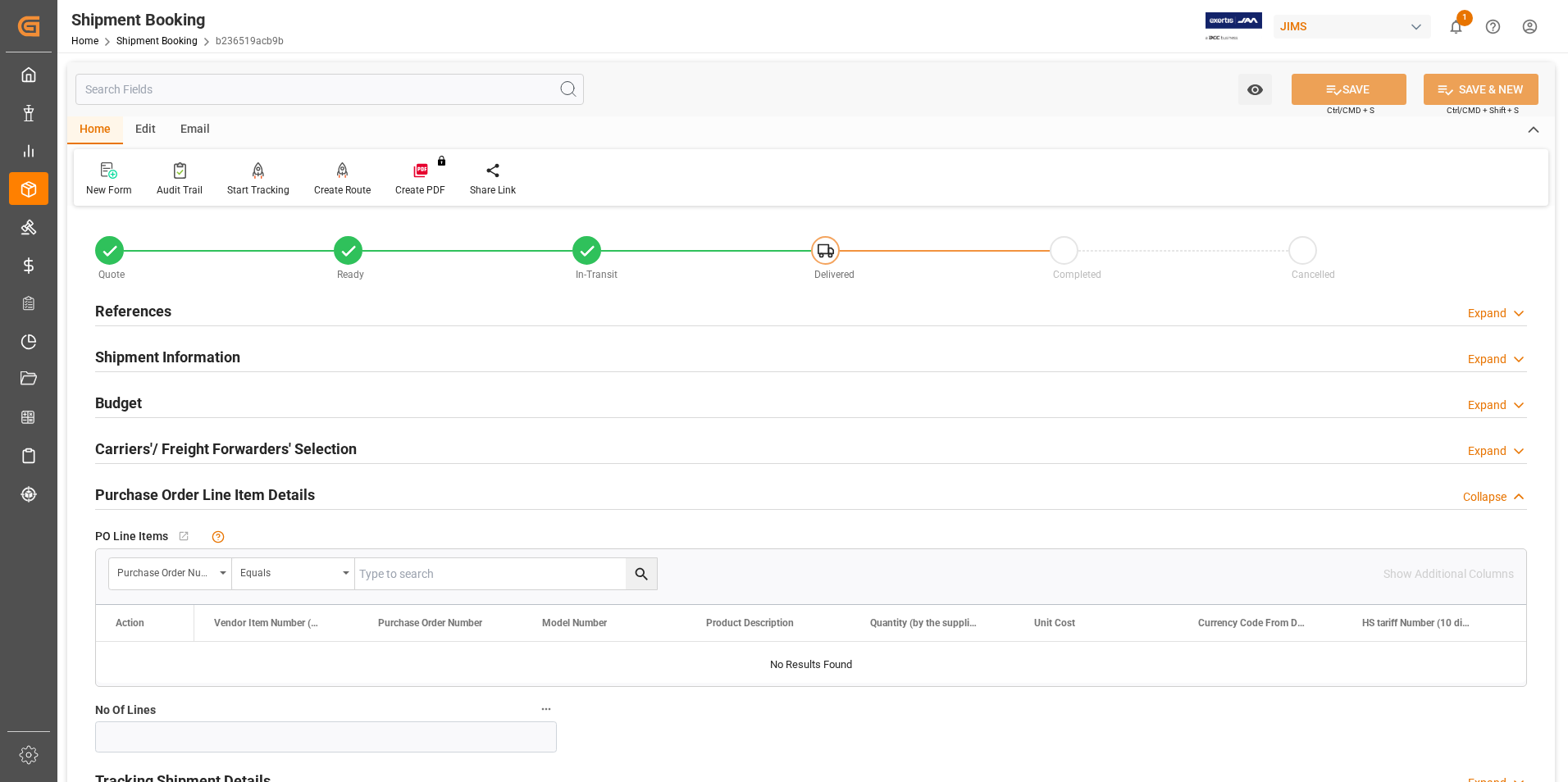
click at [0, 0] on input "text" at bounding box center [0, 0] width 0 height 0
type input "855916"
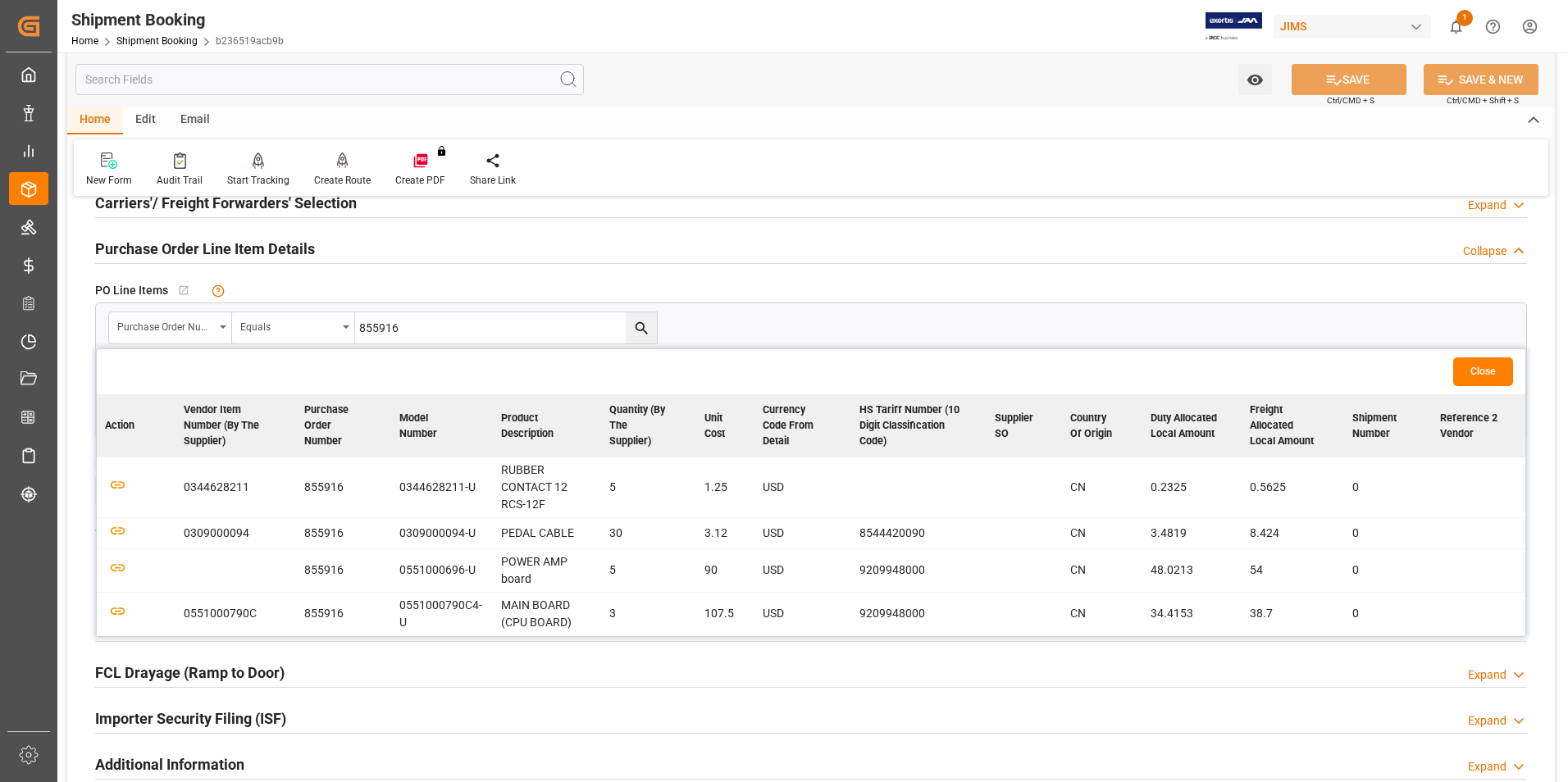
scroll to position [328, 0]
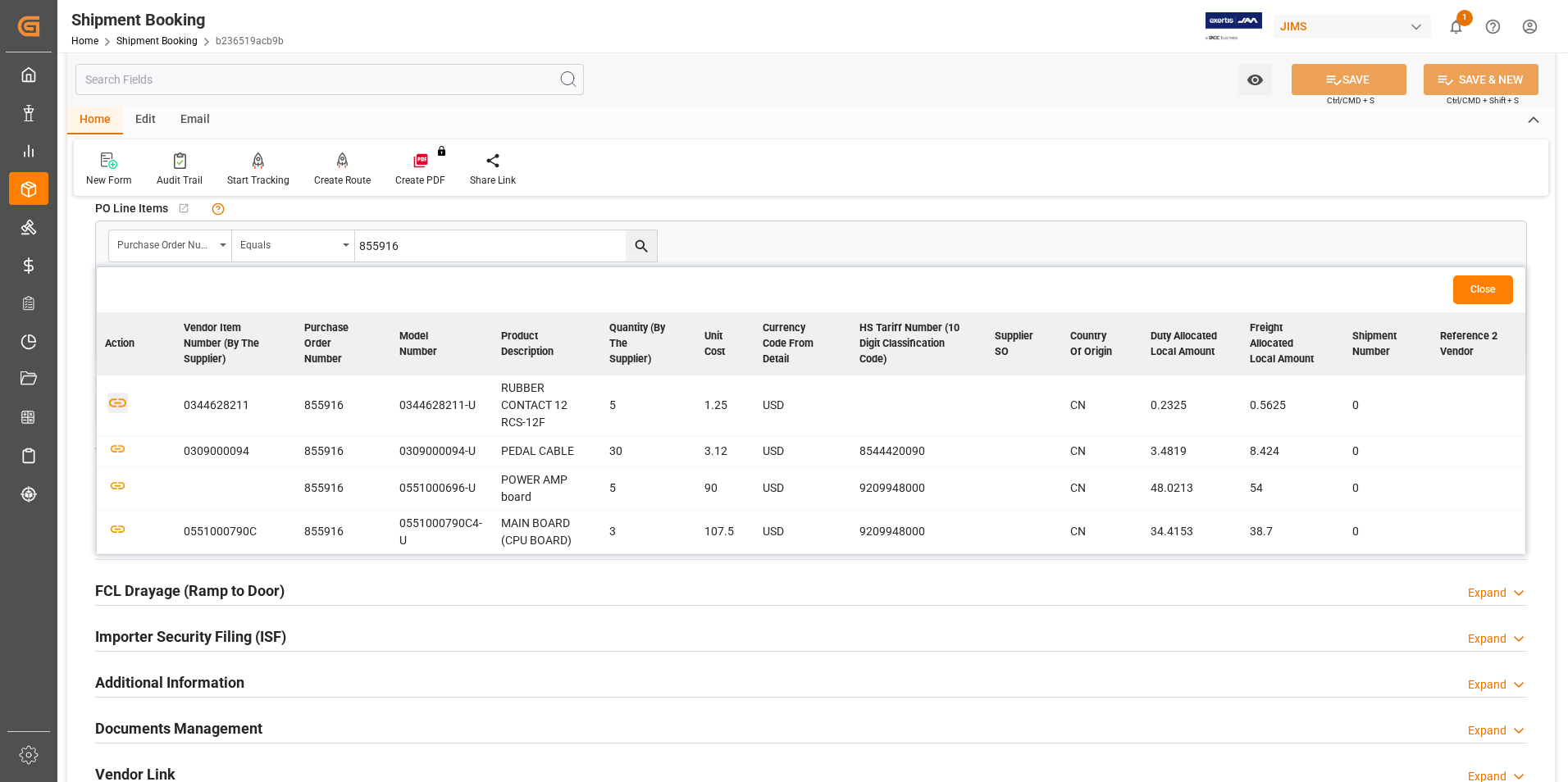
click at [118, 396] on icon "button" at bounding box center [118, 402] width 21 height 21
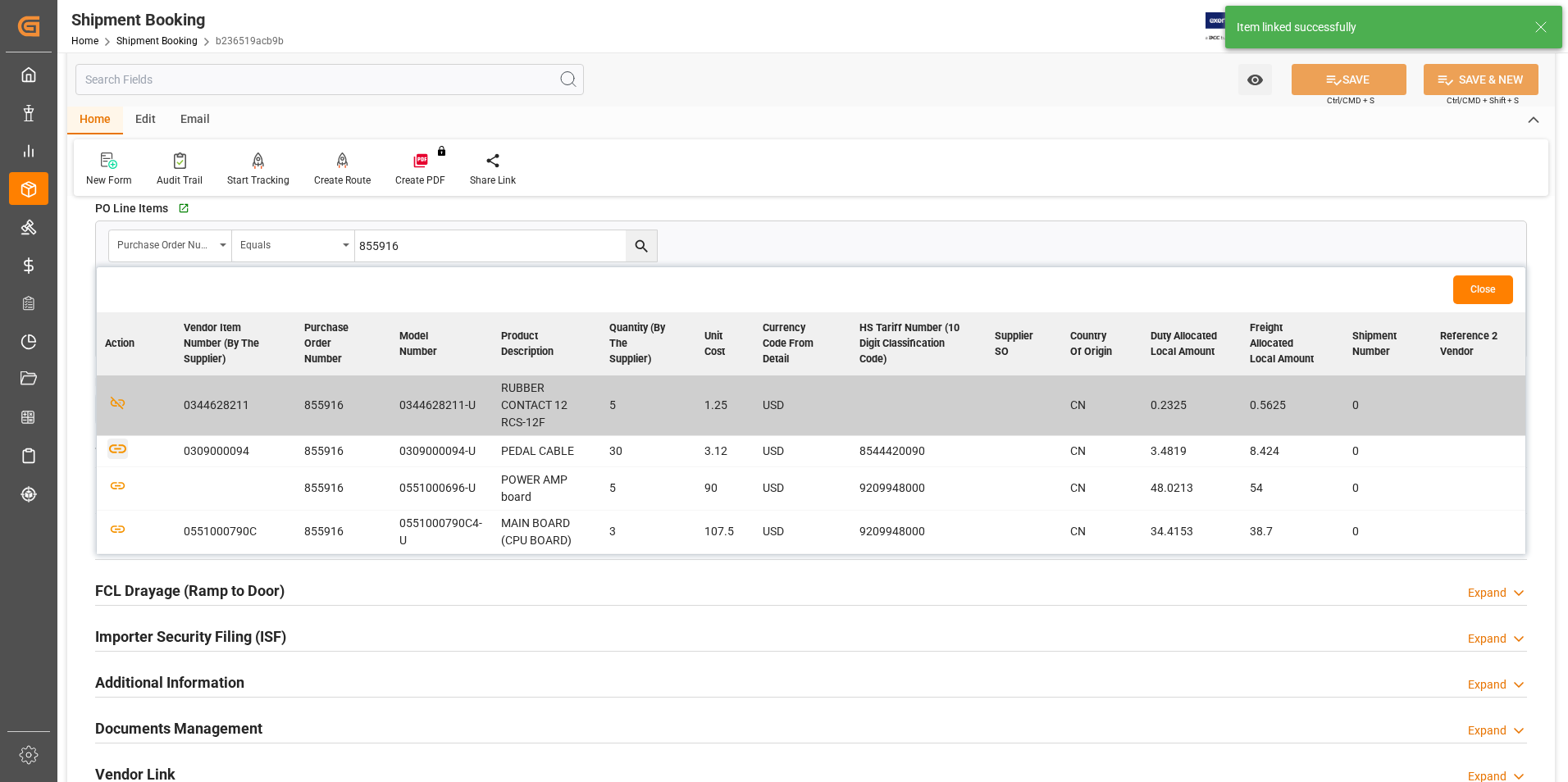
click at [124, 445] on icon "button" at bounding box center [118, 449] width 17 height 9
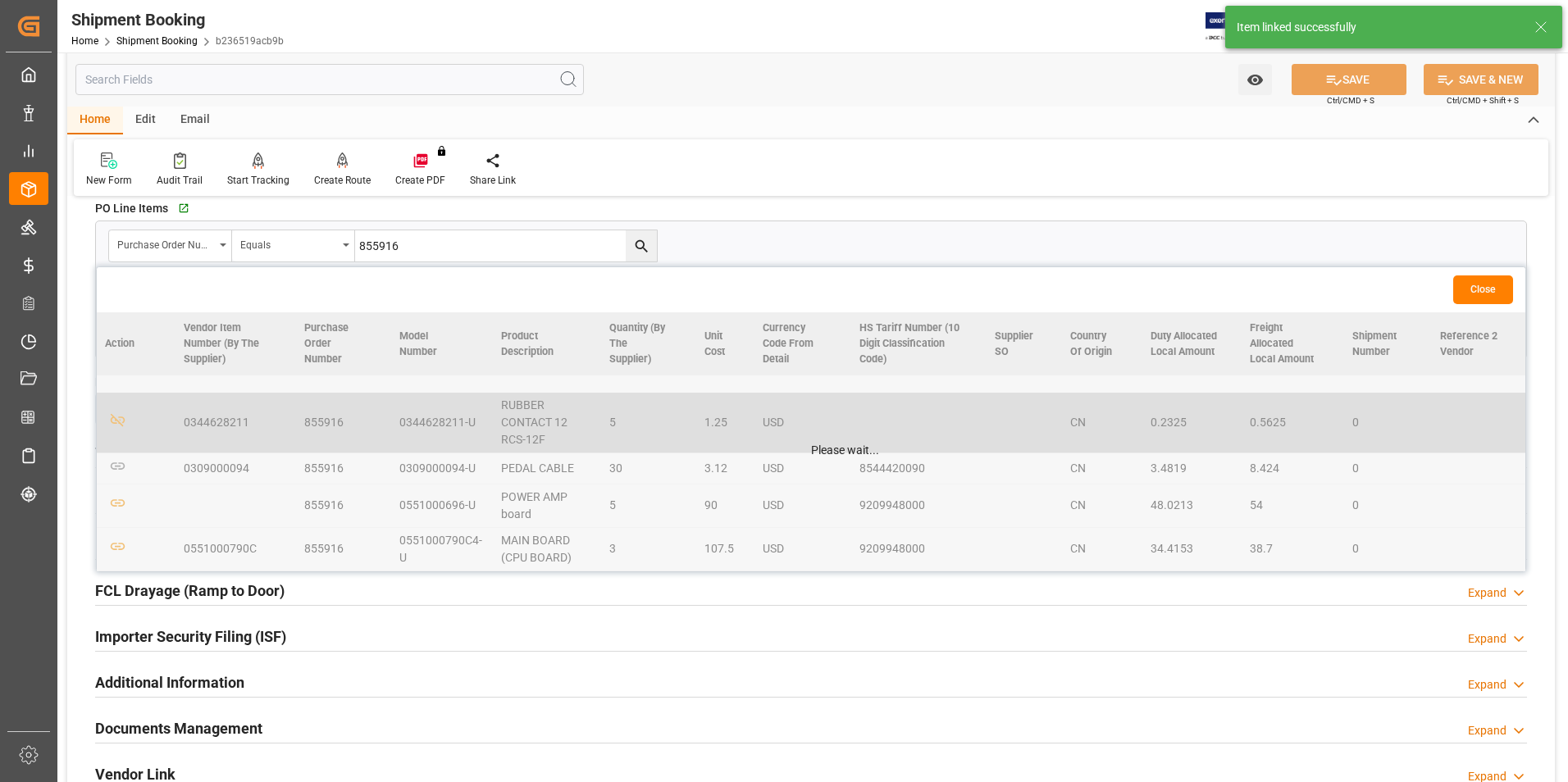
click at [122, 463] on table "Action Vendor Item Number (By The Supplier) Purchase Order Number Model Number …" at bounding box center [810, 441] width 1428 height 259
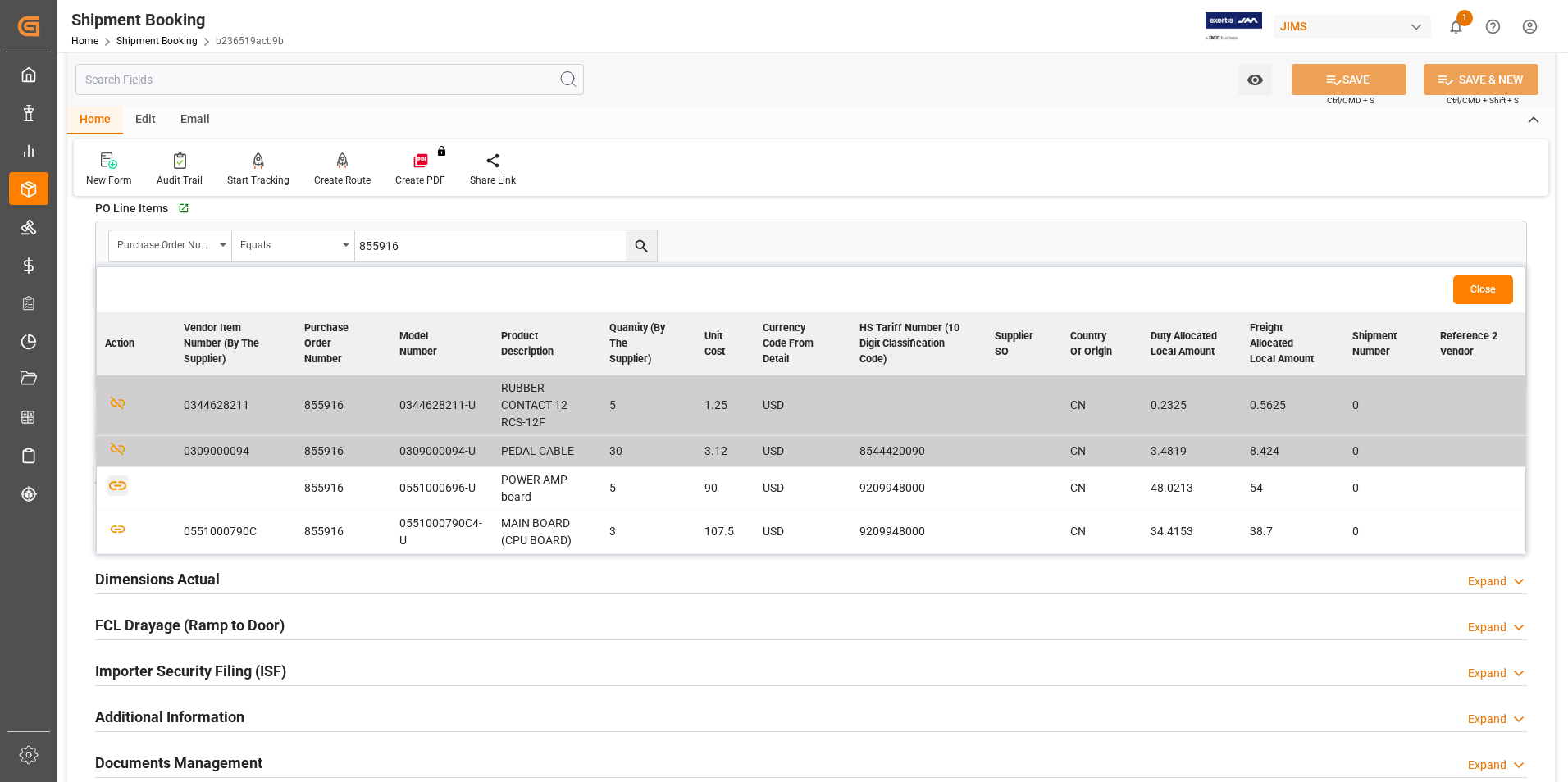
click at [121, 485] on icon "button" at bounding box center [118, 486] width 17 height 9
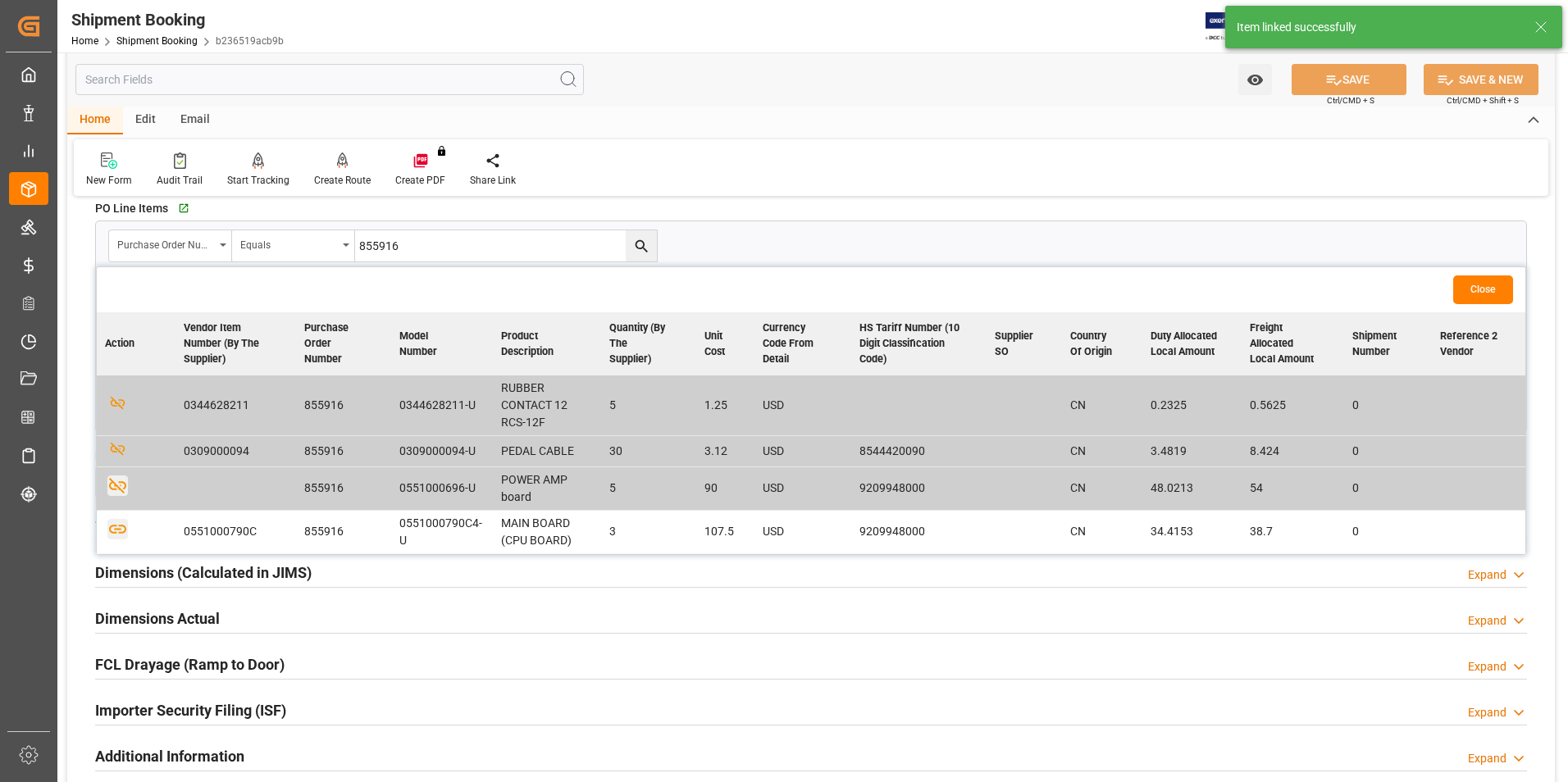
click at [115, 524] on icon "button" at bounding box center [118, 529] width 21 height 21
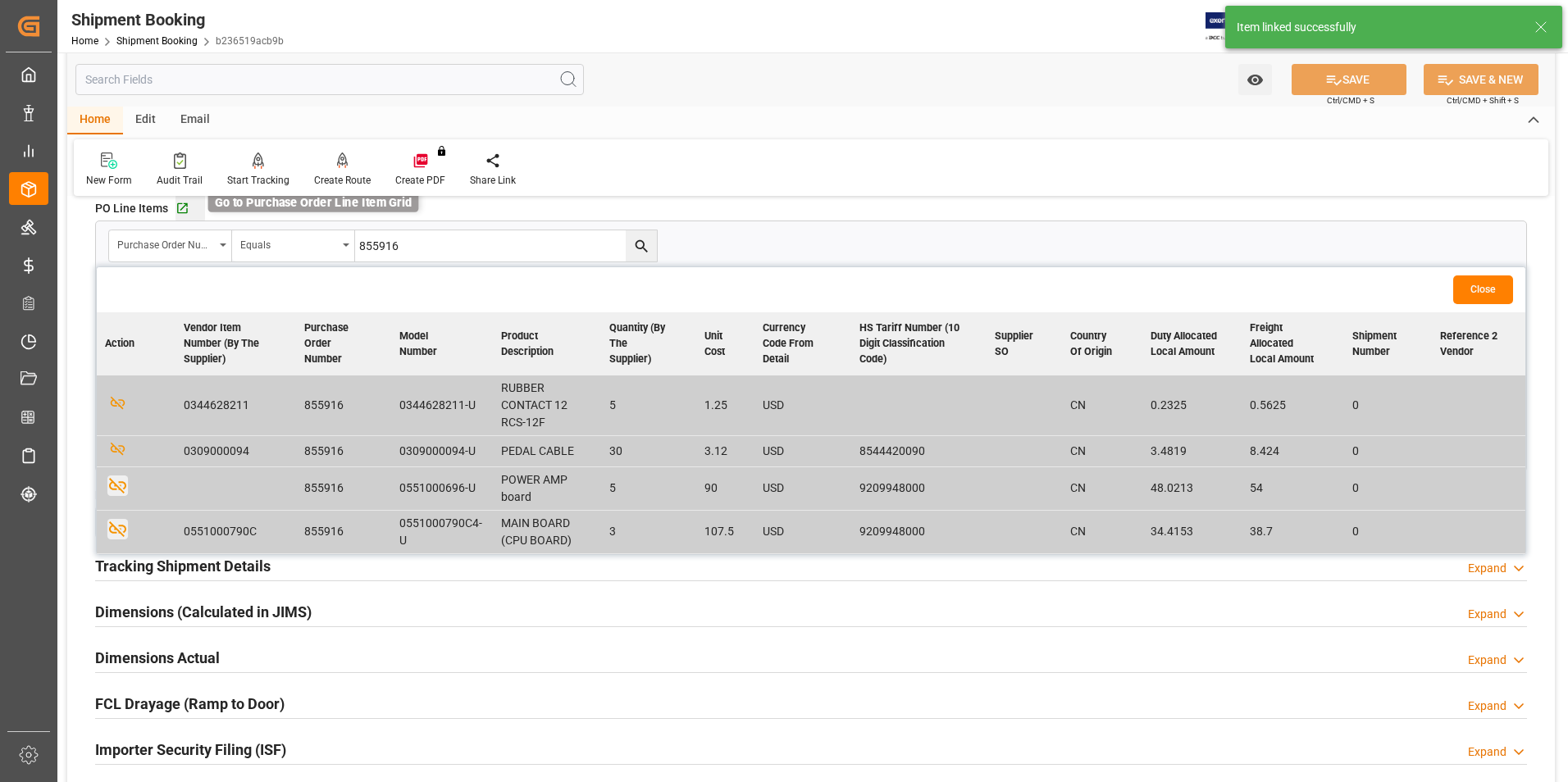
click at [184, 202] on icon "button" at bounding box center [182, 209] width 14 height 14
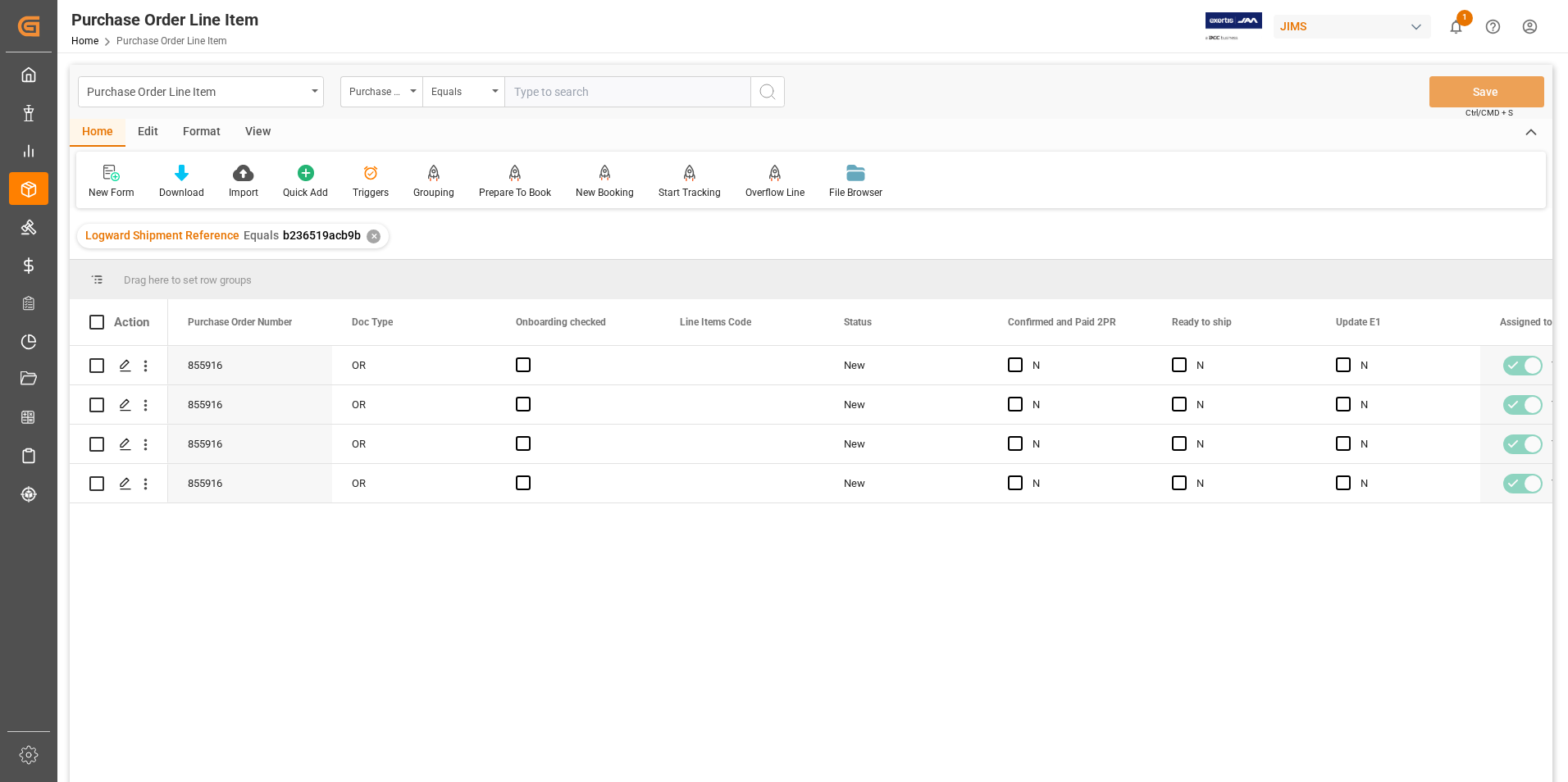
click at [250, 127] on div "View" at bounding box center [257, 133] width 50 height 28
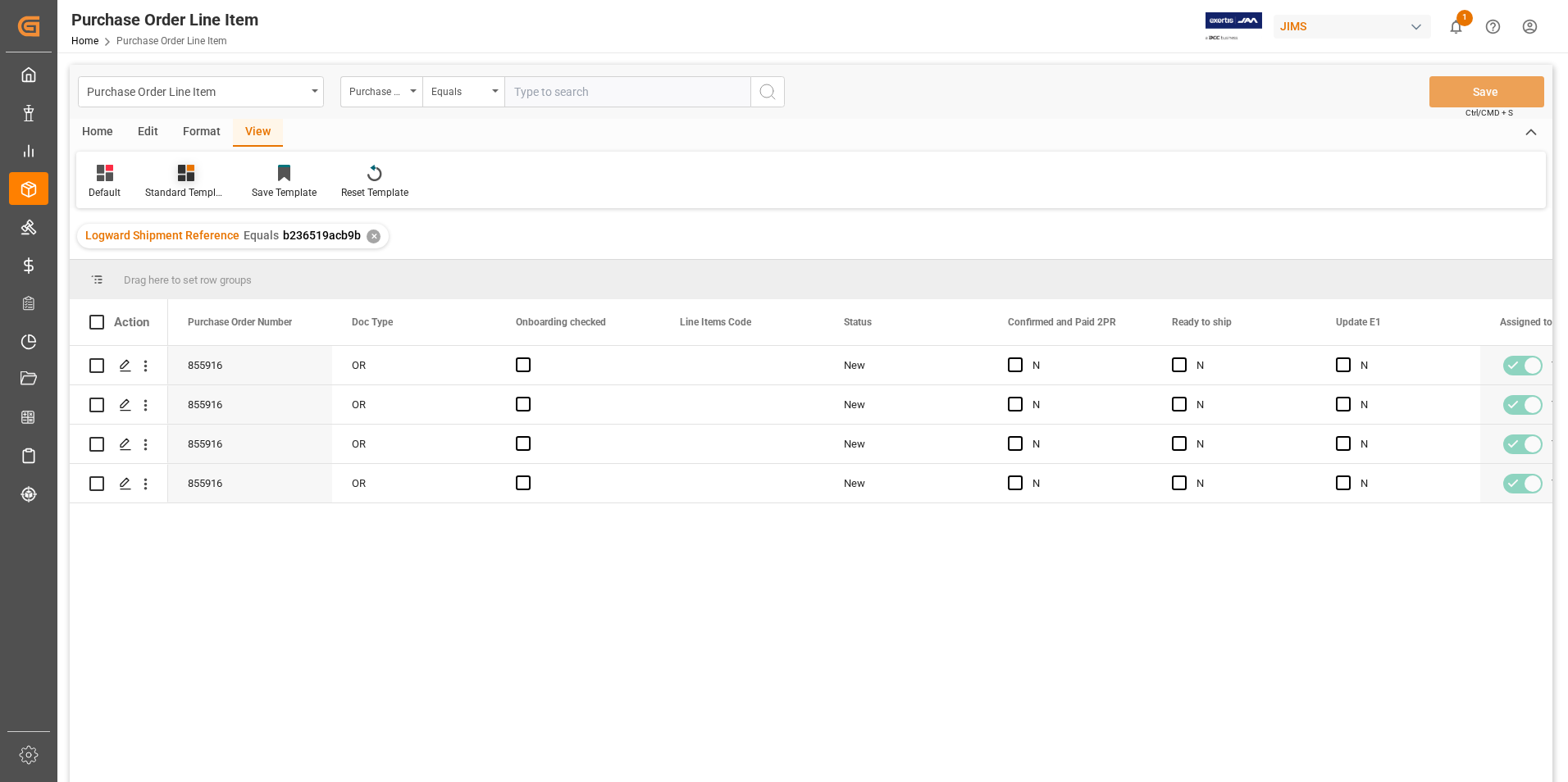
click at [177, 193] on div "Standard Templates" at bounding box center [185, 193] width 82 height 15
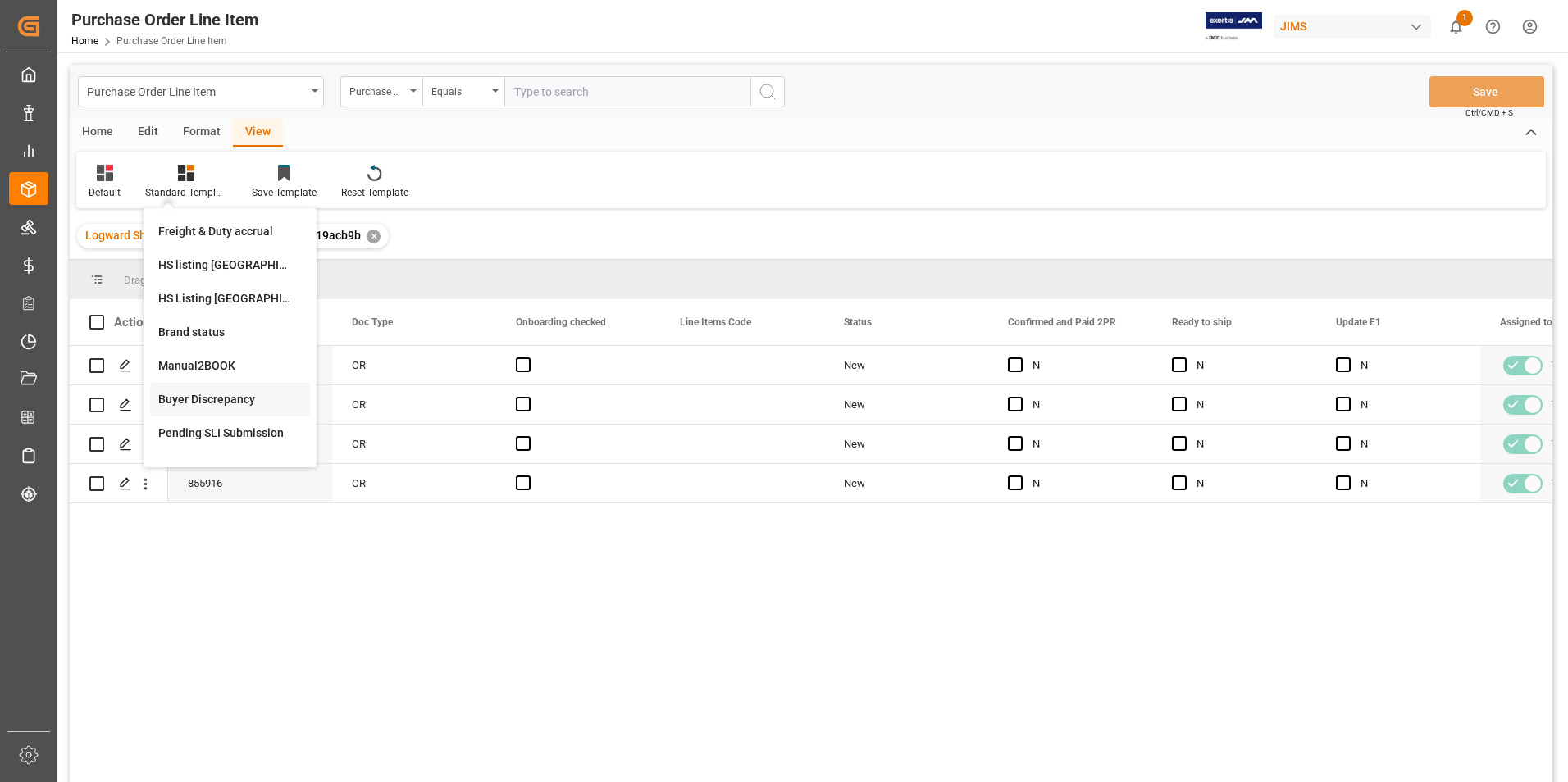
click at [196, 395] on div "Buyer Discrepancy" at bounding box center [229, 399] width 143 height 17
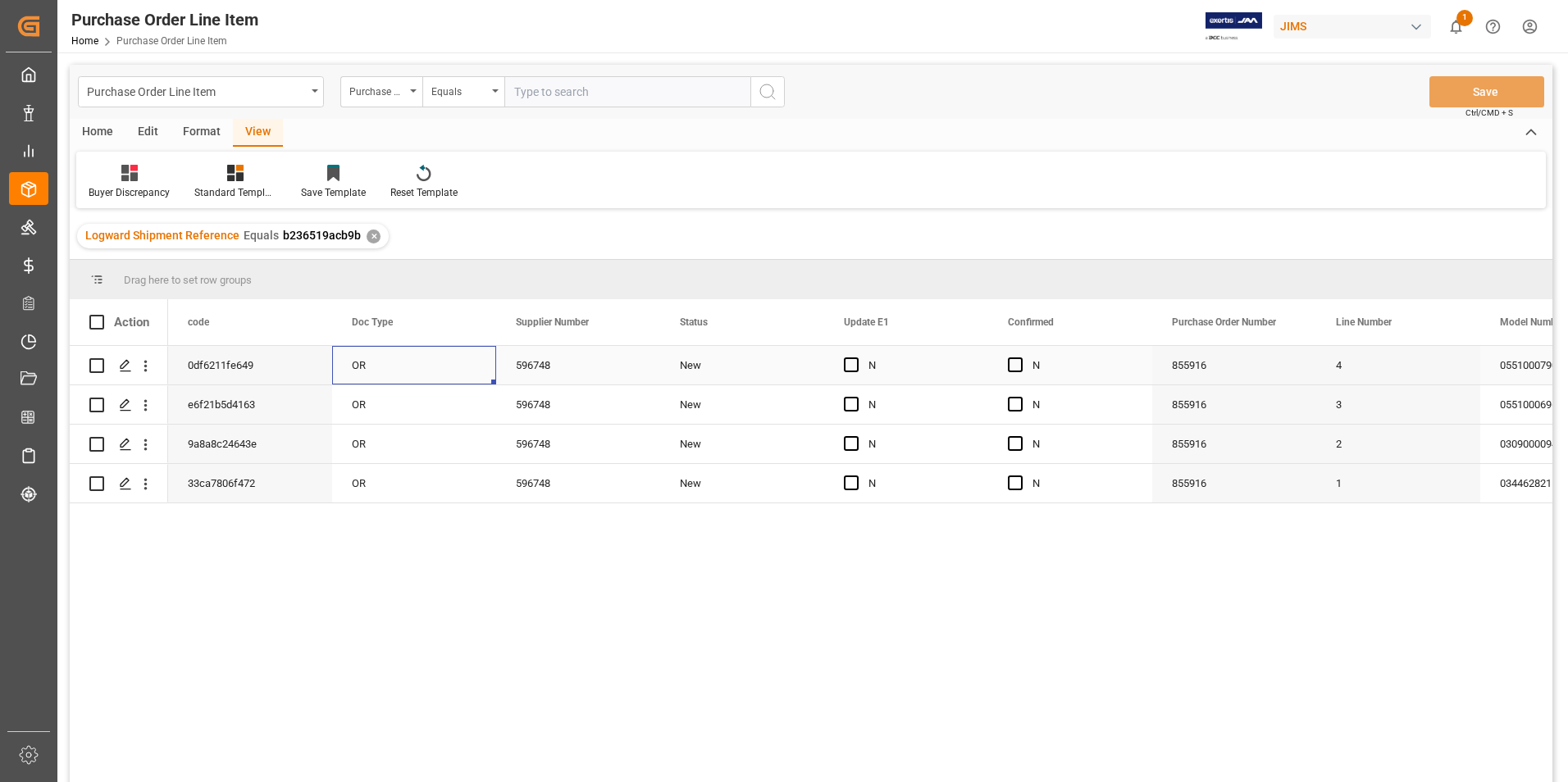
click at [429, 365] on div "OR" at bounding box center [414, 365] width 164 height 39
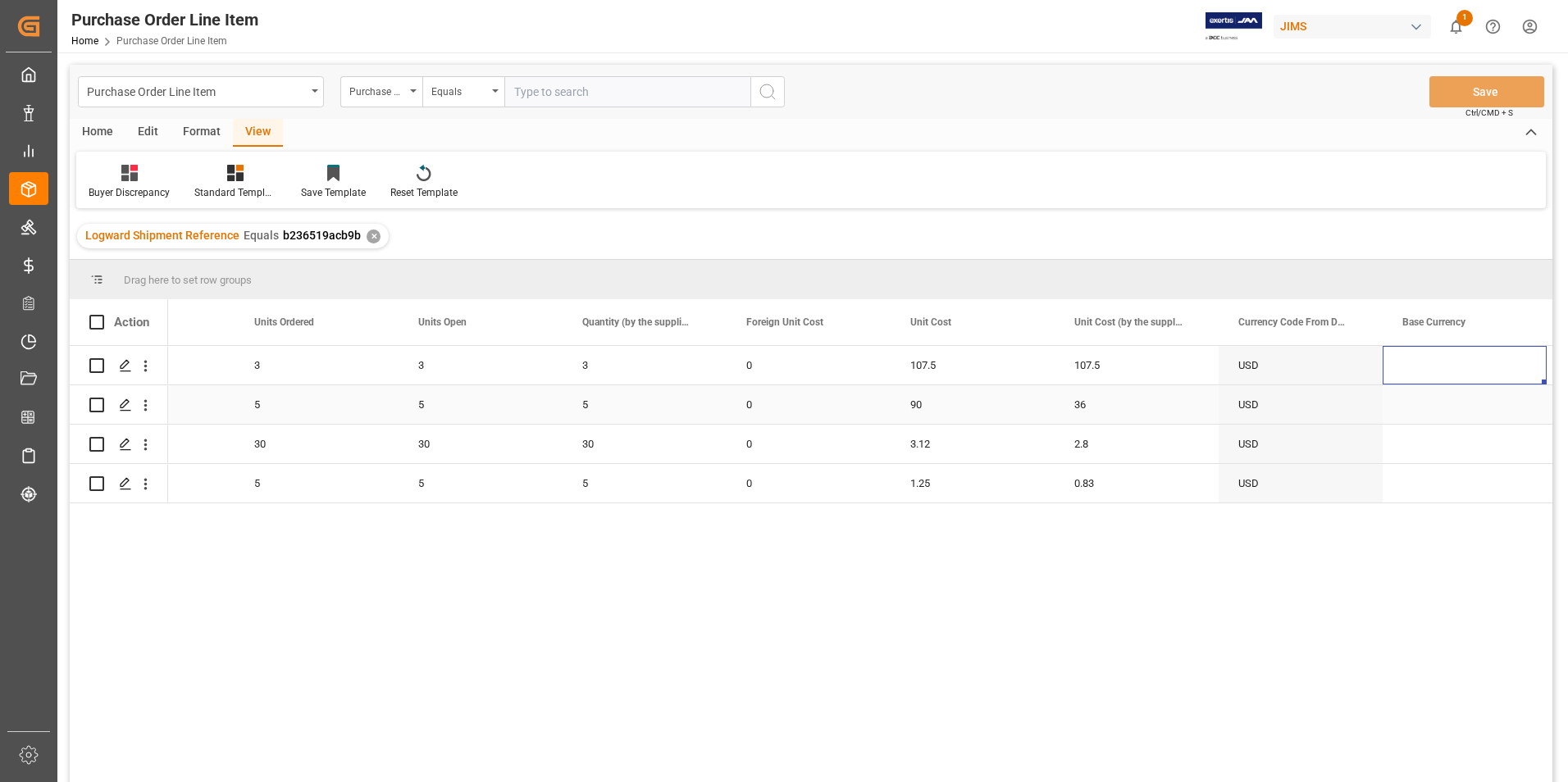
click at [935, 410] on div "90" at bounding box center [973, 405] width 164 height 39
click at [937, 410] on div "90" at bounding box center [973, 405] width 164 height 39
drag, startPoint x: 937, startPoint y: 410, endPoint x: 946, endPoint y: 415, distance: 10.3
click at [946, 415] on input "90" at bounding box center [972, 414] width 137 height 31
drag, startPoint x: 934, startPoint y: 415, endPoint x: 837, endPoint y: 412, distance: 97.0
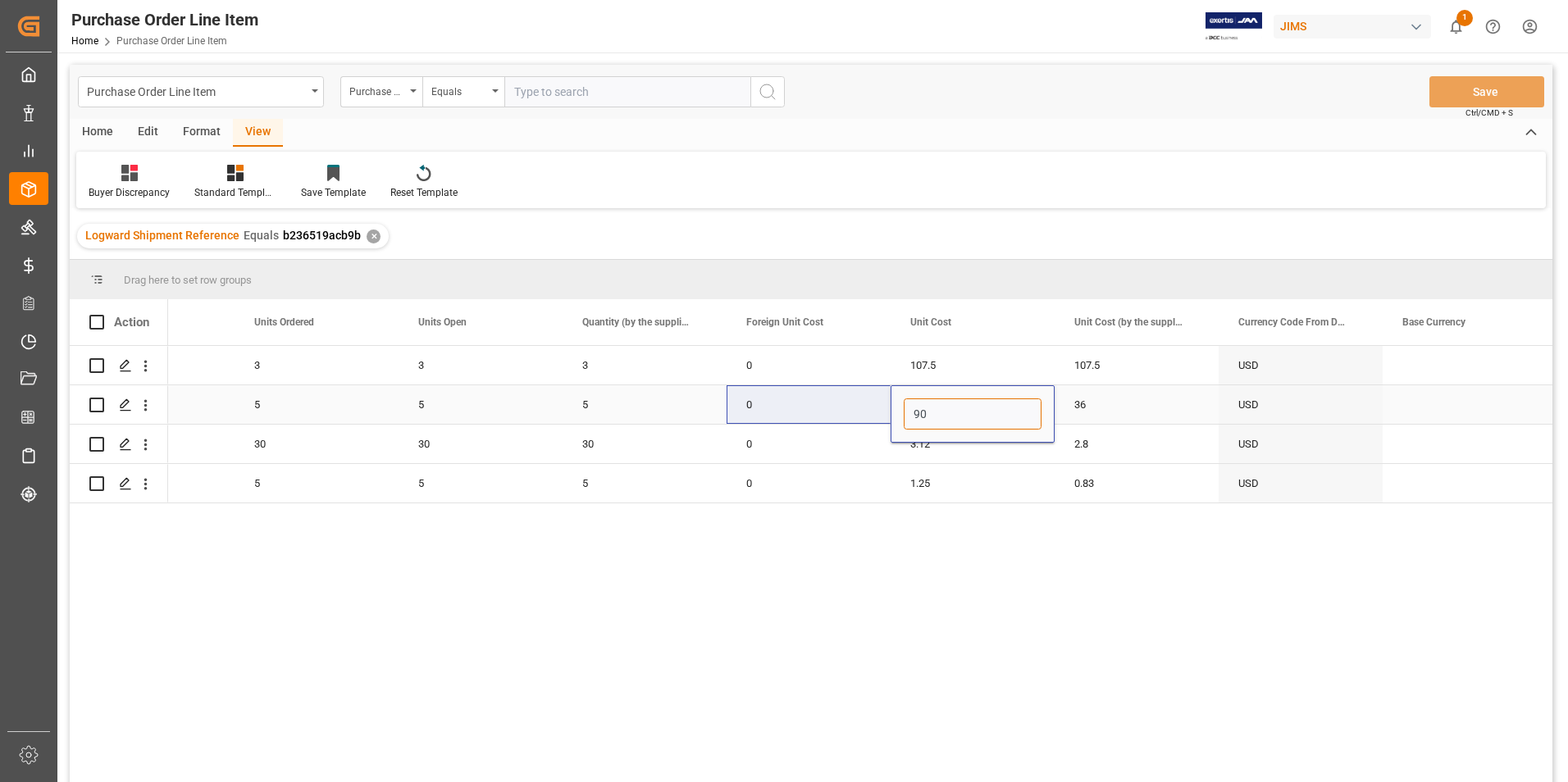
click at [1109, 412] on div "36" at bounding box center [1137, 405] width 164 height 39
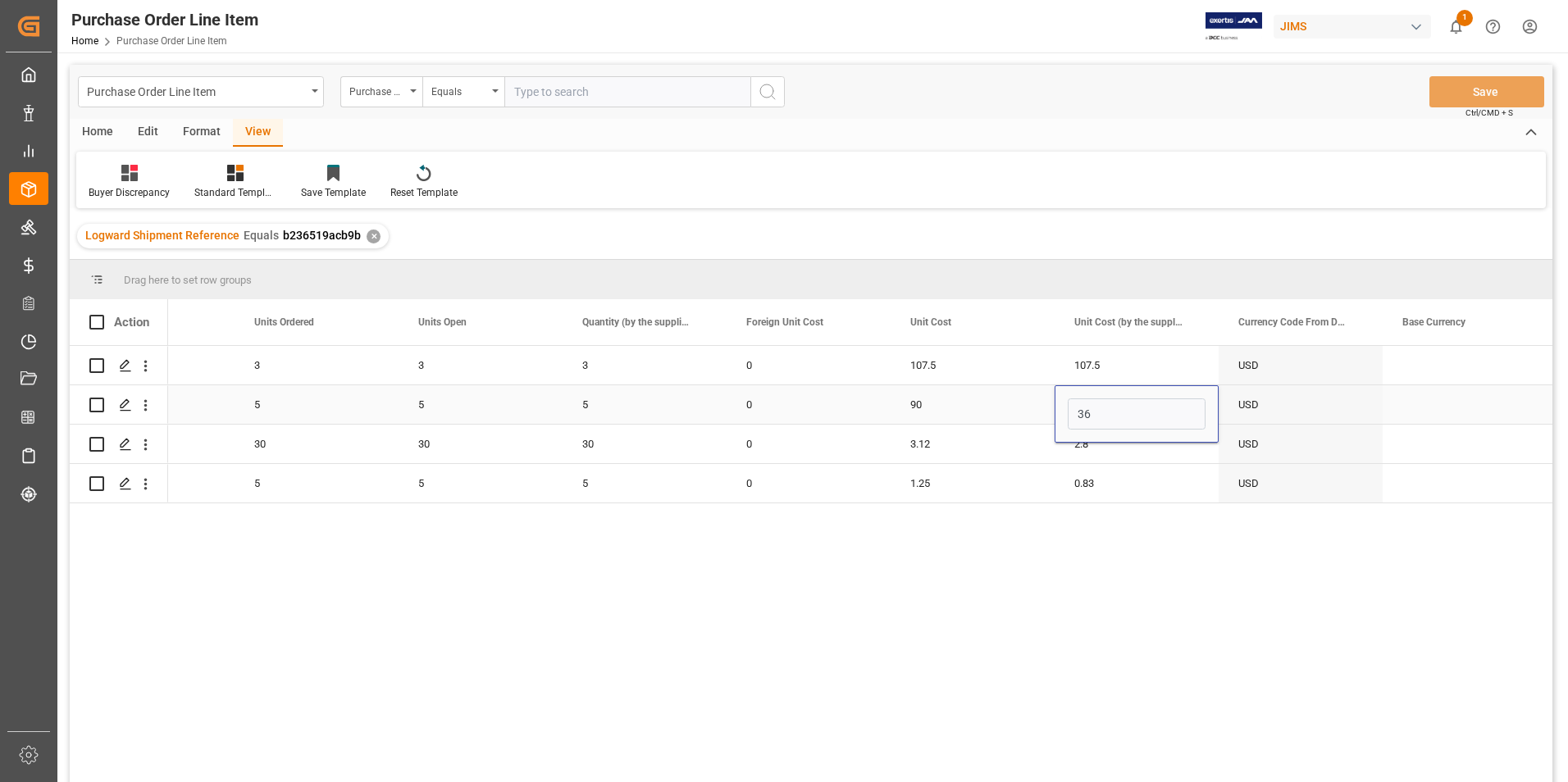
click at [1112, 412] on input "36" at bounding box center [1137, 414] width 137 height 31
type input "90"
click at [977, 439] on div "3.12" at bounding box center [973, 444] width 164 height 39
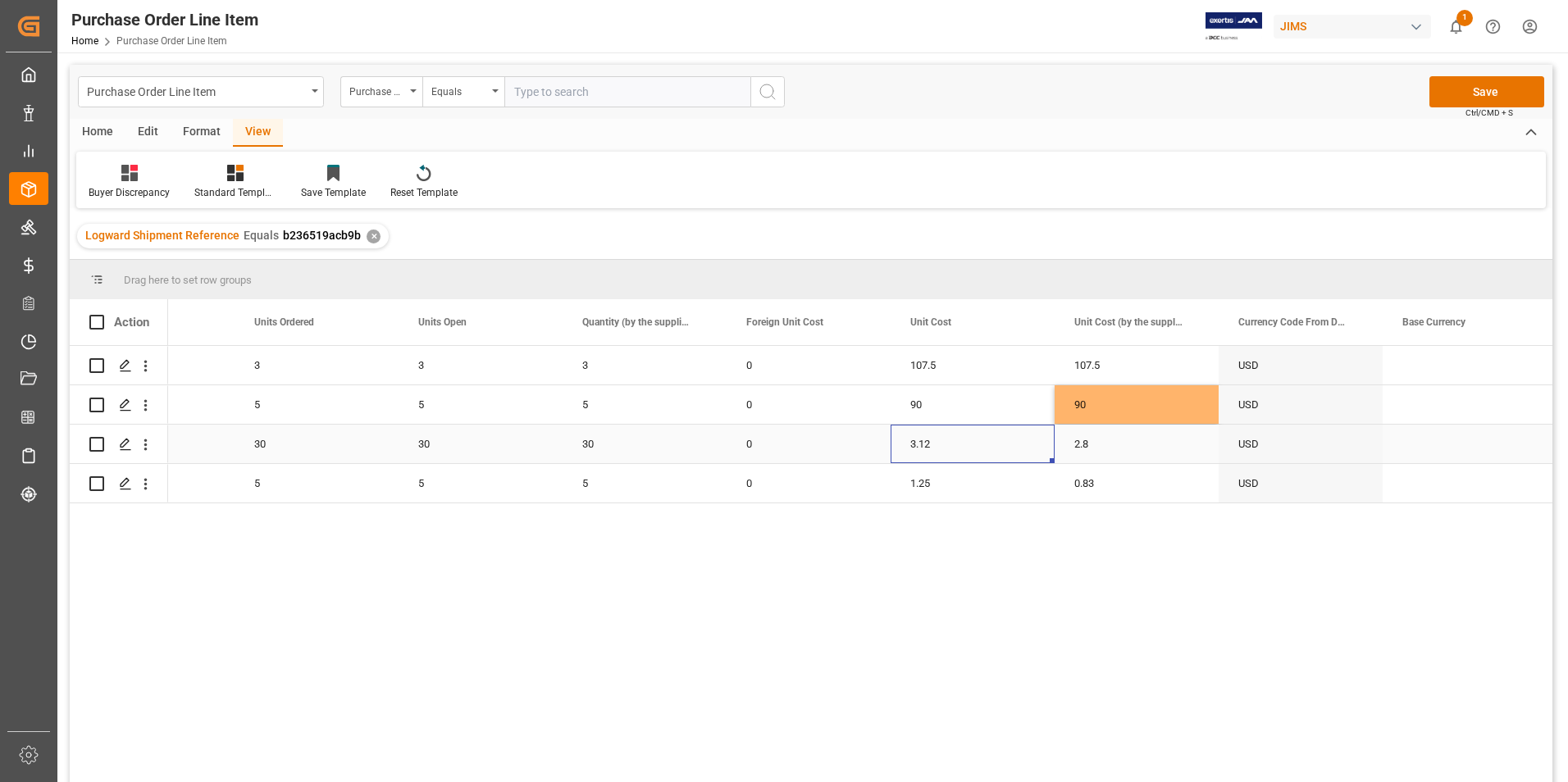
click at [977, 439] on div "3.12" at bounding box center [973, 444] width 164 height 39
click at [977, 439] on input "3.12" at bounding box center [972, 453] width 137 height 31
click at [1110, 449] on div "2.8" at bounding box center [1137, 444] width 164 height 39
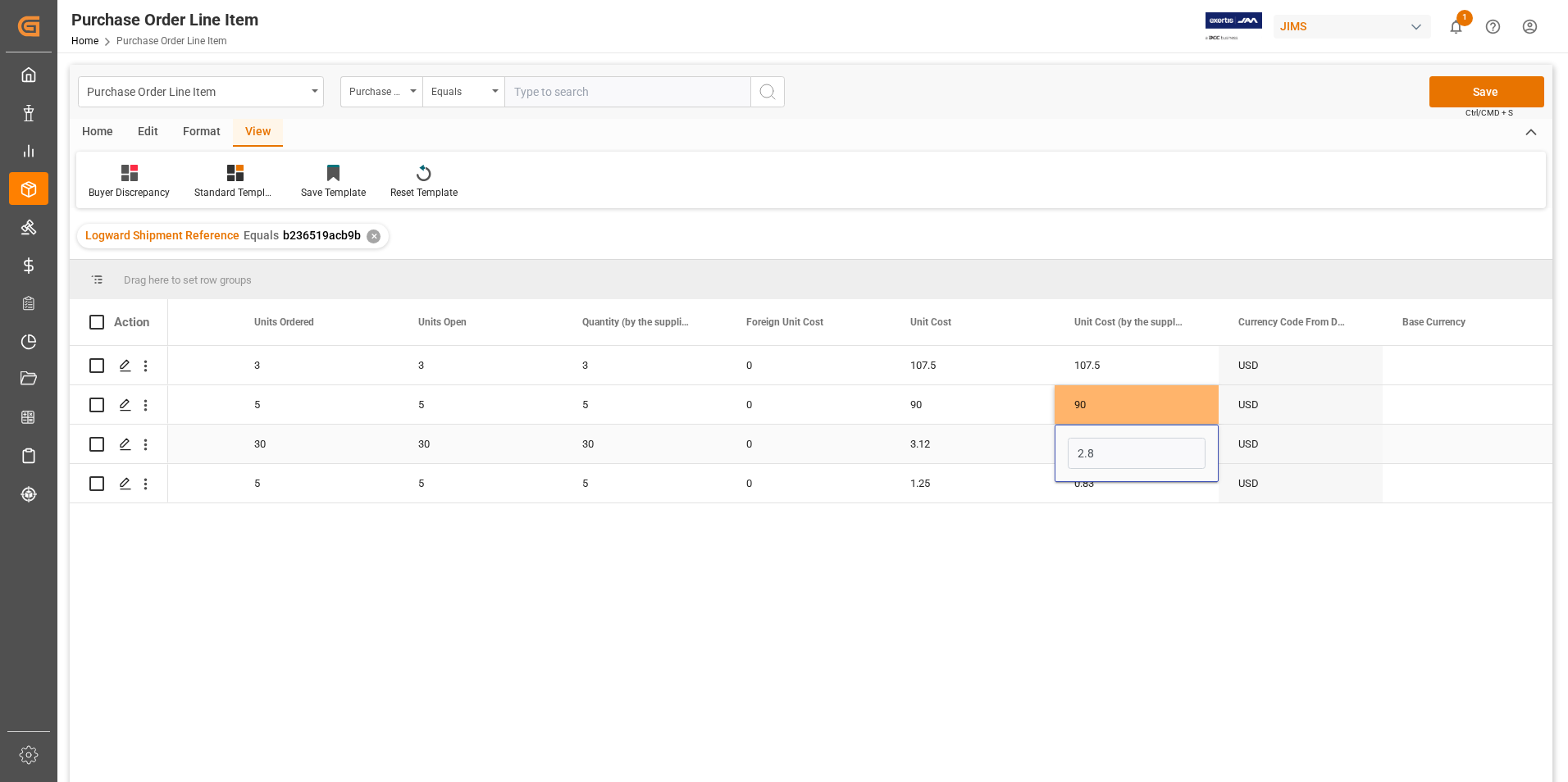
click at [1110, 449] on input "2.8" at bounding box center [1137, 453] width 137 height 31
type input "3.12"
click at [953, 485] on div "1.25" at bounding box center [973, 483] width 164 height 39
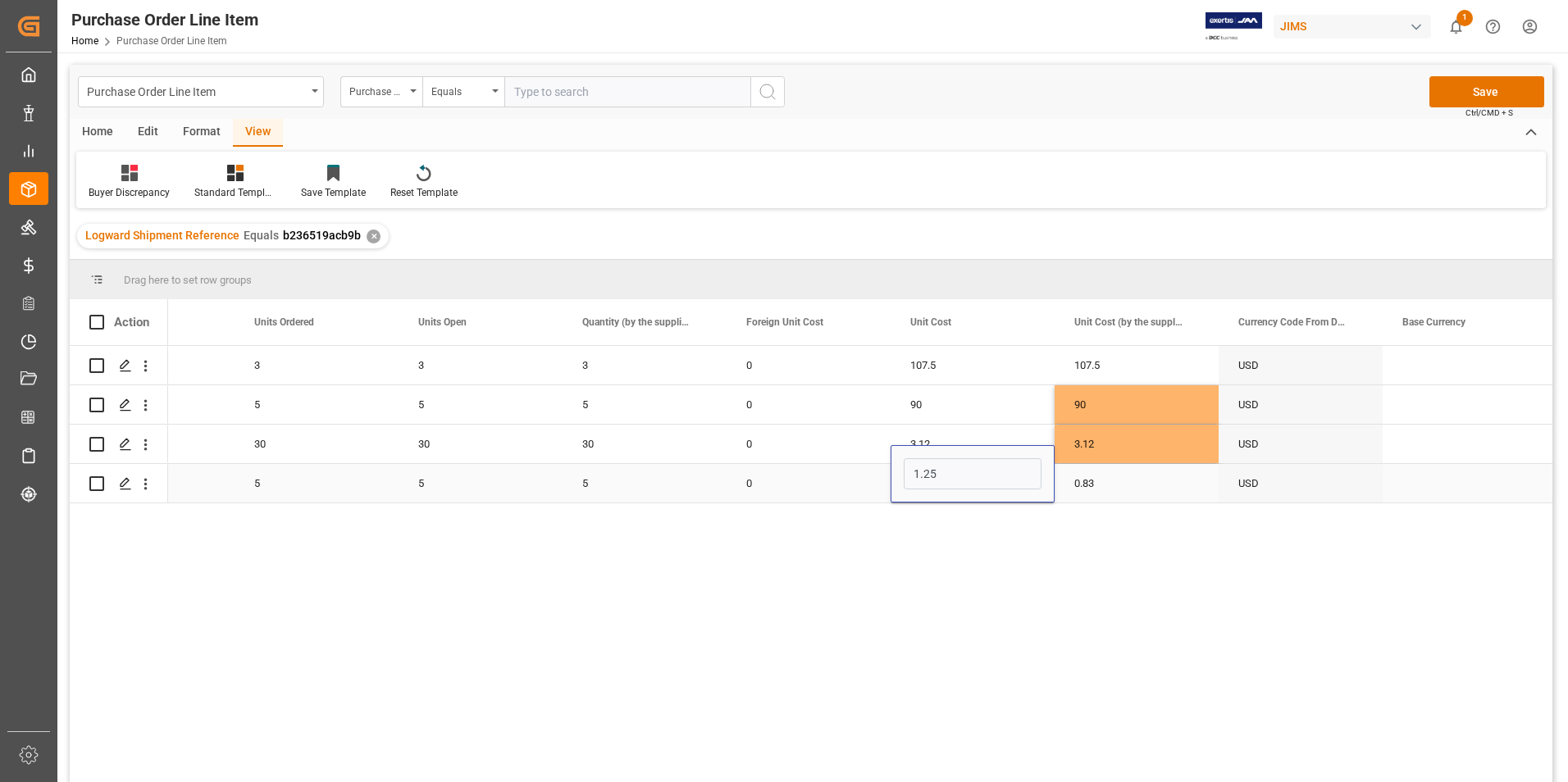
click at [953, 484] on input "1.25" at bounding box center [972, 474] width 137 height 31
click at [1122, 484] on div "0.83" at bounding box center [1137, 483] width 164 height 39
click at [1120, 477] on div "0.83" at bounding box center [1137, 483] width 164 height 39
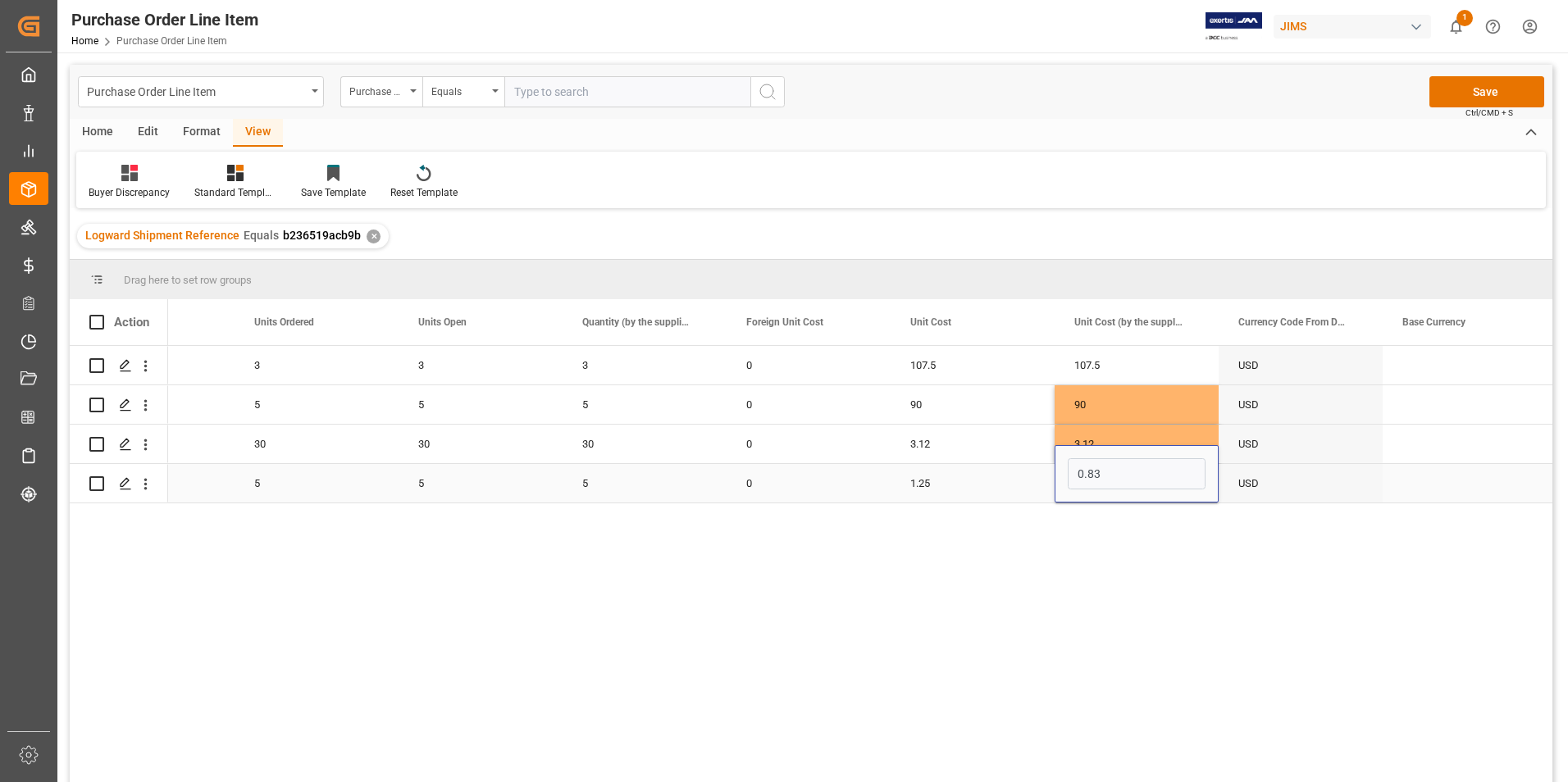
click at [1120, 477] on input "0.83" at bounding box center [1137, 474] width 137 height 31
type input "1.25"
click at [1446, 89] on button "Save" at bounding box center [1486, 92] width 115 height 31
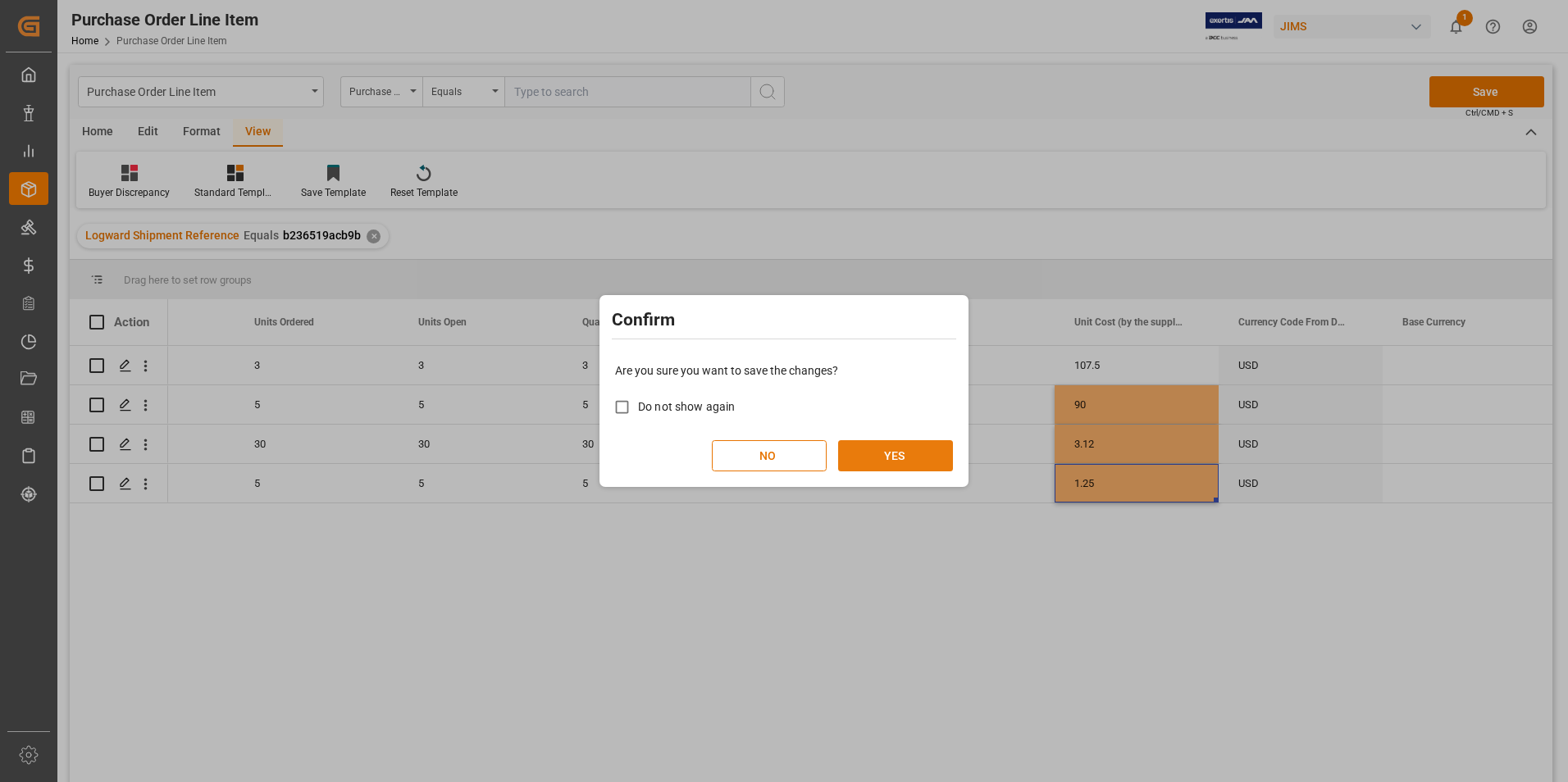
click at [927, 447] on button "YES" at bounding box center [895, 456] width 115 height 31
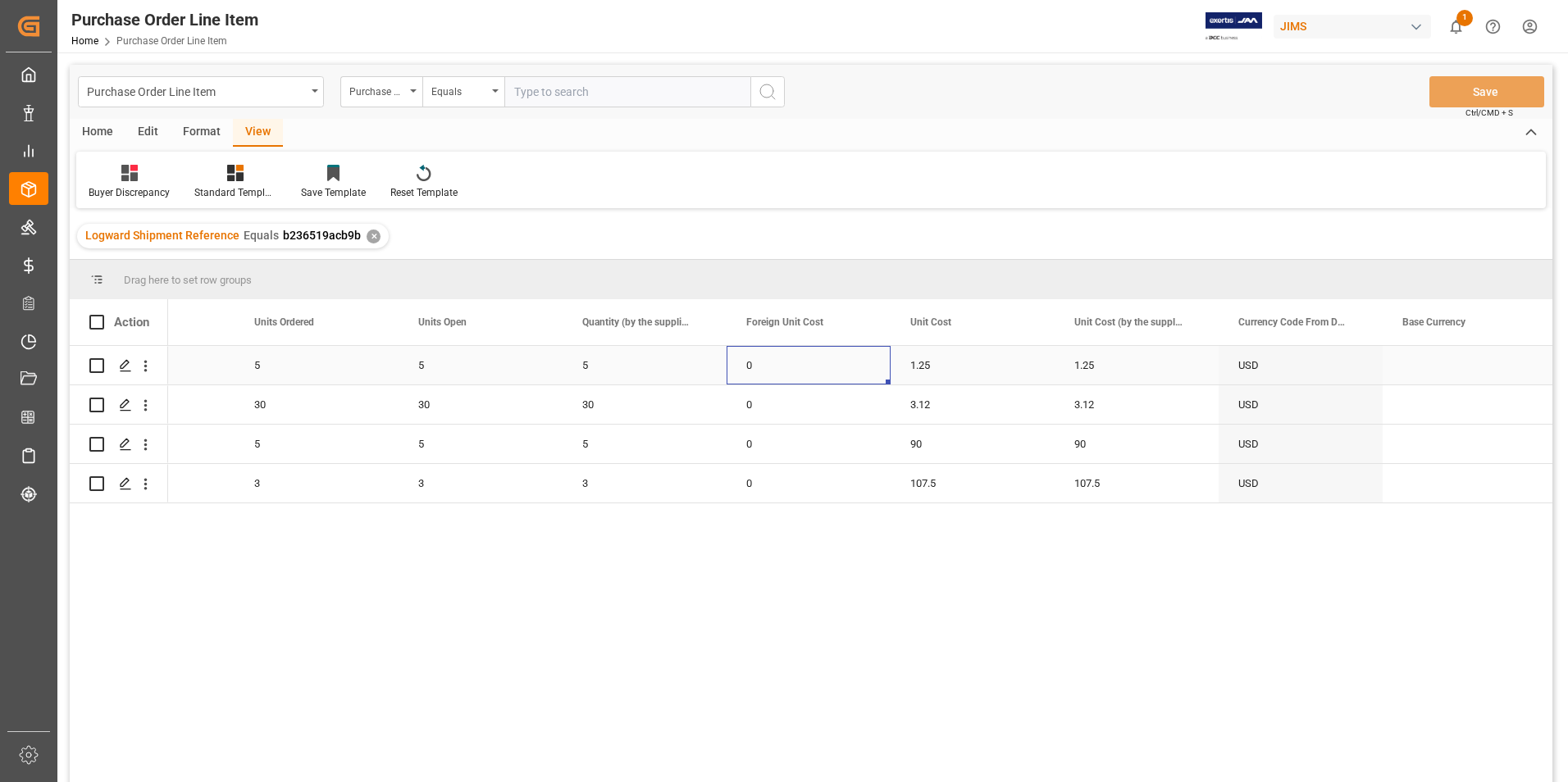
click at [835, 368] on div "0" at bounding box center [809, 365] width 164 height 39
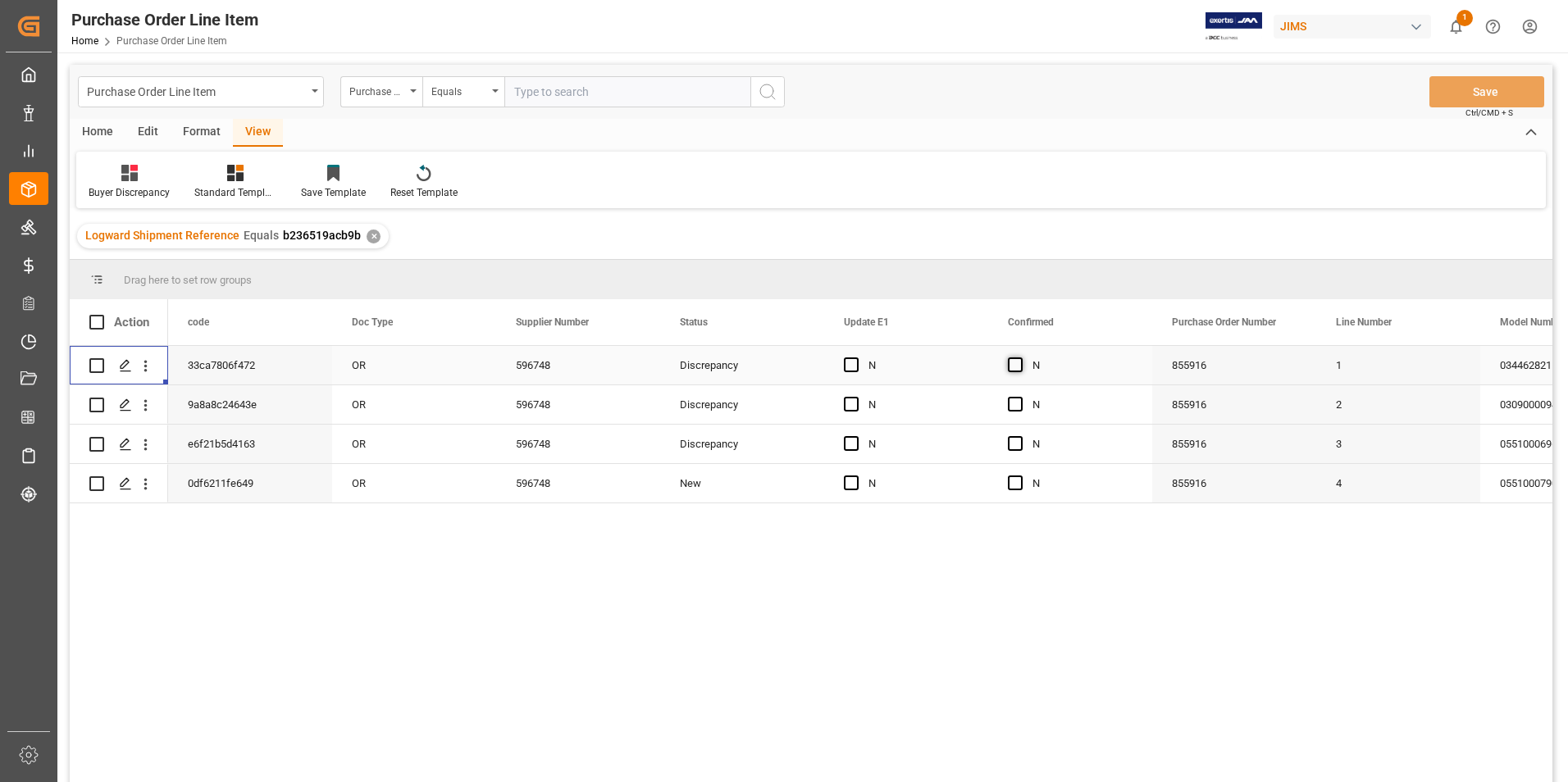
click at [1012, 364] on span "Press SPACE to select this row." at bounding box center [1015, 365] width 15 height 15
click at [1020, 357] on input "Press SPACE to select this row." at bounding box center [1020, 357] width 0 height 0
drag, startPoint x: 1150, startPoint y: 381, endPoint x: 1148, endPoint y: 478, distance: 97.0
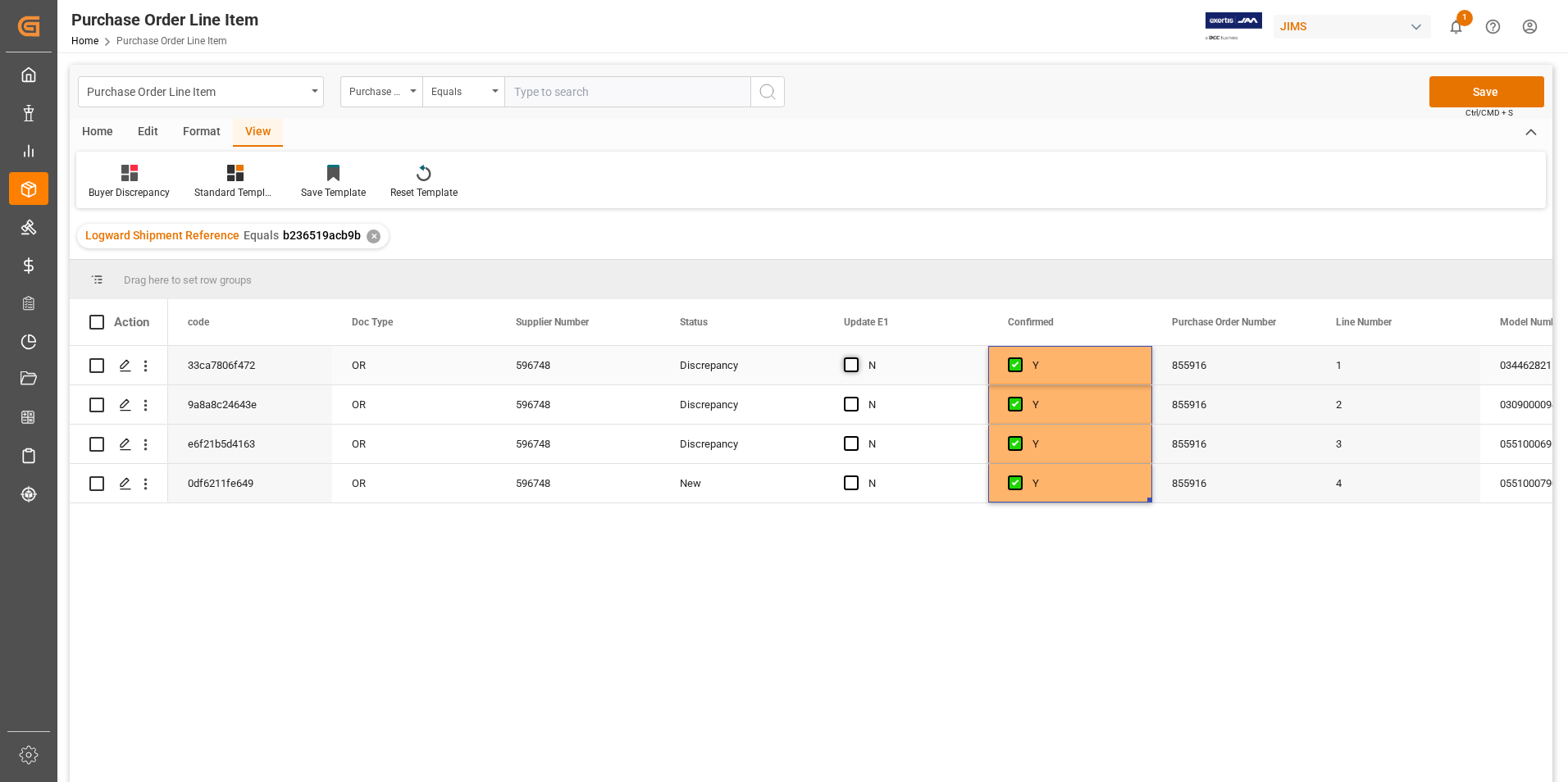
click at [853, 365] on span "Press SPACE to select this row." at bounding box center [851, 365] width 15 height 15
click at [856, 357] on input "Press SPACE to select this row." at bounding box center [856, 357] width 0 height 0
drag, startPoint x: 985, startPoint y: 384, endPoint x: 979, endPoint y: 494, distance: 110.2
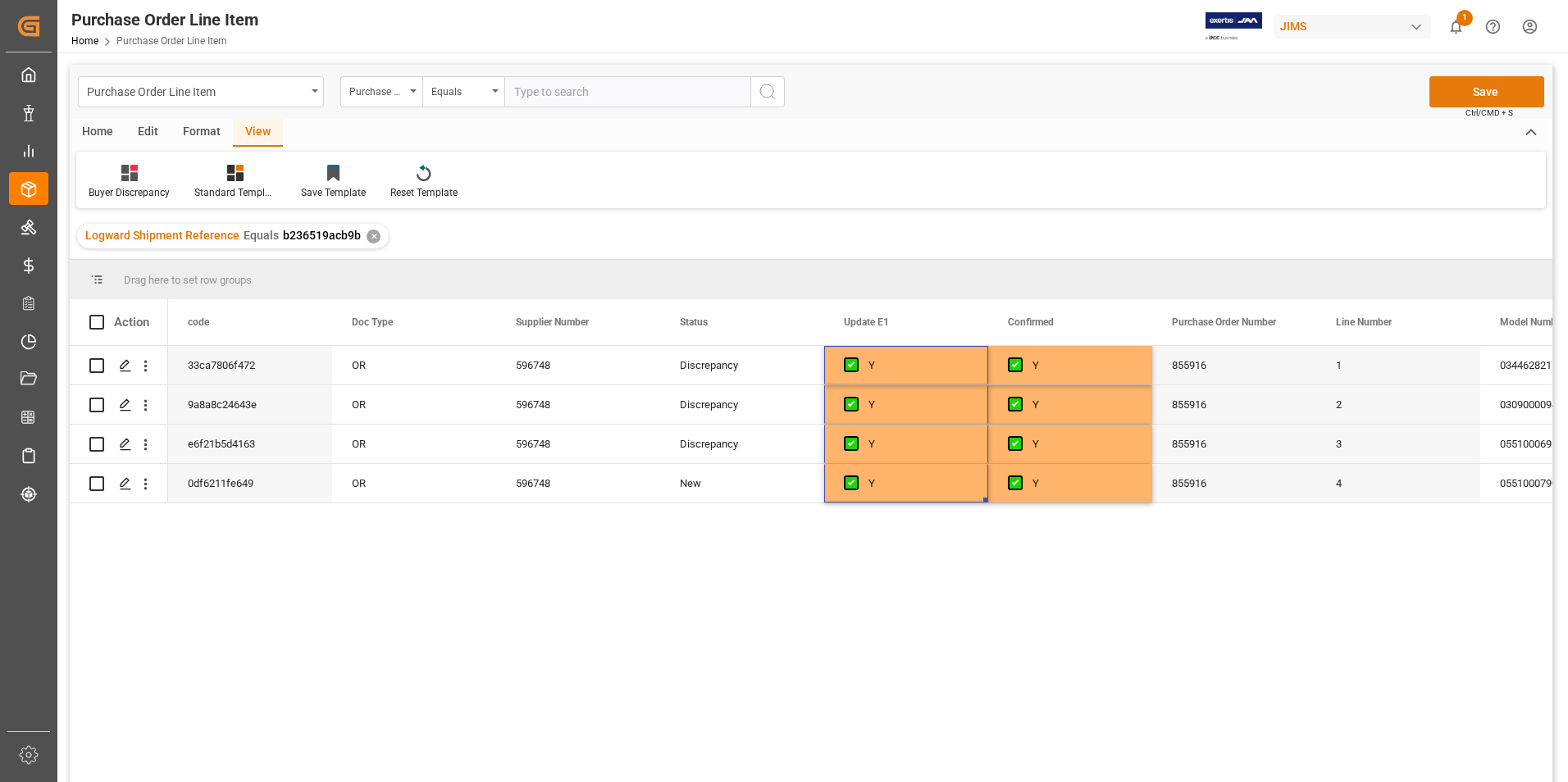
click at [1492, 91] on button "Save" at bounding box center [1486, 92] width 115 height 31
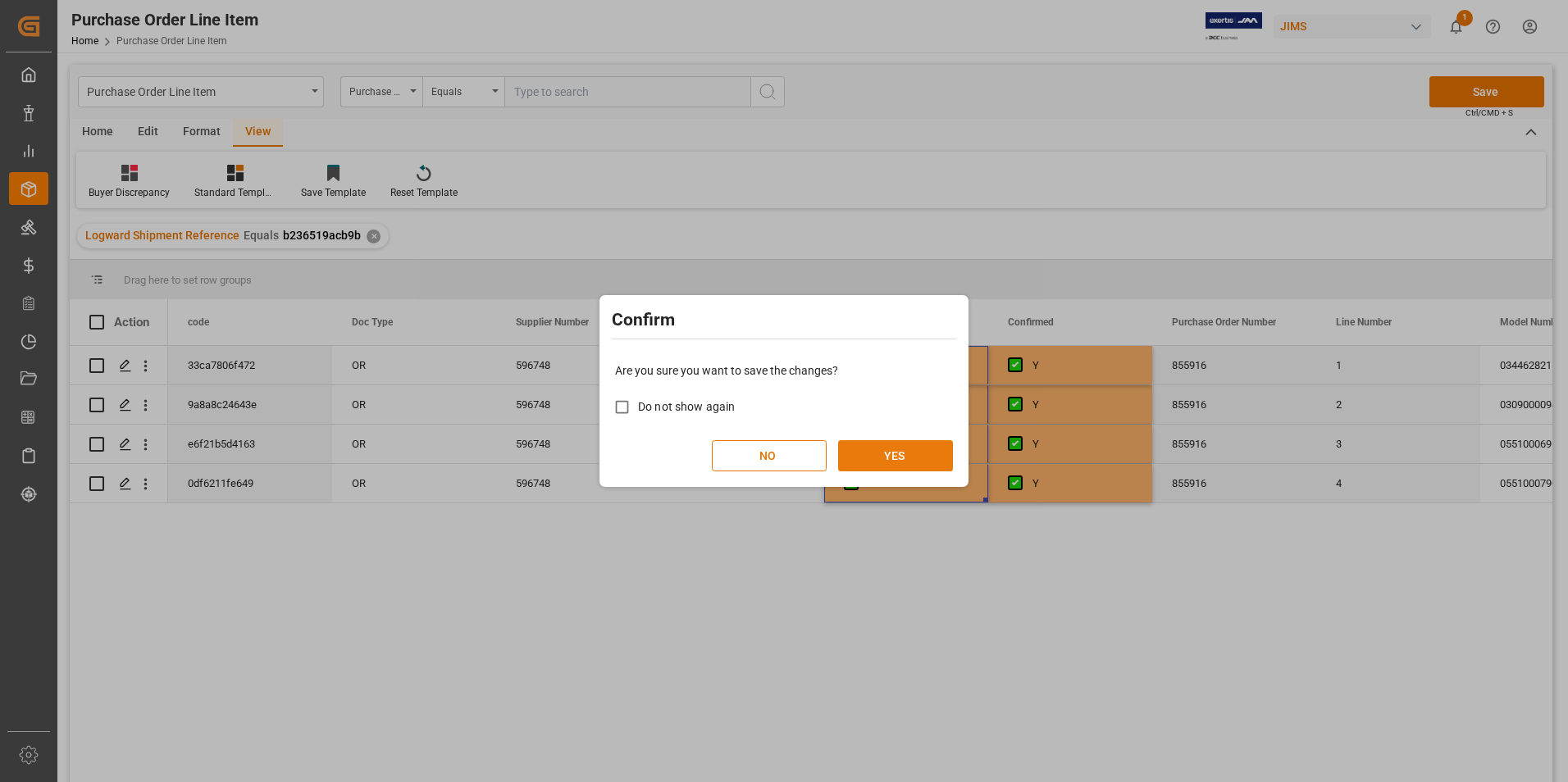
click at [894, 456] on button "YES" at bounding box center [895, 456] width 115 height 31
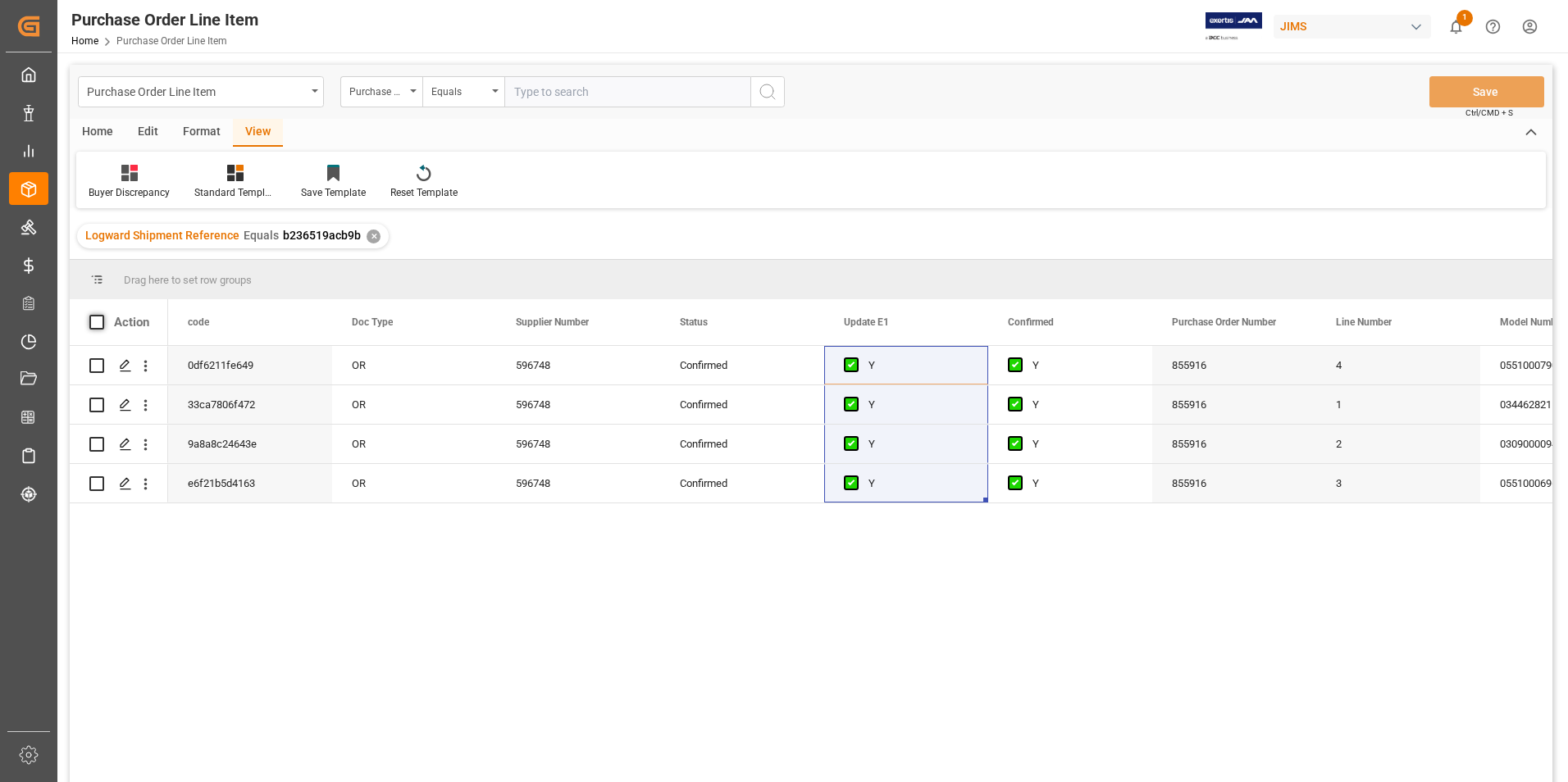
click at [97, 321] on span at bounding box center [97, 322] width 15 height 15
click at [102, 314] on input "checkbox" at bounding box center [102, 314] width 0 height 0
checkbox input "true"
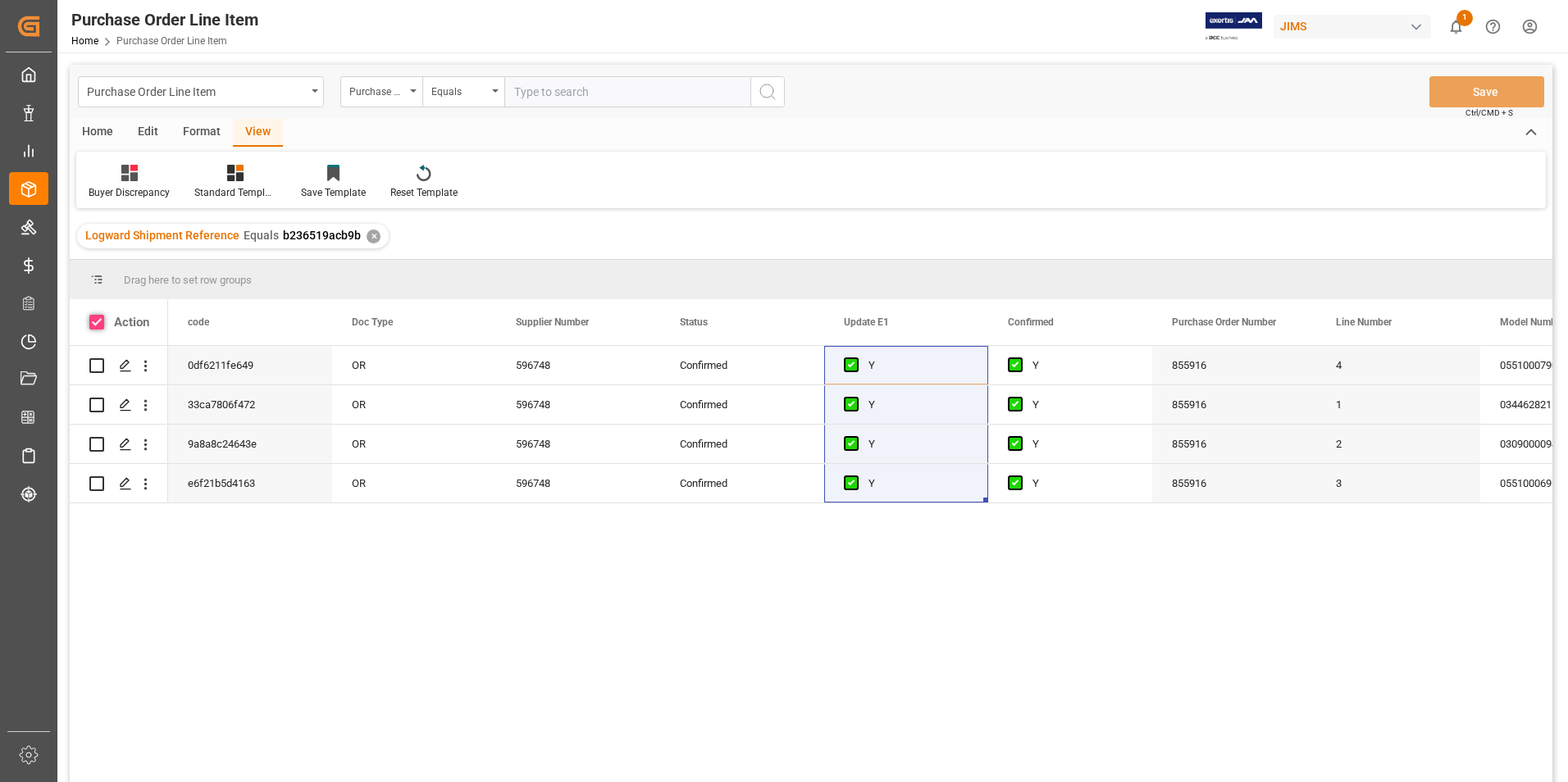
checkbox input "true"
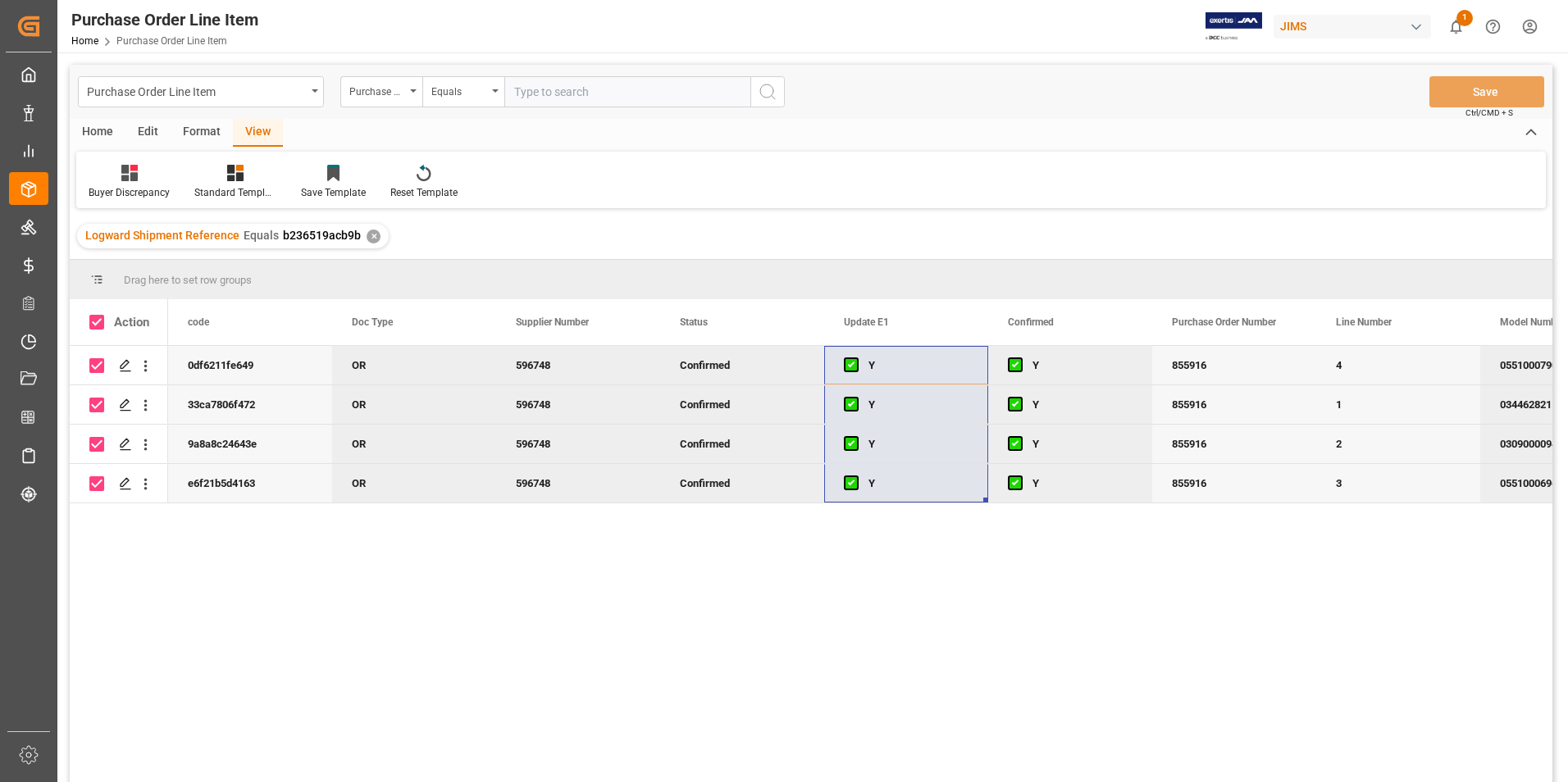
click at [92, 136] on div "Home" at bounding box center [97, 133] width 55 height 28
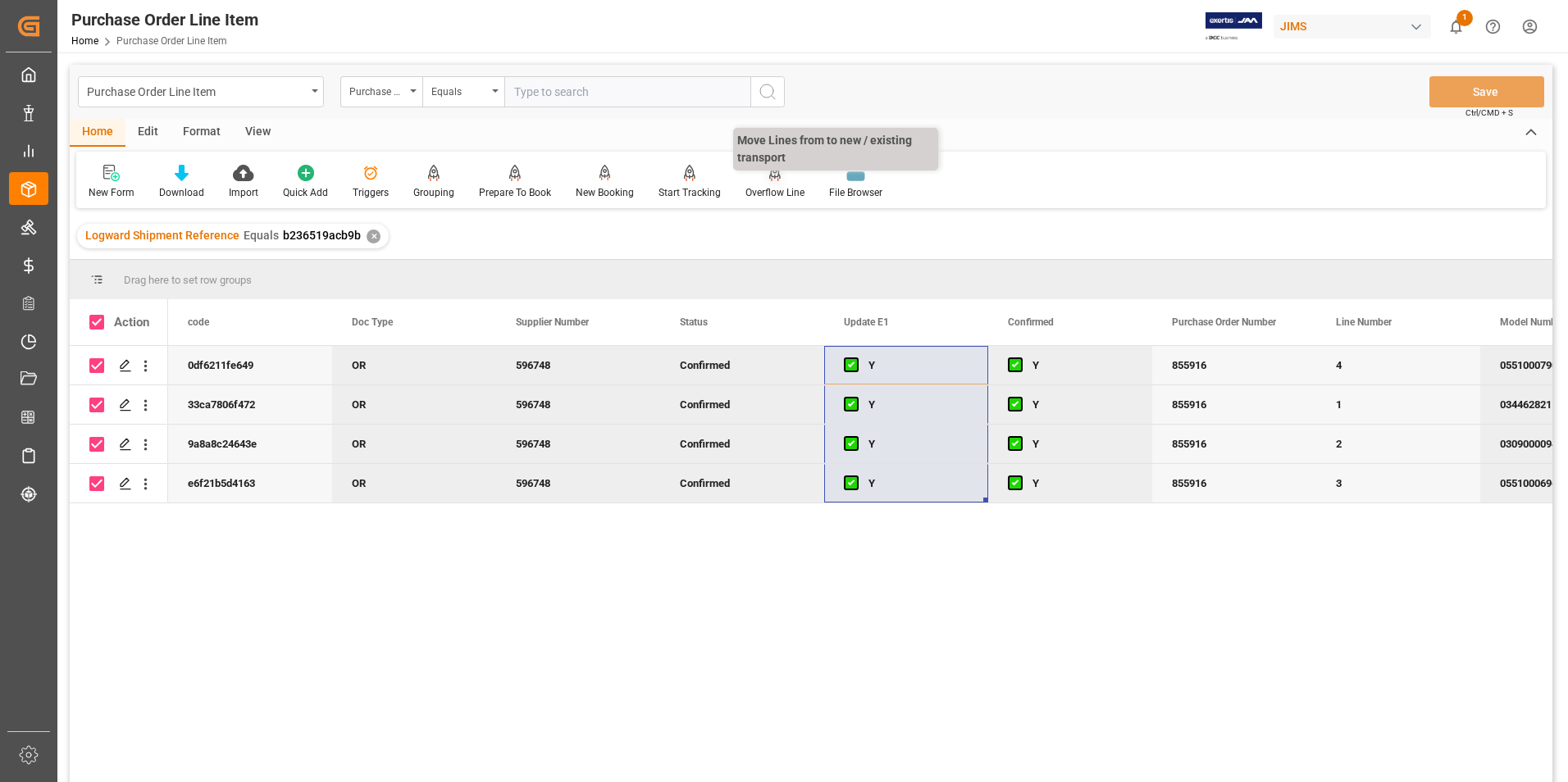
click at [759, 189] on div "Overflow Line" at bounding box center [774, 193] width 59 height 15
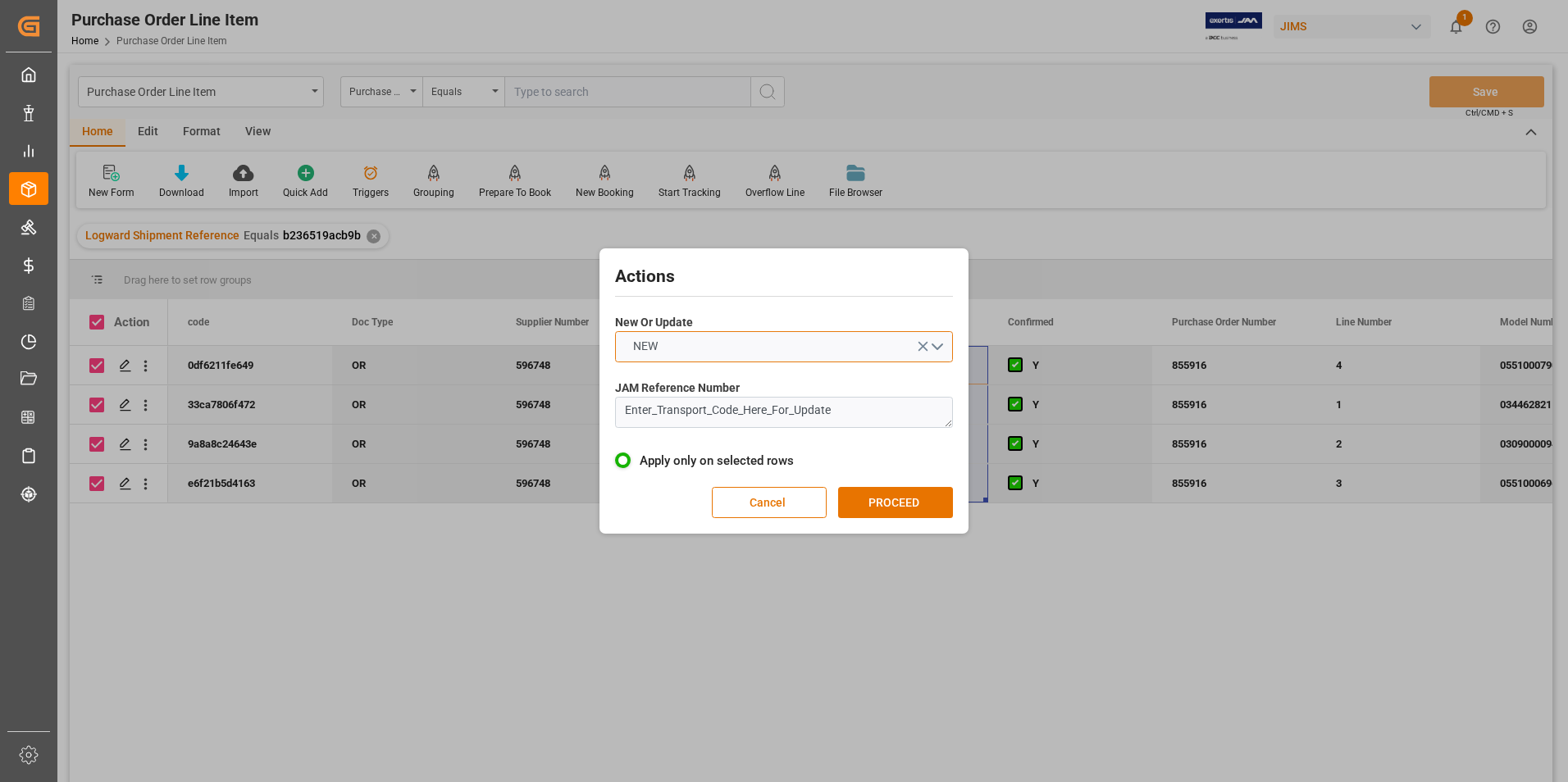
click at [726, 338] on button "NEW" at bounding box center [784, 347] width 338 height 31
click at [761, 388] on div "UPDATE" at bounding box center [784, 386] width 336 height 35
drag, startPoint x: 858, startPoint y: 409, endPoint x: 493, endPoint y: 405, distance: 365.0
click at [493, 405] on div "Actions New Or Update UPDATE JAM Reference Number Enter_Transport_Code_Here_For…" at bounding box center [784, 391] width 1568 height 782
type textarea "22-10471-JP"
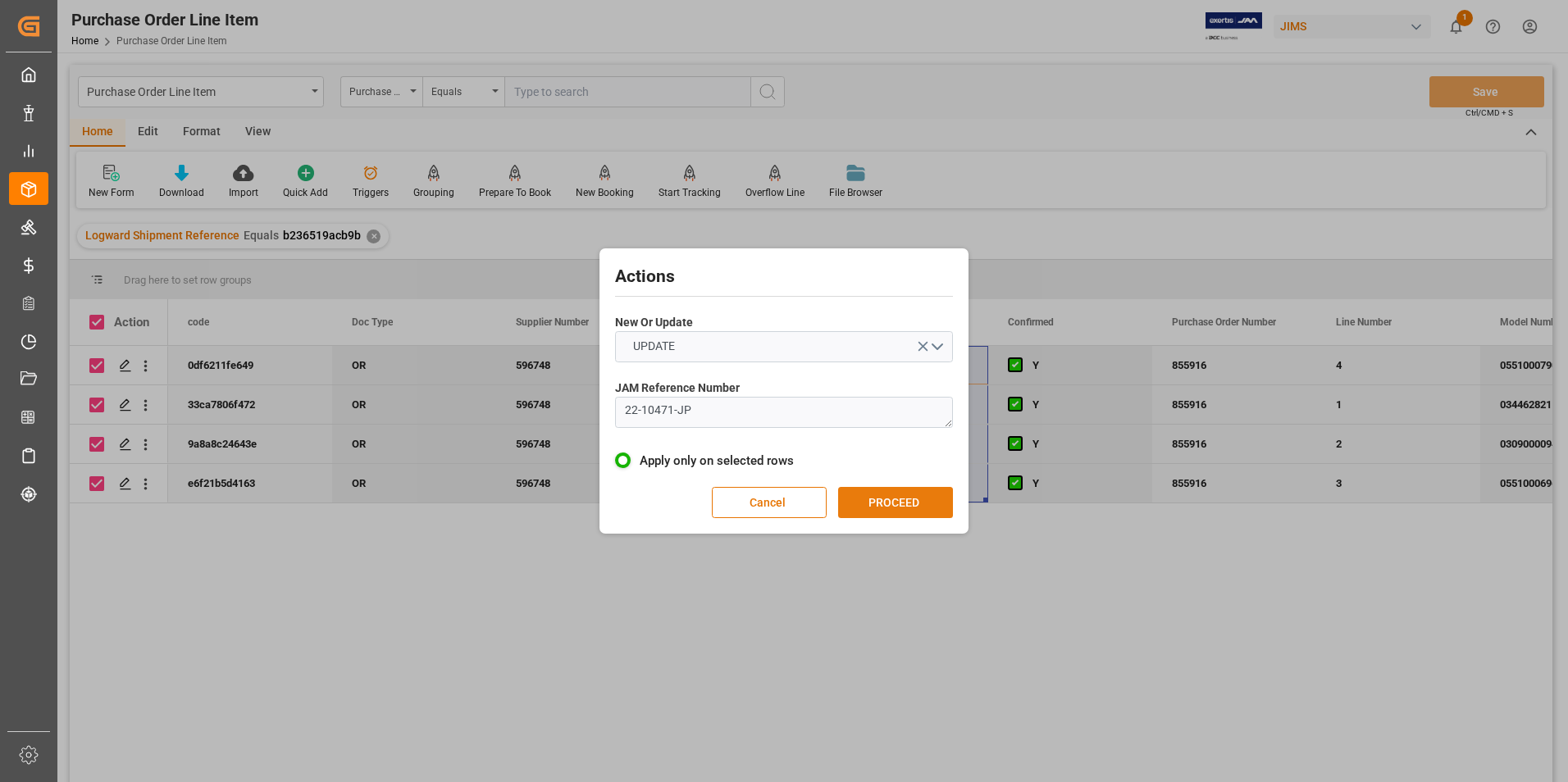
click at [862, 497] on button "PROCEED" at bounding box center [895, 502] width 115 height 31
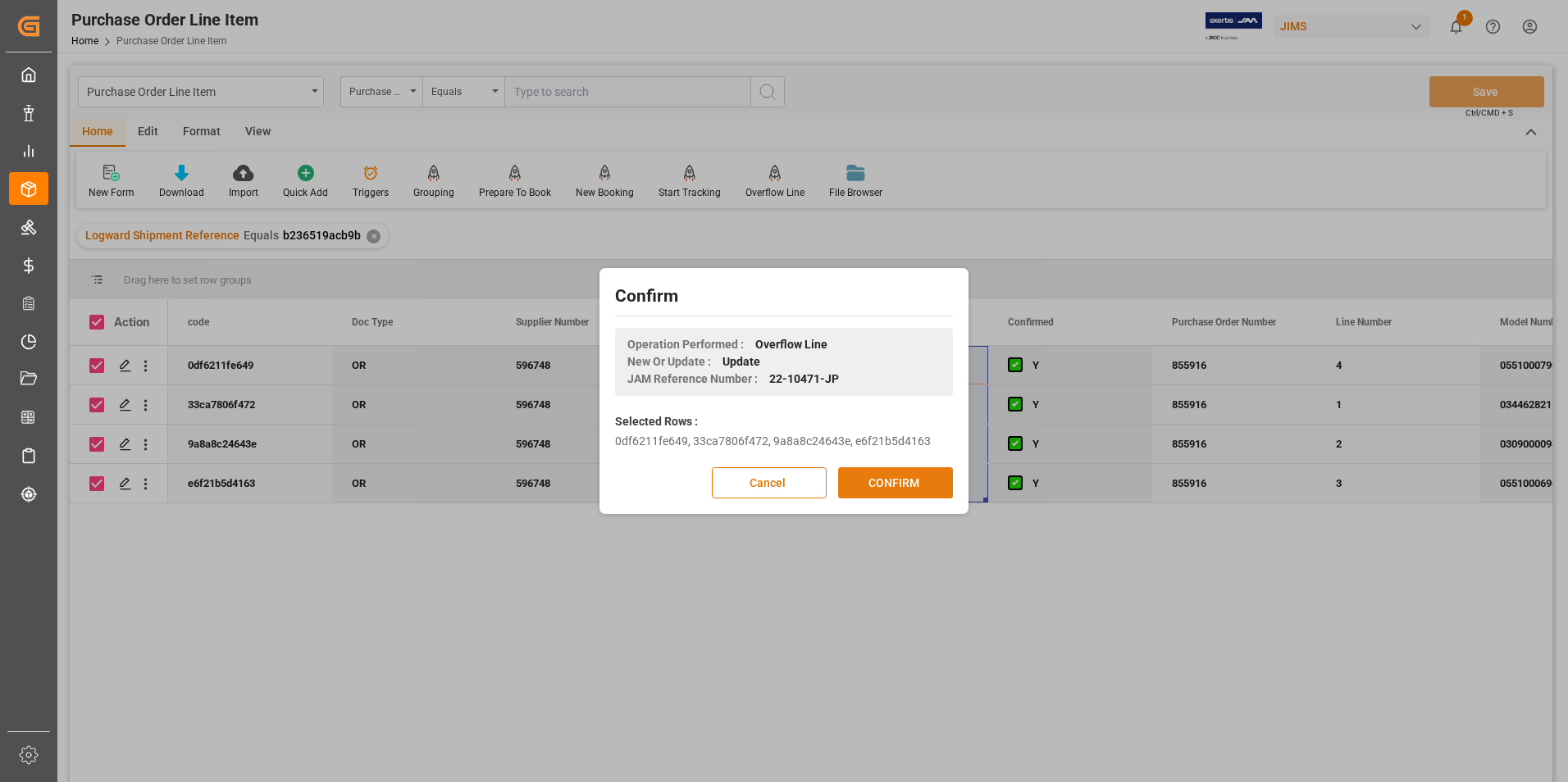
click at [891, 485] on button "CONFIRM" at bounding box center [895, 483] width 115 height 31
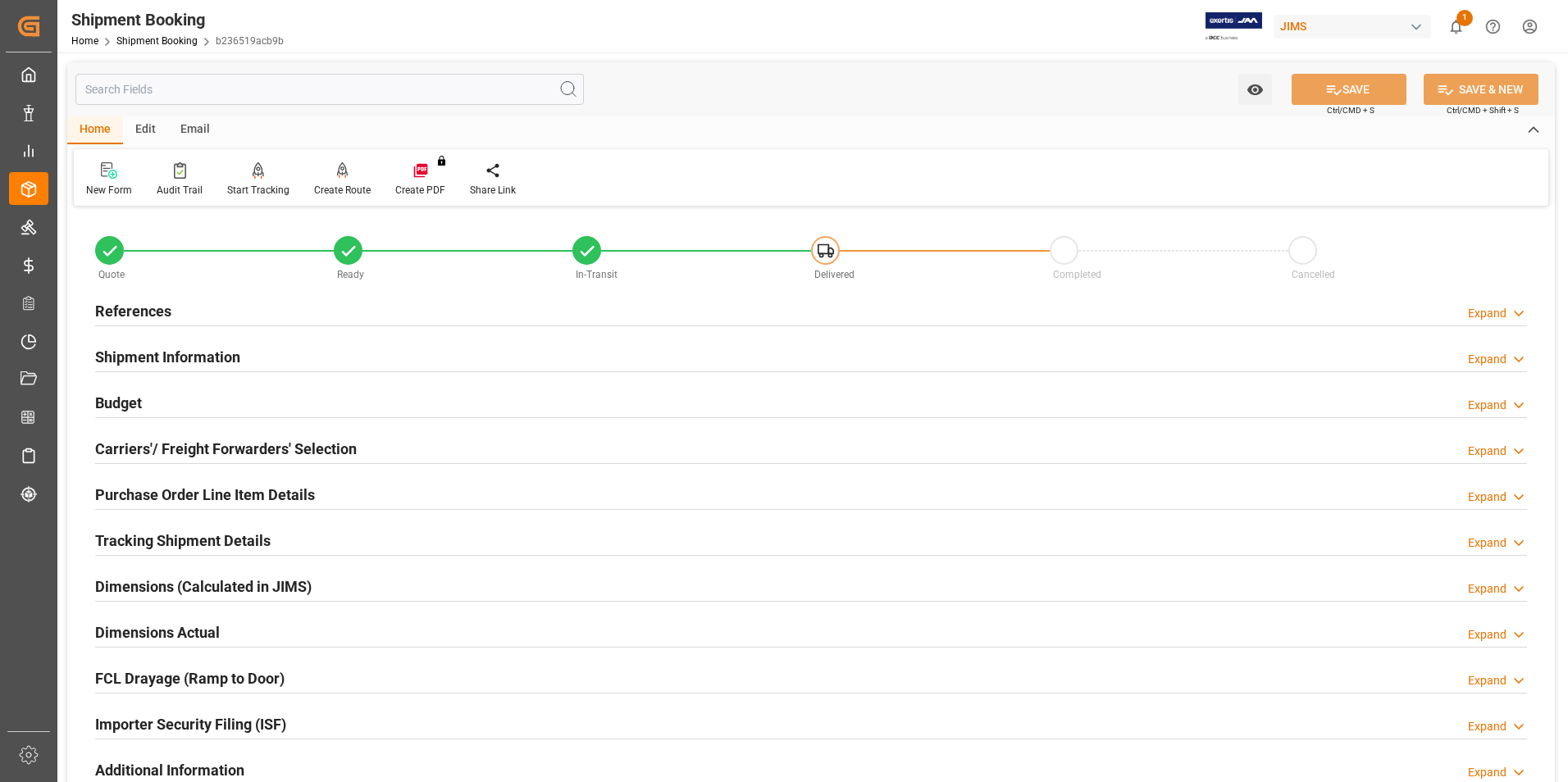
click at [152, 488] on h2 "Purchase Order Line Item Details" at bounding box center [204, 494] width 219 height 22
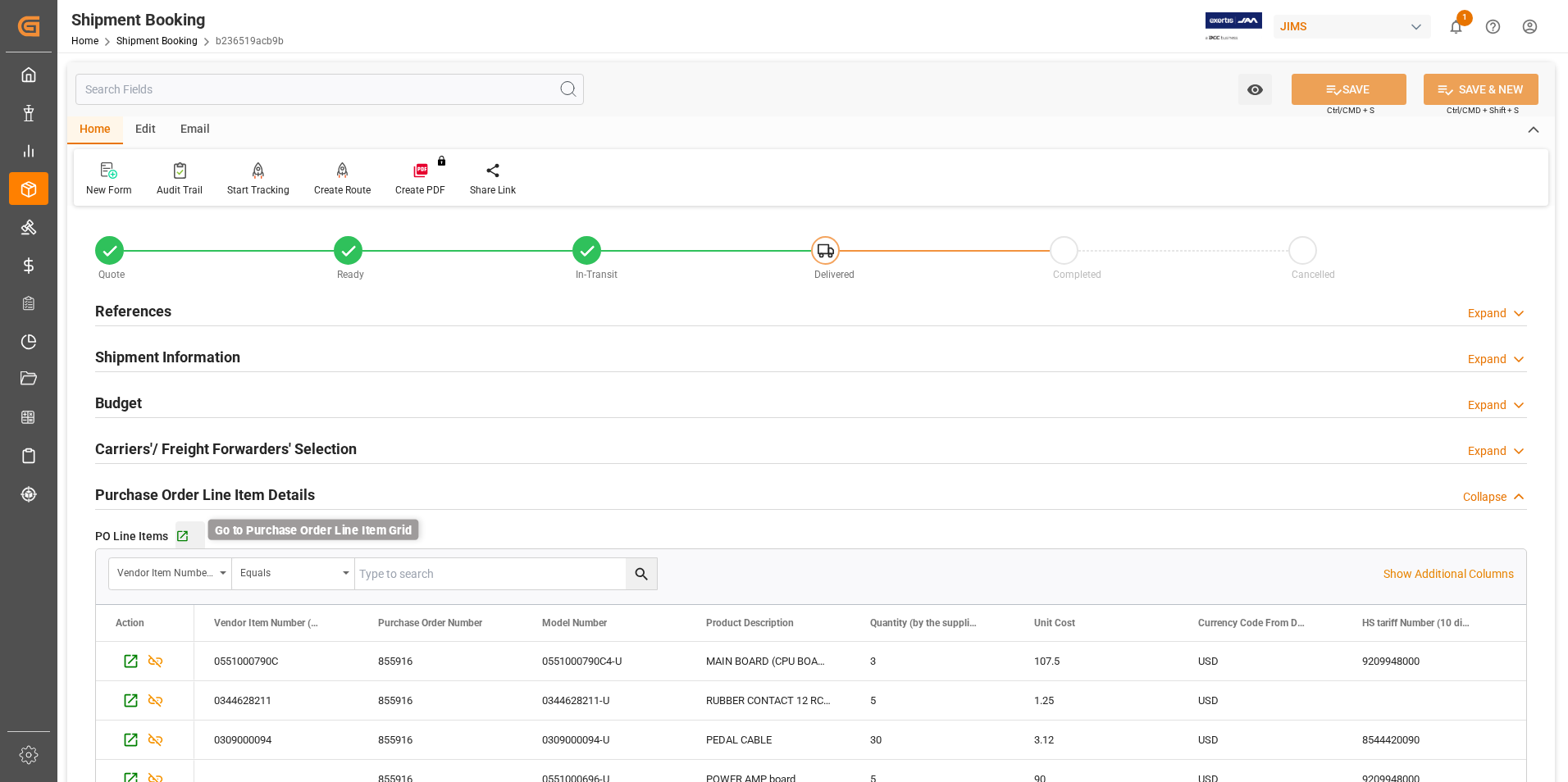
click at [182, 531] on icon "button" at bounding box center [182, 536] width 14 height 14
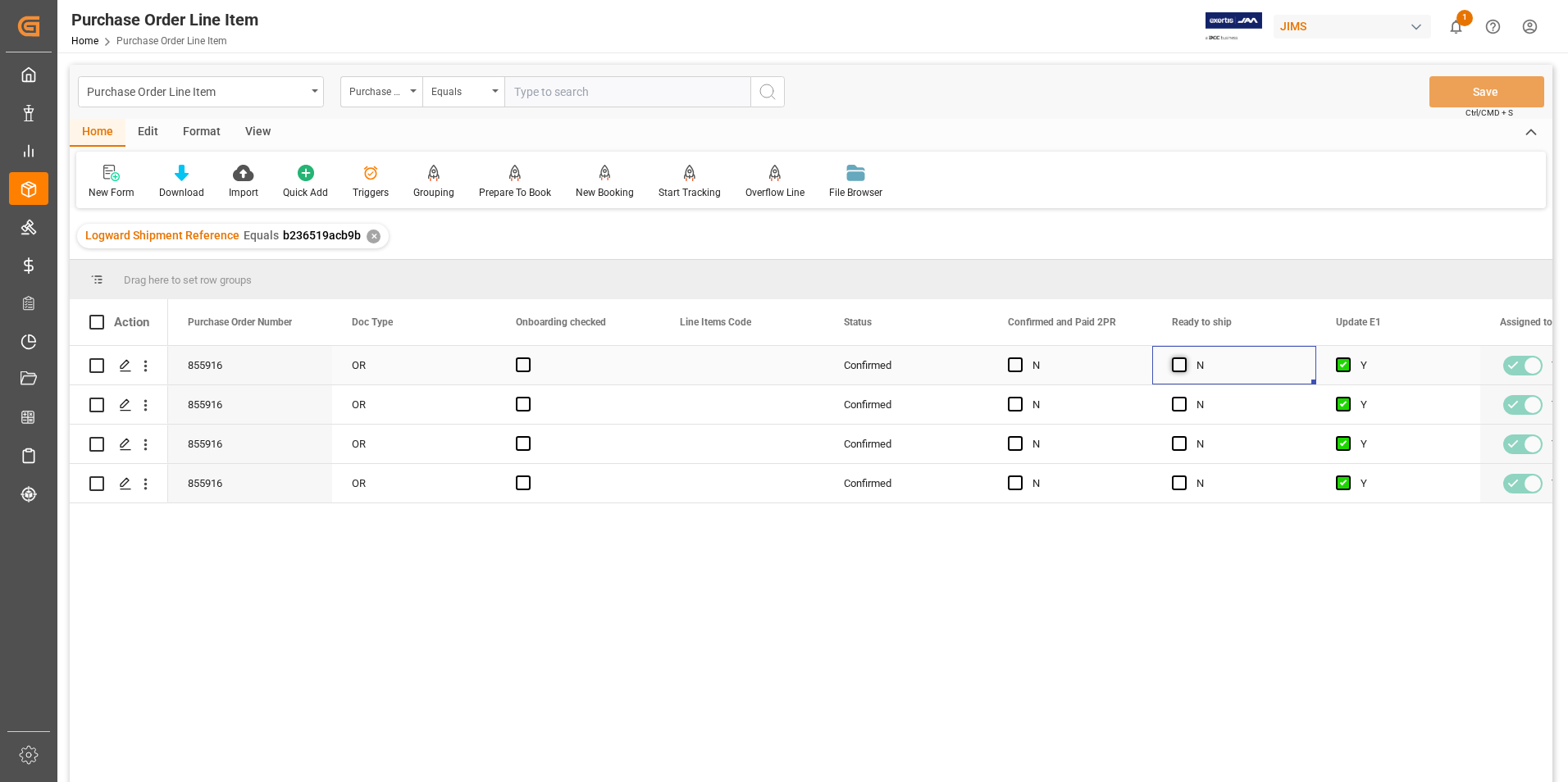
click at [1176, 363] on span "Press SPACE to select this row." at bounding box center [1179, 365] width 15 height 15
click at [1184, 357] on input "Press SPACE to select this row." at bounding box center [1184, 357] width 0 height 0
drag, startPoint x: 1315, startPoint y: 381, endPoint x: 1311, endPoint y: 478, distance: 97.1
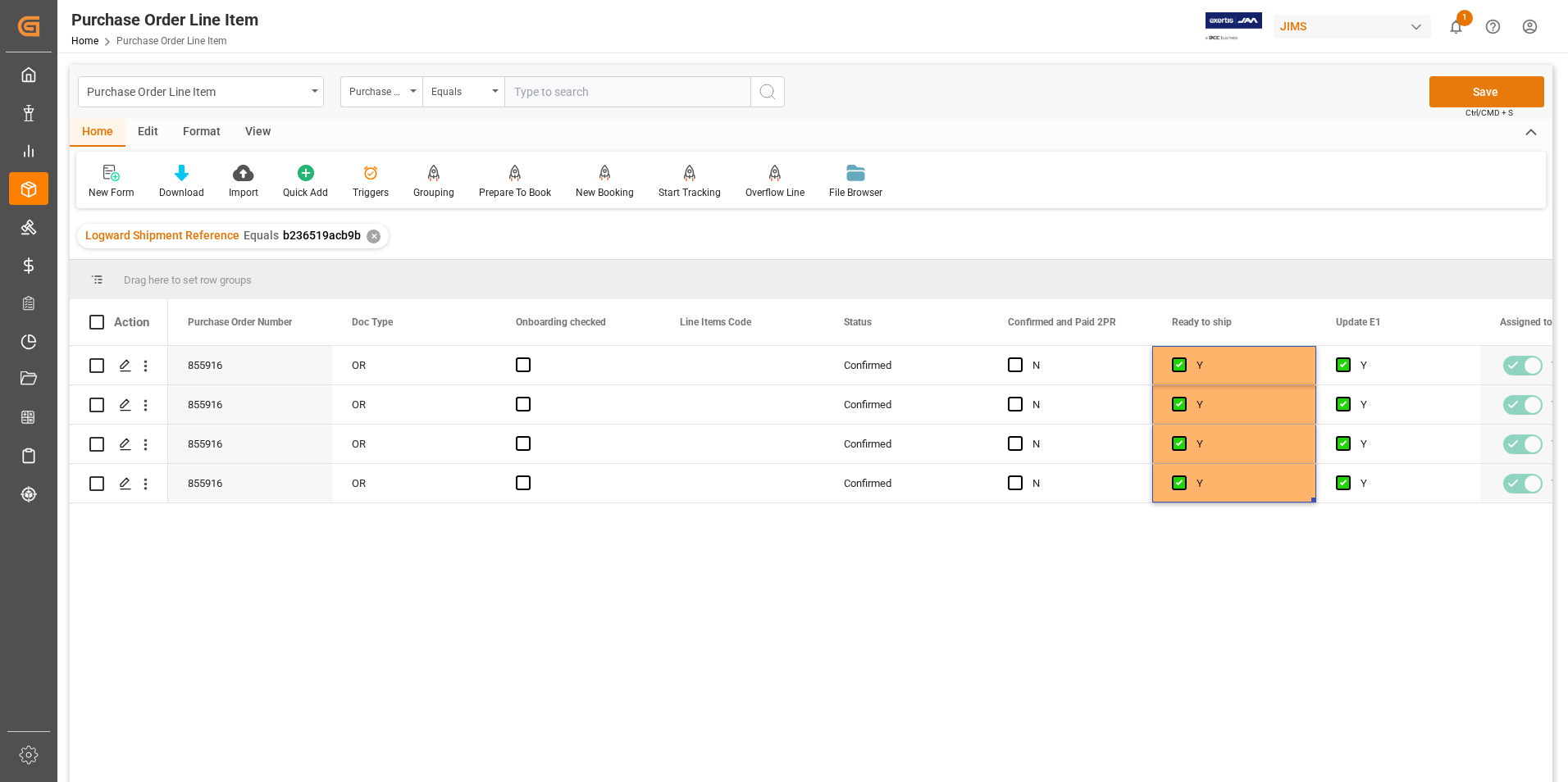
click at [1473, 95] on button "Save" at bounding box center [1486, 92] width 115 height 31
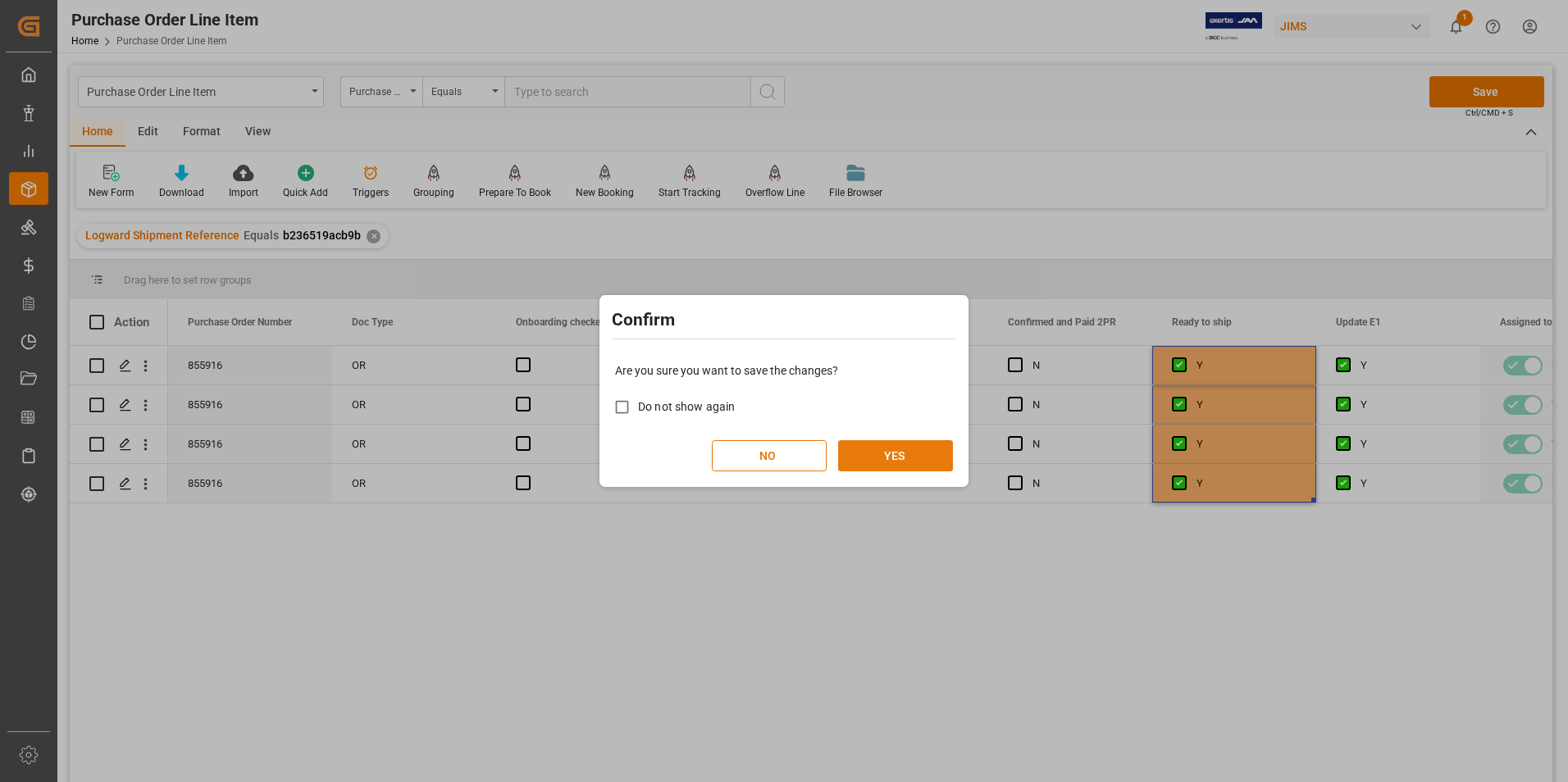
click at [886, 452] on button "YES" at bounding box center [895, 456] width 115 height 31
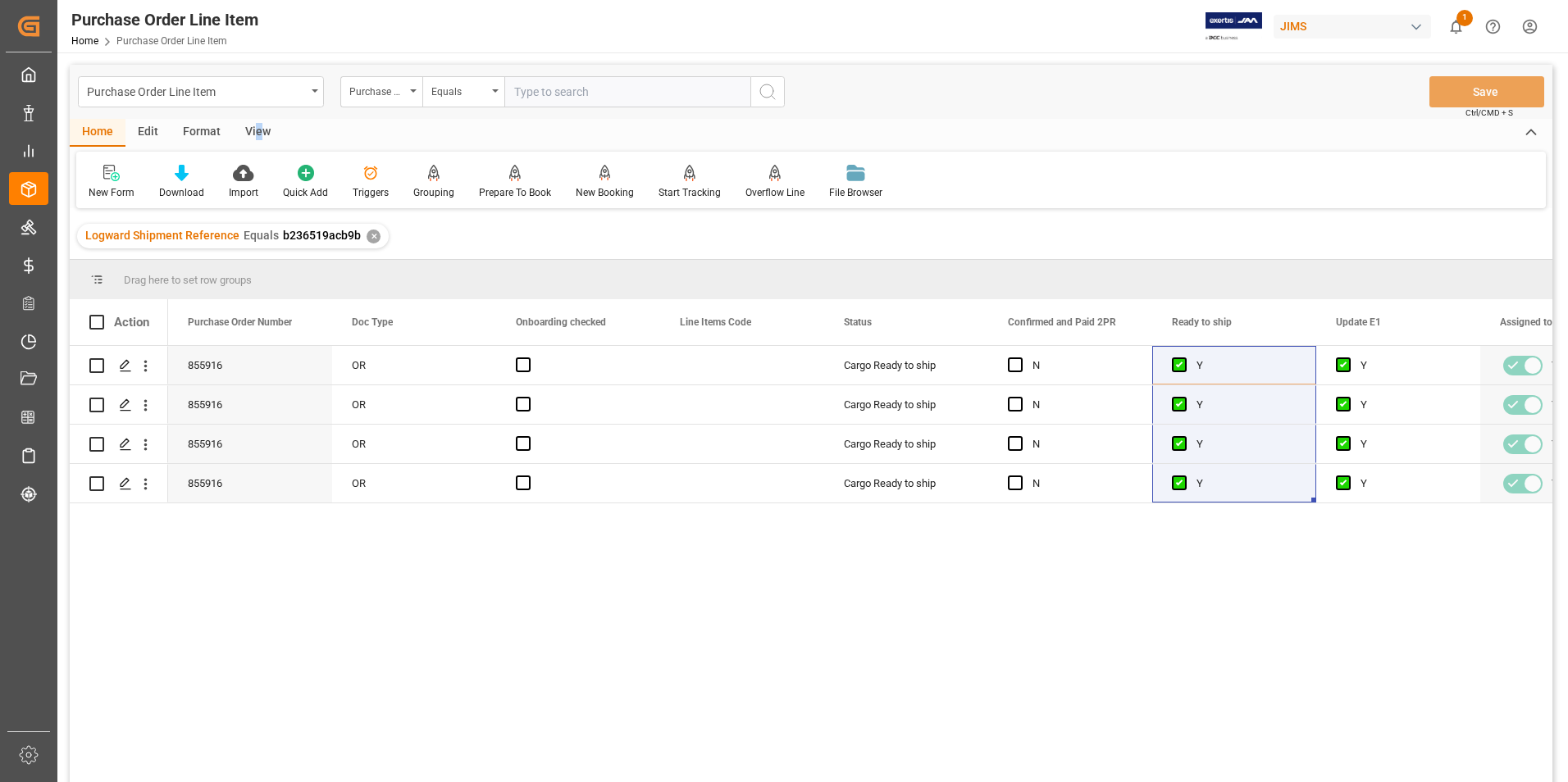
click at [258, 129] on div "View" at bounding box center [257, 133] width 50 height 28
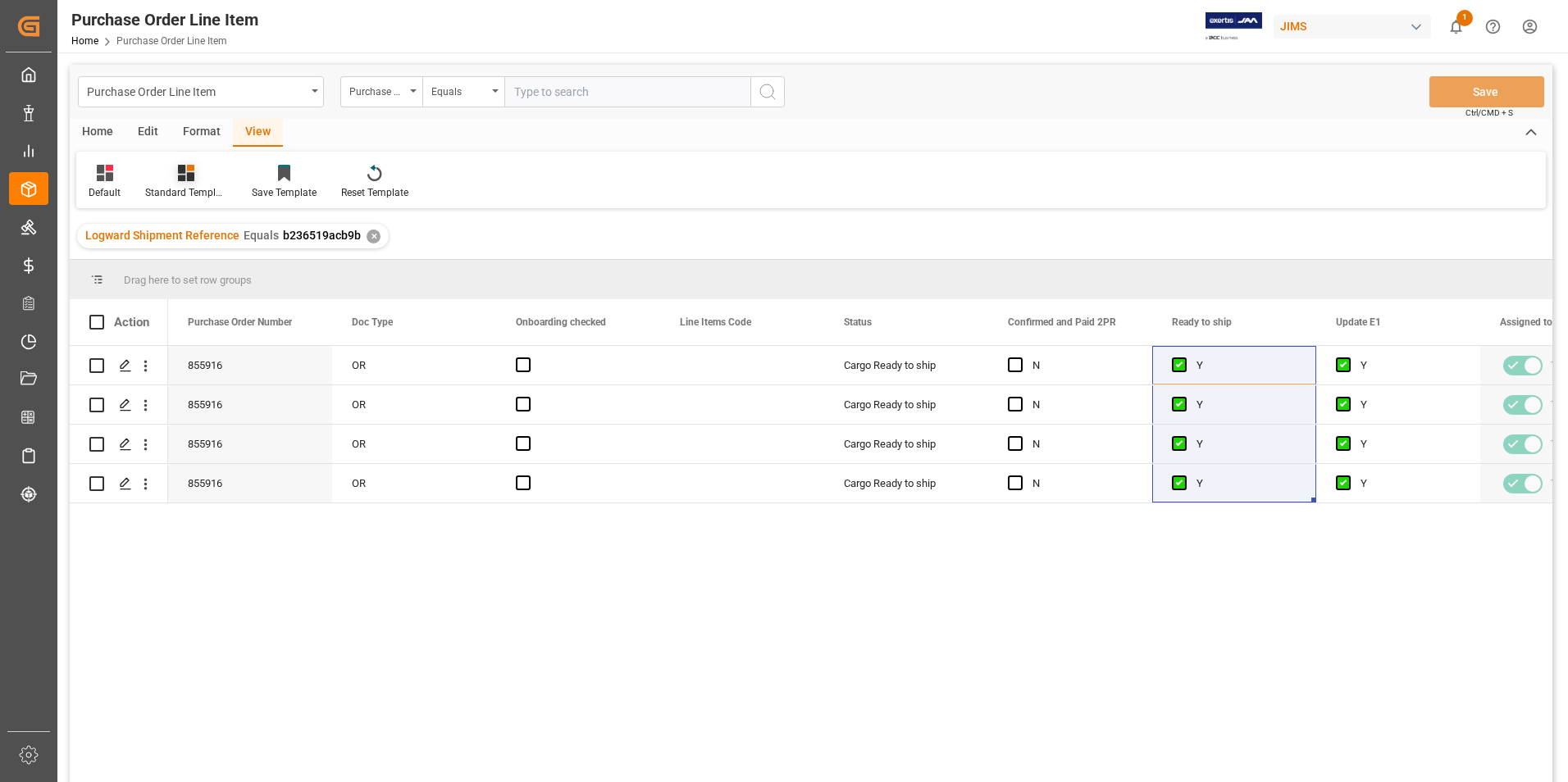
drag, startPoint x: 258, startPoint y: 129, endPoint x: 177, endPoint y: 185, distance: 98.5
click at [177, 185] on div "Standard Templates" at bounding box center [185, 182] width 107 height 36
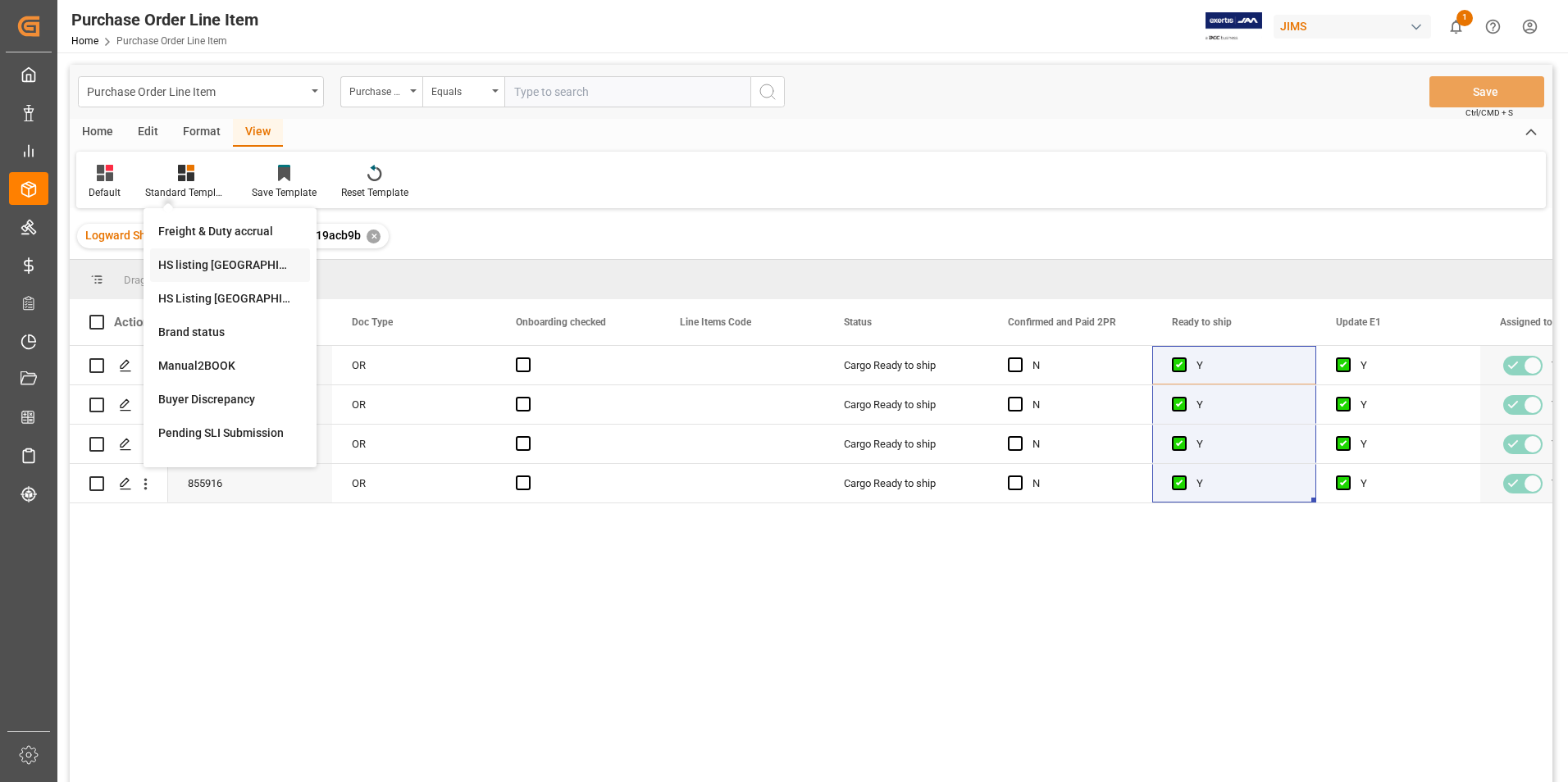
click at [210, 266] on div "HS listing [GEOGRAPHIC_DATA]" at bounding box center [229, 265] width 143 height 17
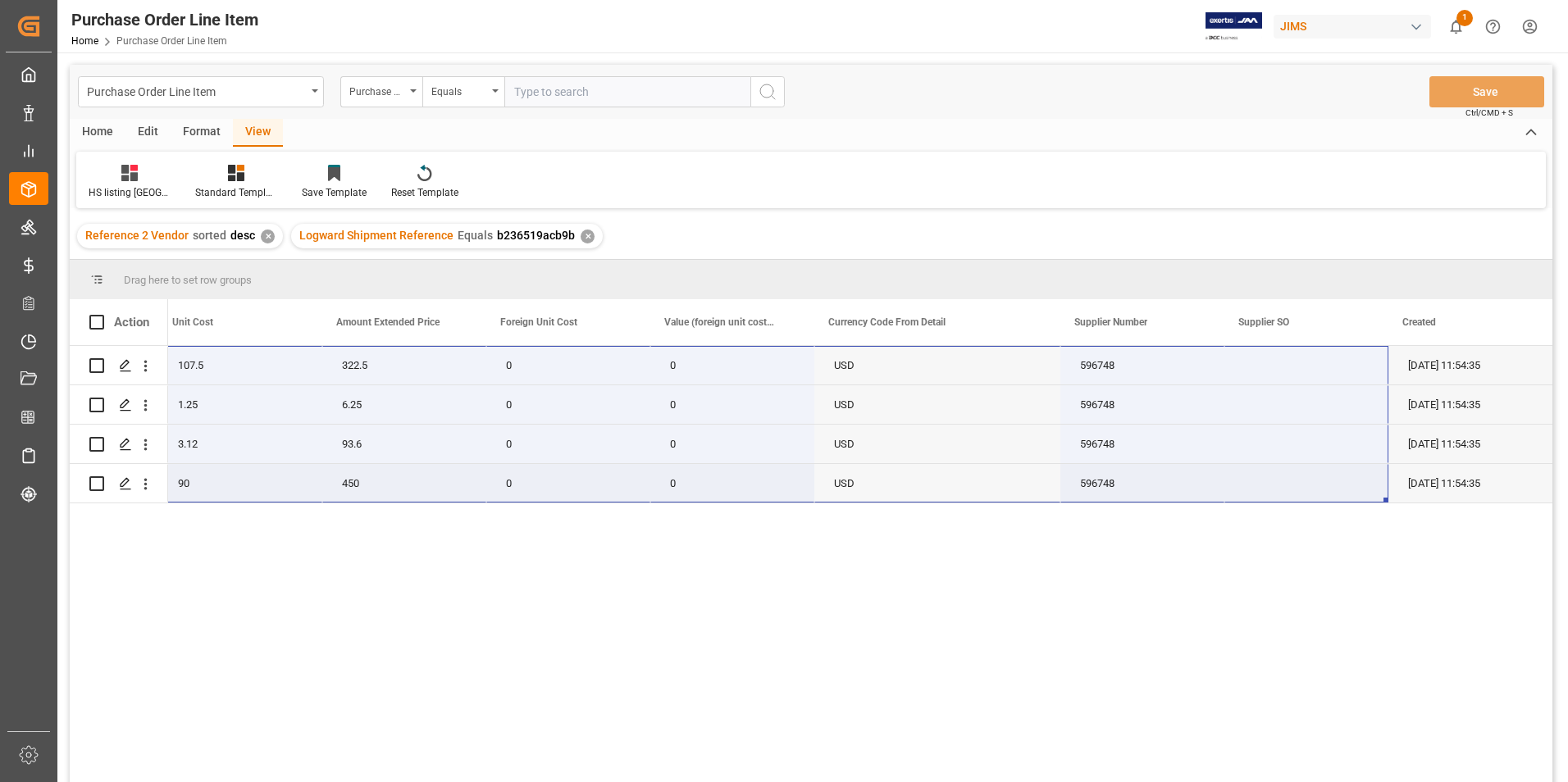
drag, startPoint x: 177, startPoint y: 356, endPoint x: 1341, endPoint y: 470, distance: 1169.6
click at [1341, 470] on div "22-10471-JP 3 107.5 322.5 0 0 USD 596748 [DATE] 11:54:35 5 1.25 6.25 0 0 USD 59…" at bounding box center [281, 425] width 2542 height 157
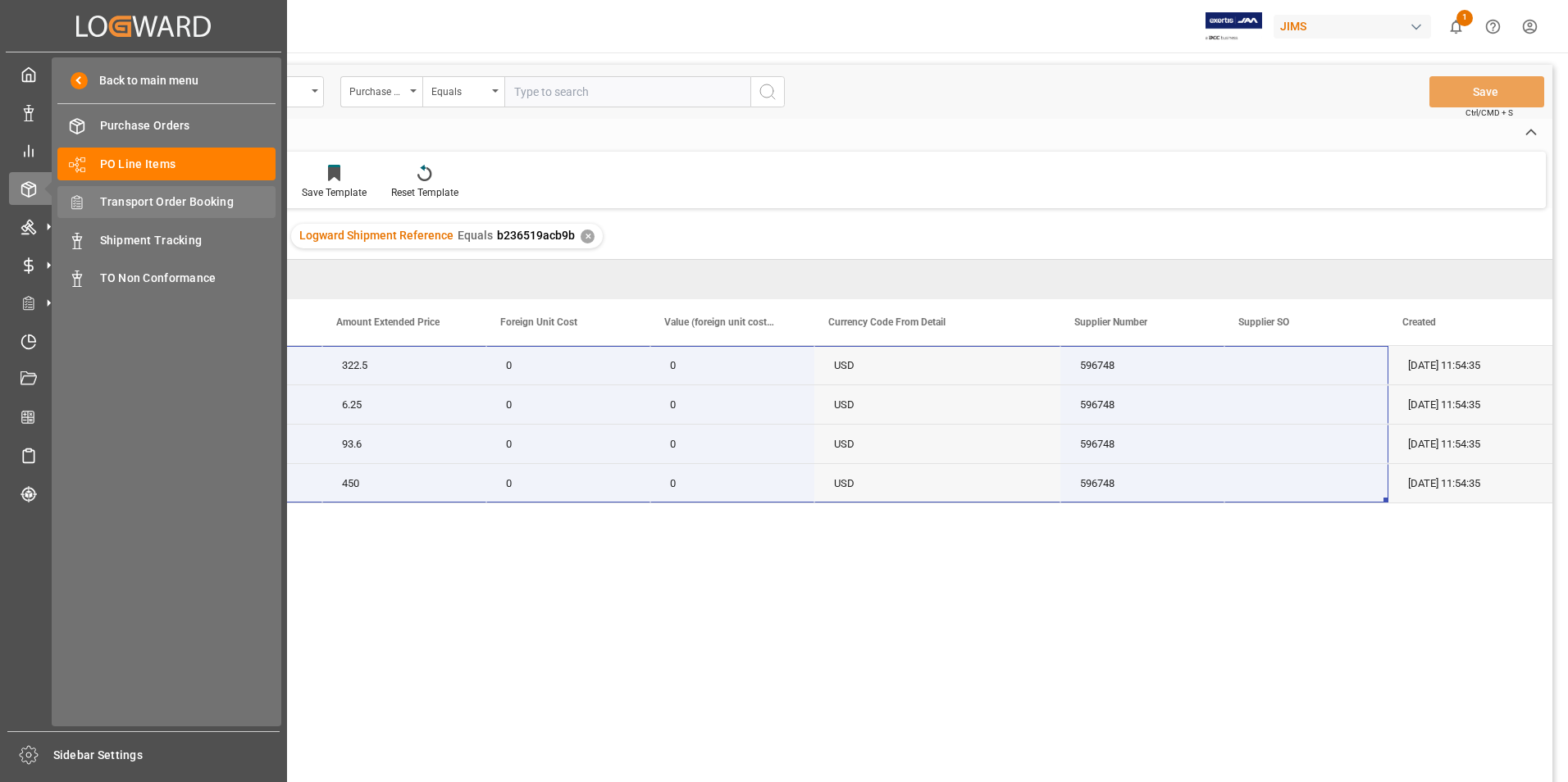
click at [209, 201] on span "Transport Order Booking" at bounding box center [188, 202] width 176 height 17
